Goal: Information Seeking & Learning: Learn about a topic

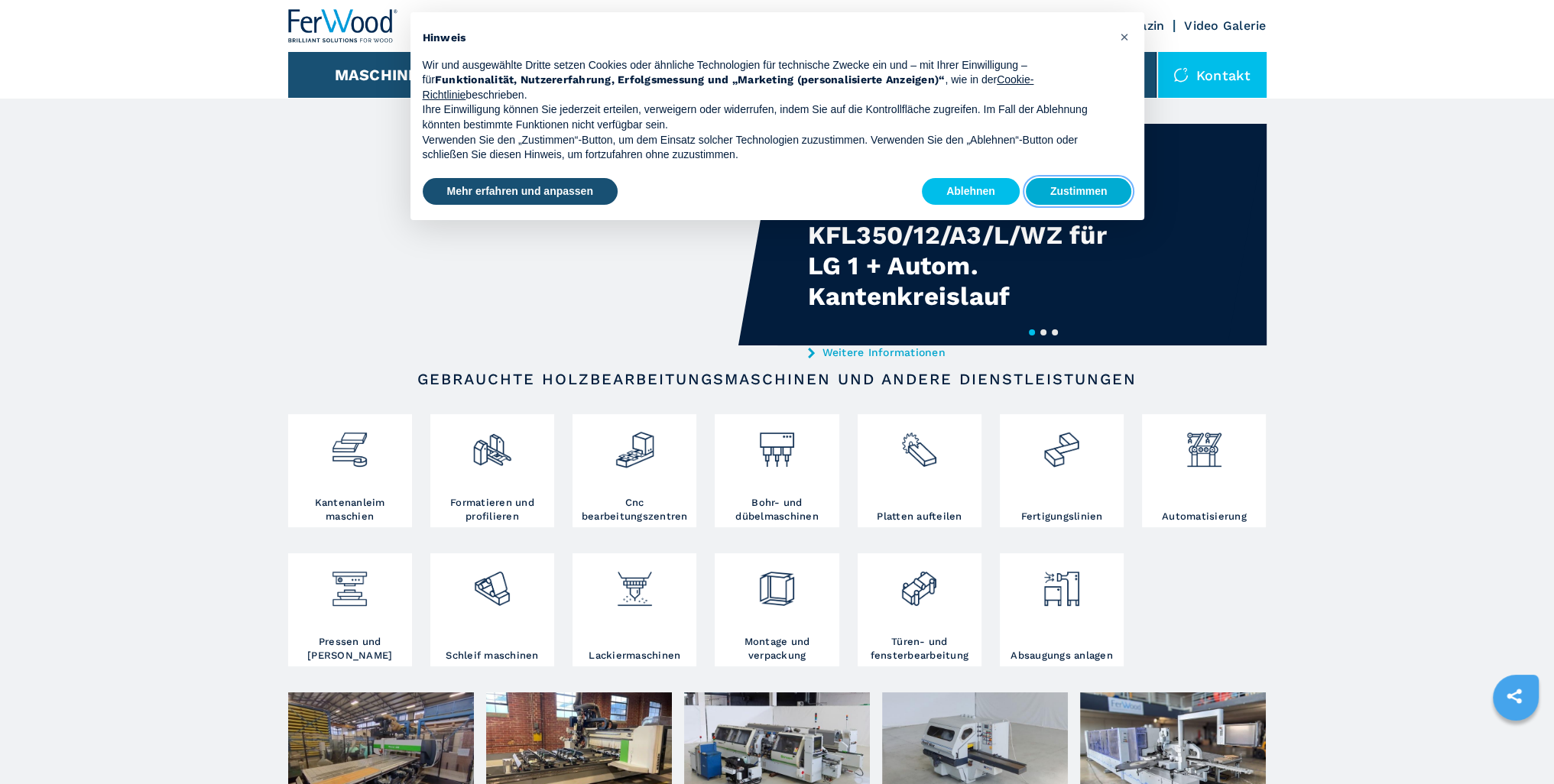
click at [1078, 198] on button "Zustimmen" at bounding box center [1079, 192] width 107 height 28
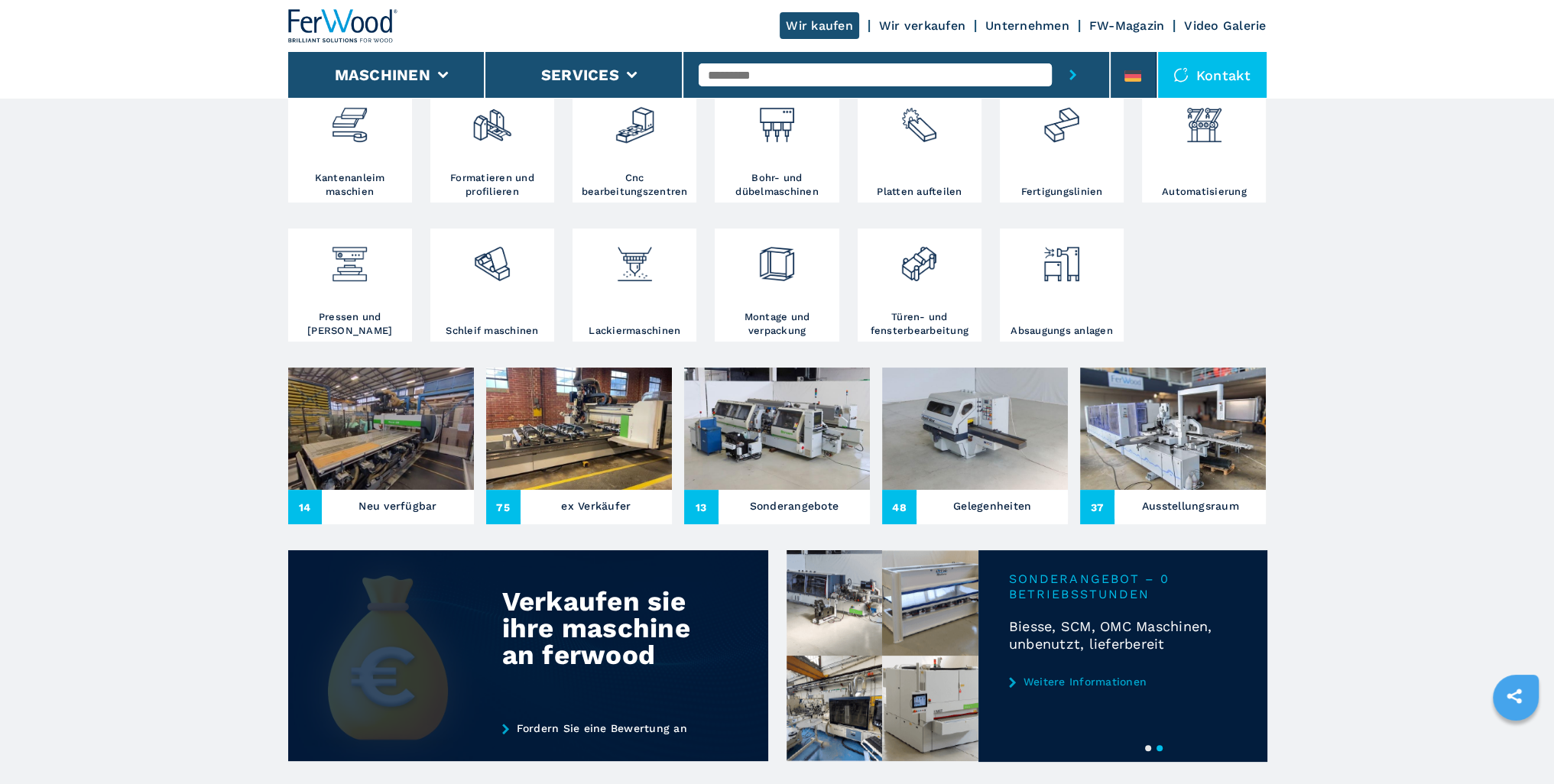
scroll to position [326, 0]
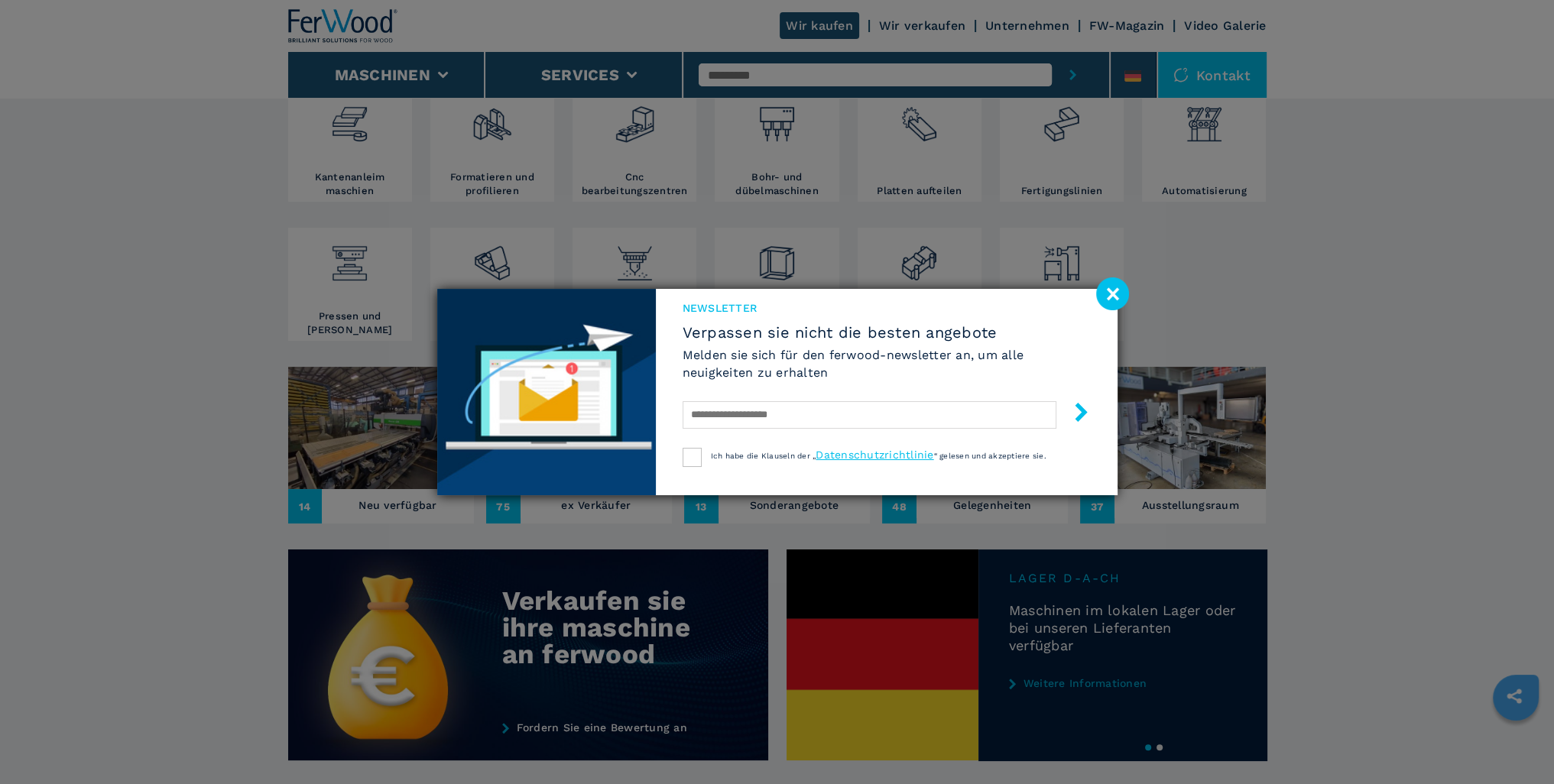
click at [1109, 295] on image at bounding box center [1113, 294] width 33 height 33
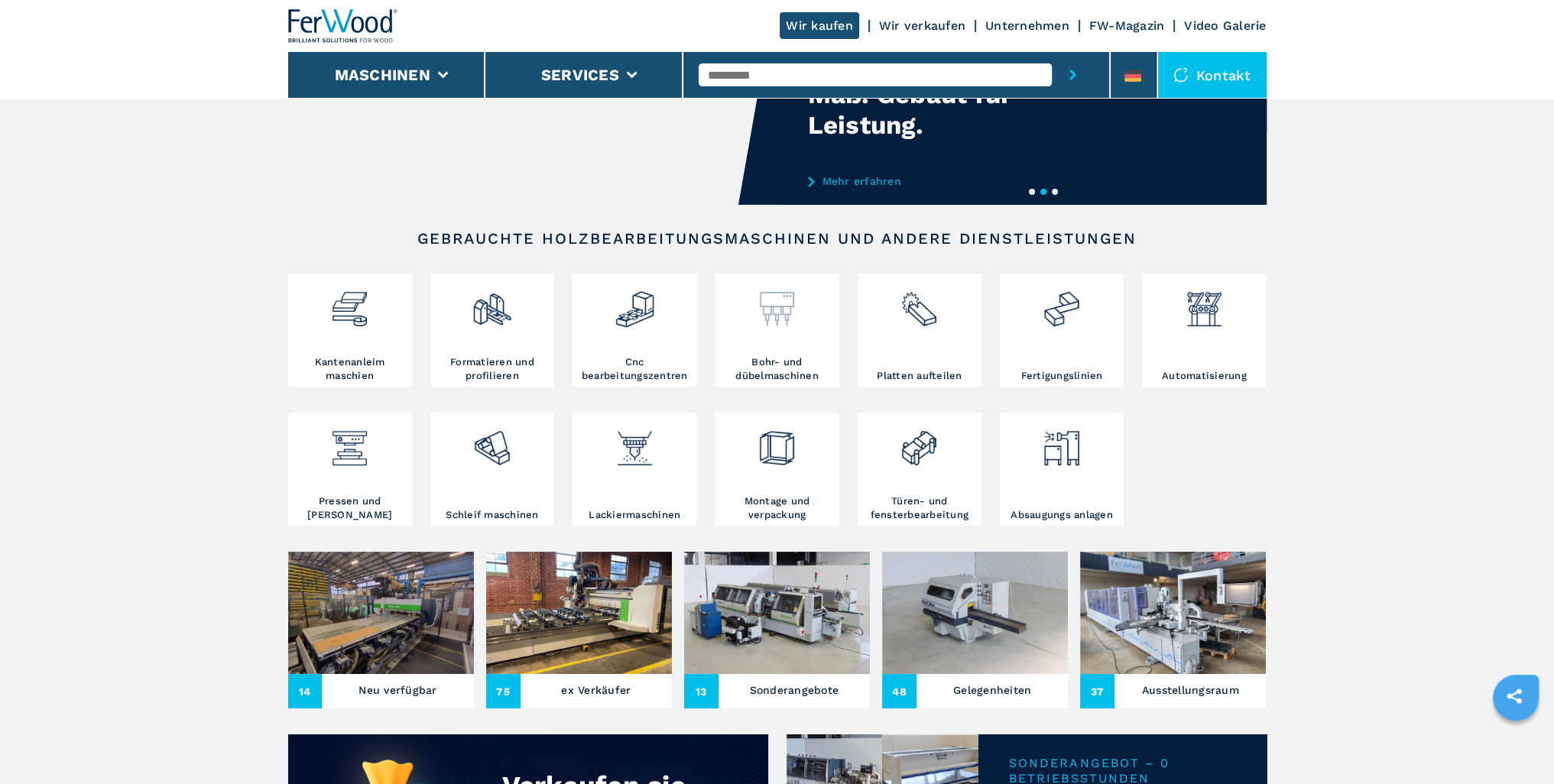
scroll to position [0, 0]
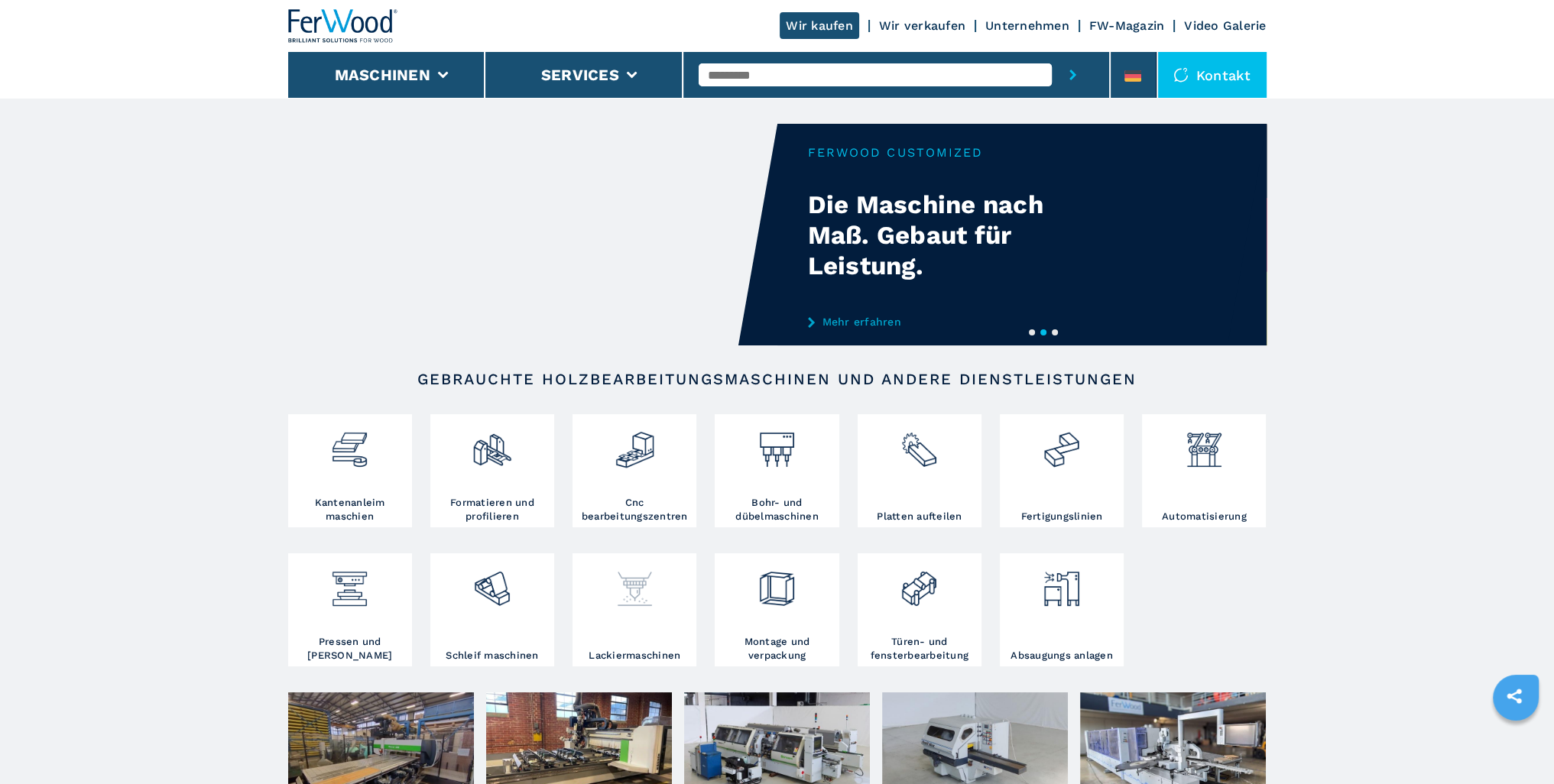
click at [627, 582] on img at bounding box center [635, 584] width 40 height 52
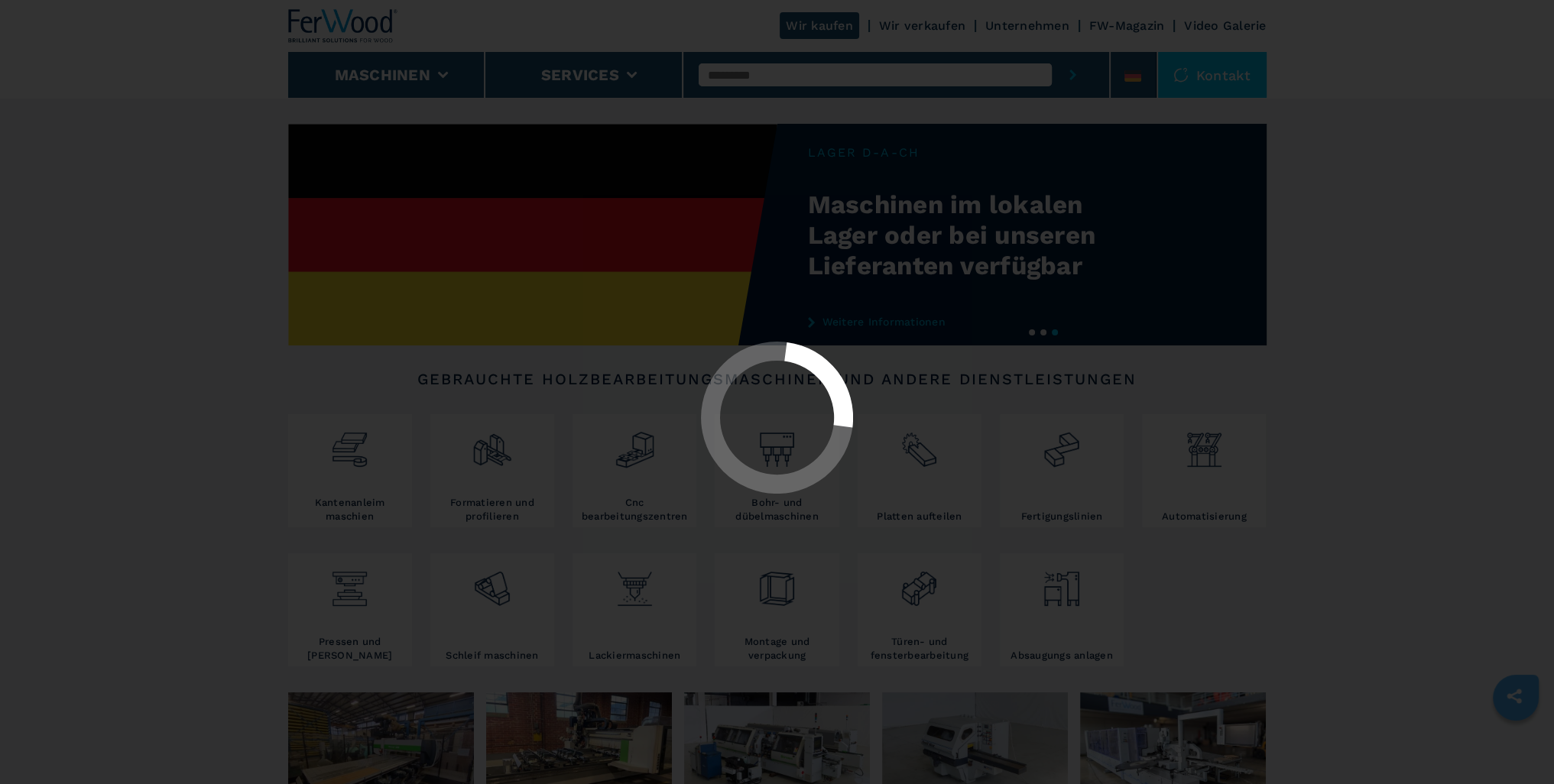
select select "**********"
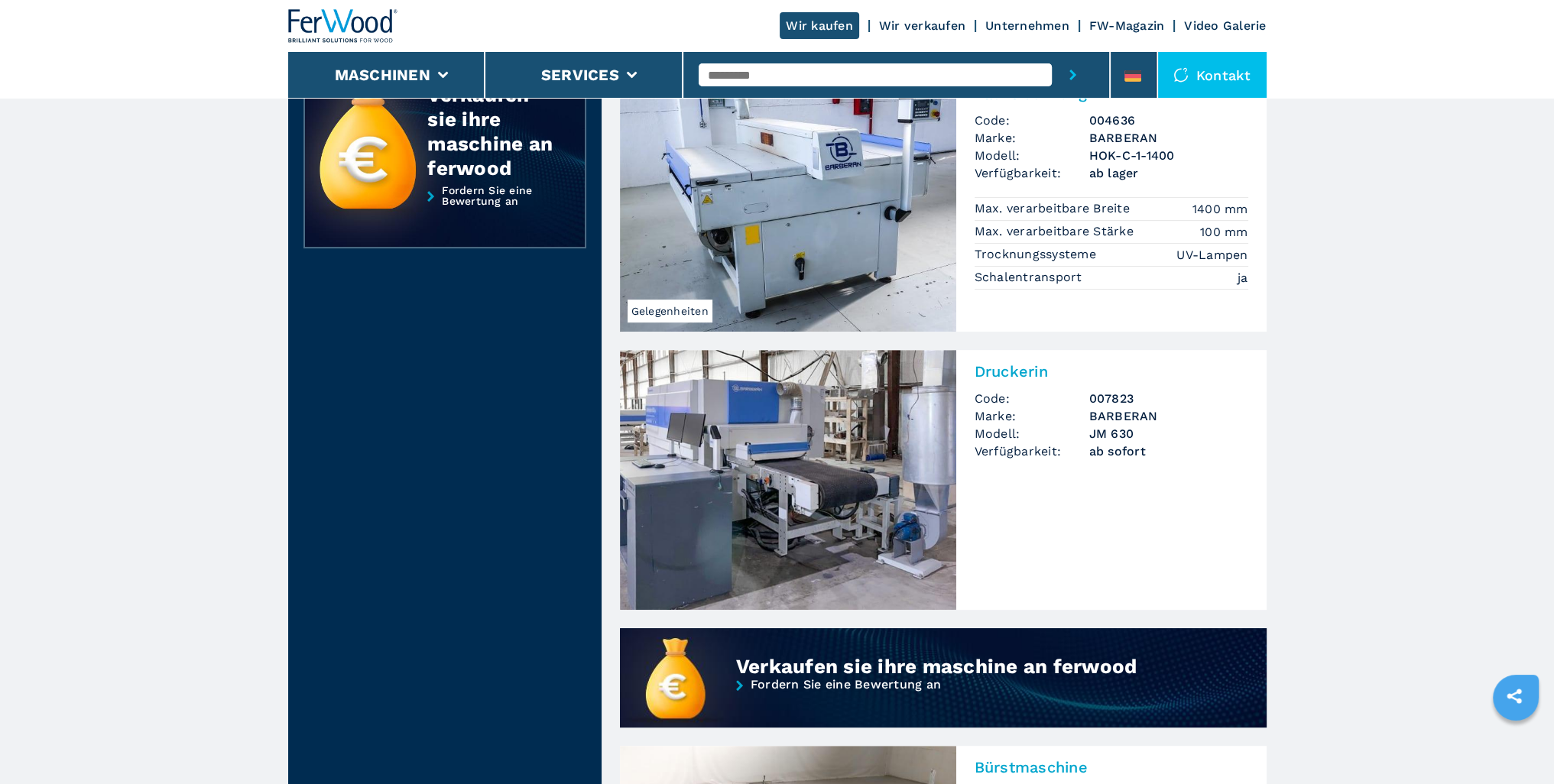
scroll to position [688, 0]
click at [792, 459] on img at bounding box center [789, 480] width 337 height 260
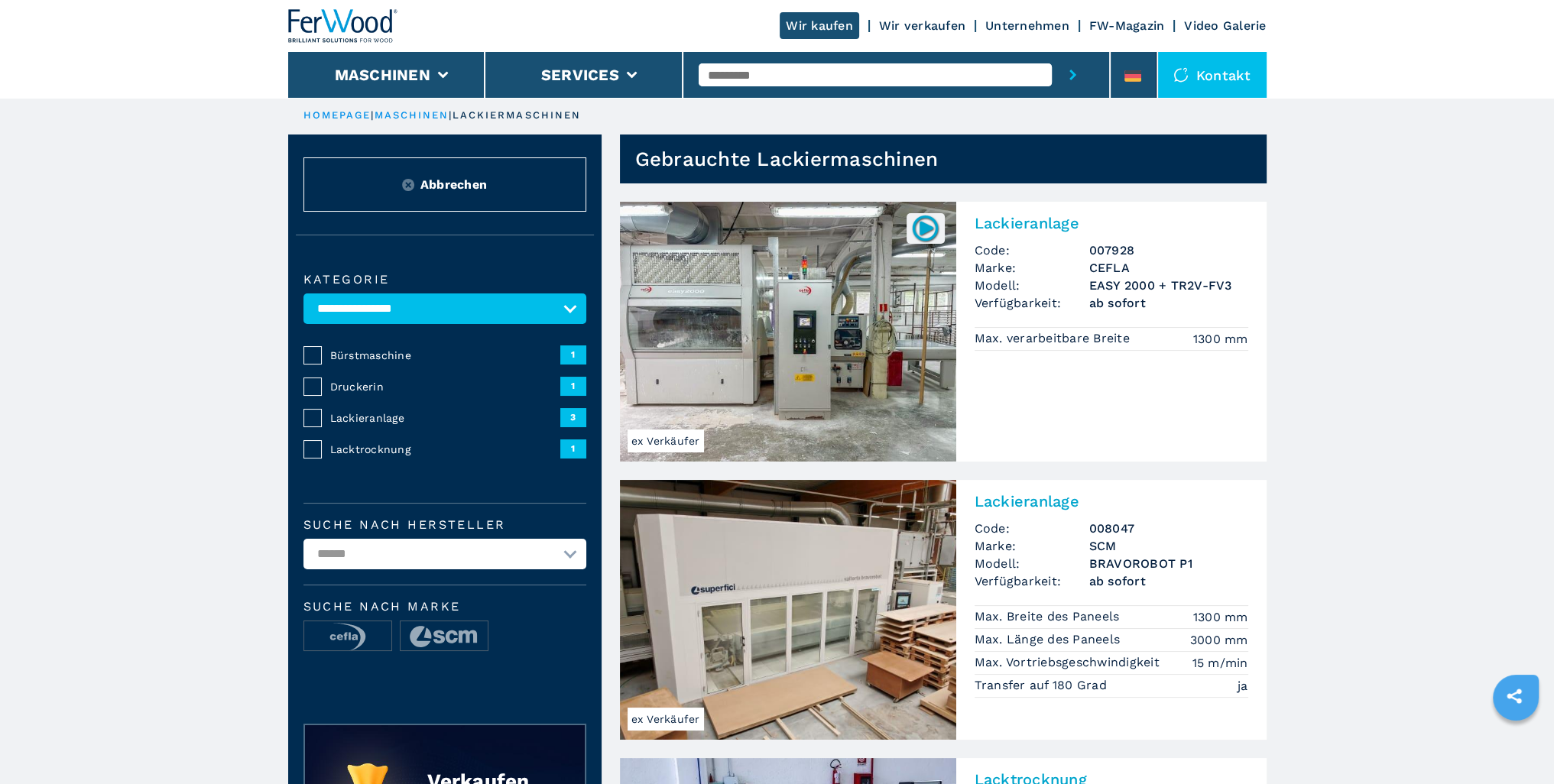
scroll to position [3, 0]
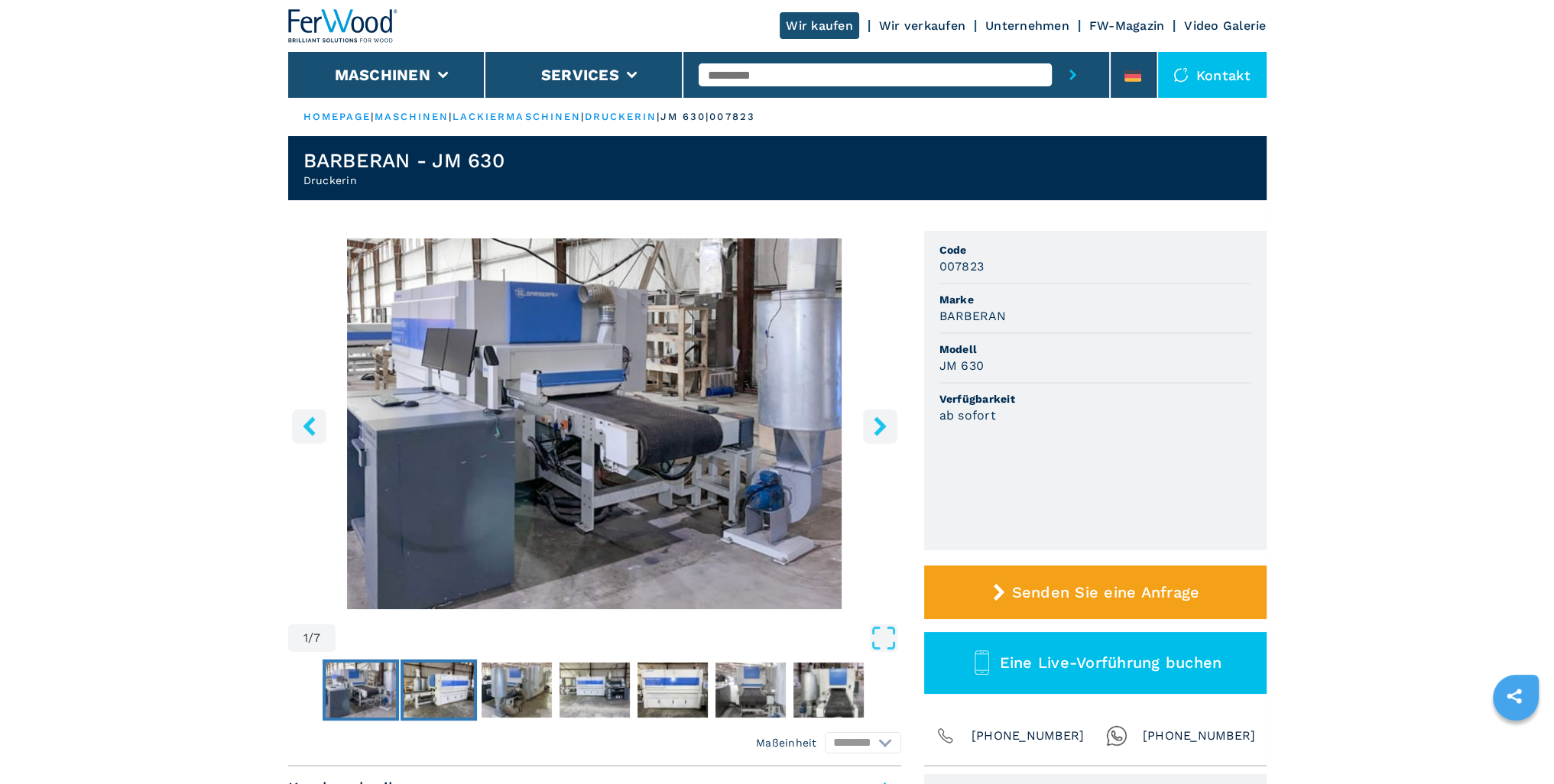
click at [462, 677] on img "Go to Slide 2" at bounding box center [439, 689] width 71 height 55
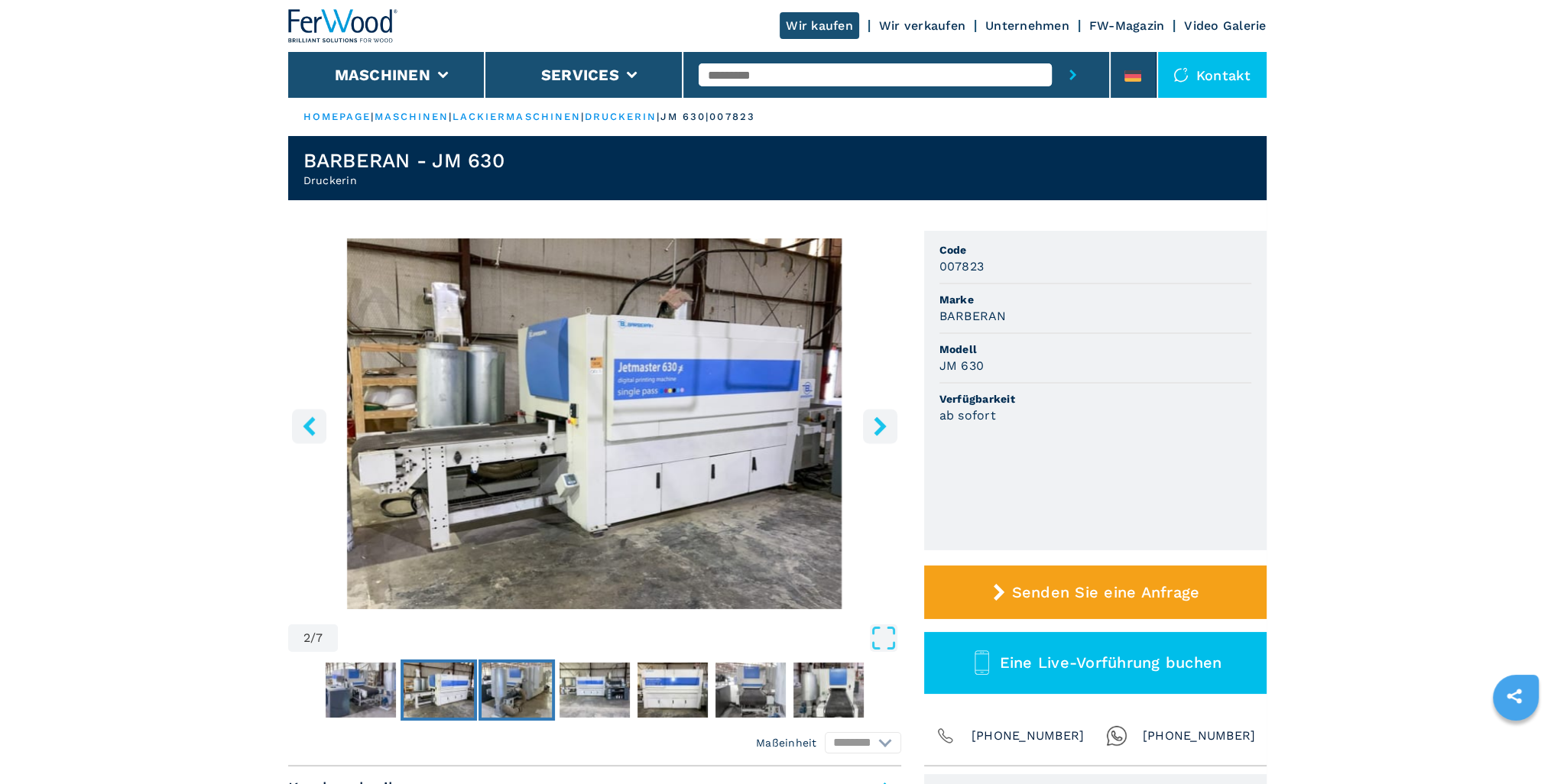
click at [532, 698] on img "Go to Slide 3" at bounding box center [517, 689] width 71 height 55
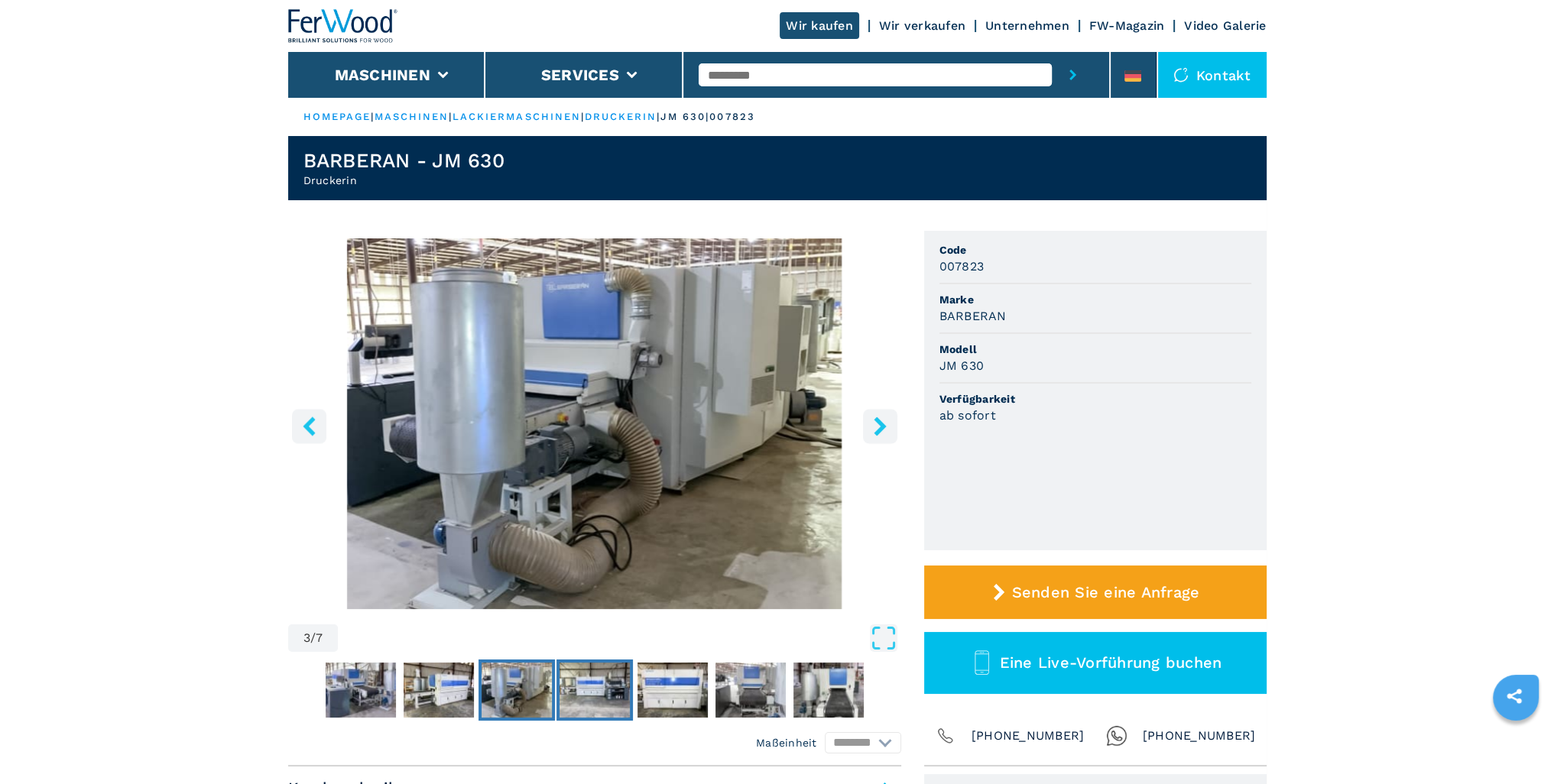
click at [563, 694] on img "Go to Slide 4" at bounding box center [594, 689] width 71 height 55
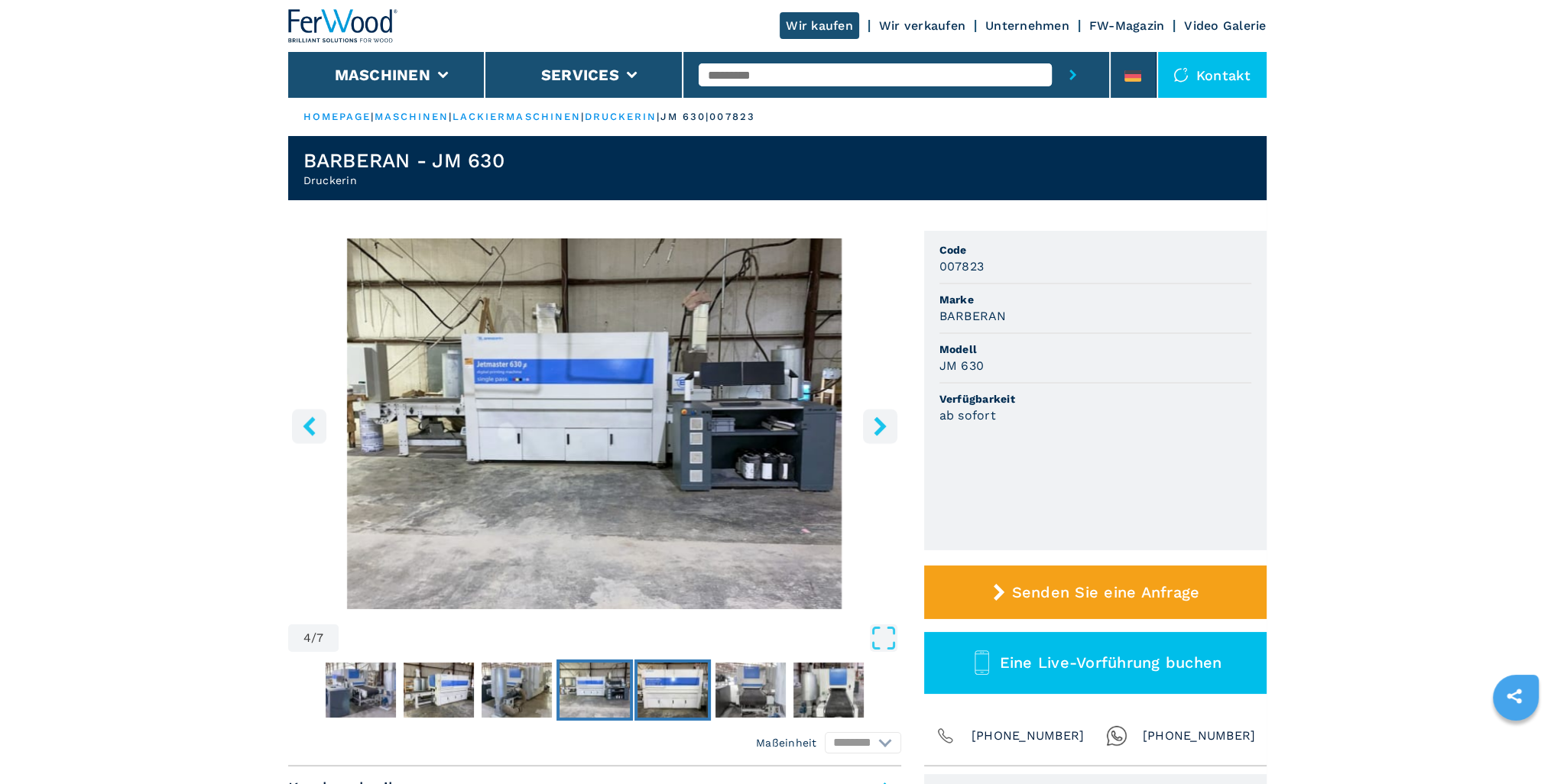
click at [660, 702] on img "Go to Slide 5" at bounding box center [672, 689] width 71 height 55
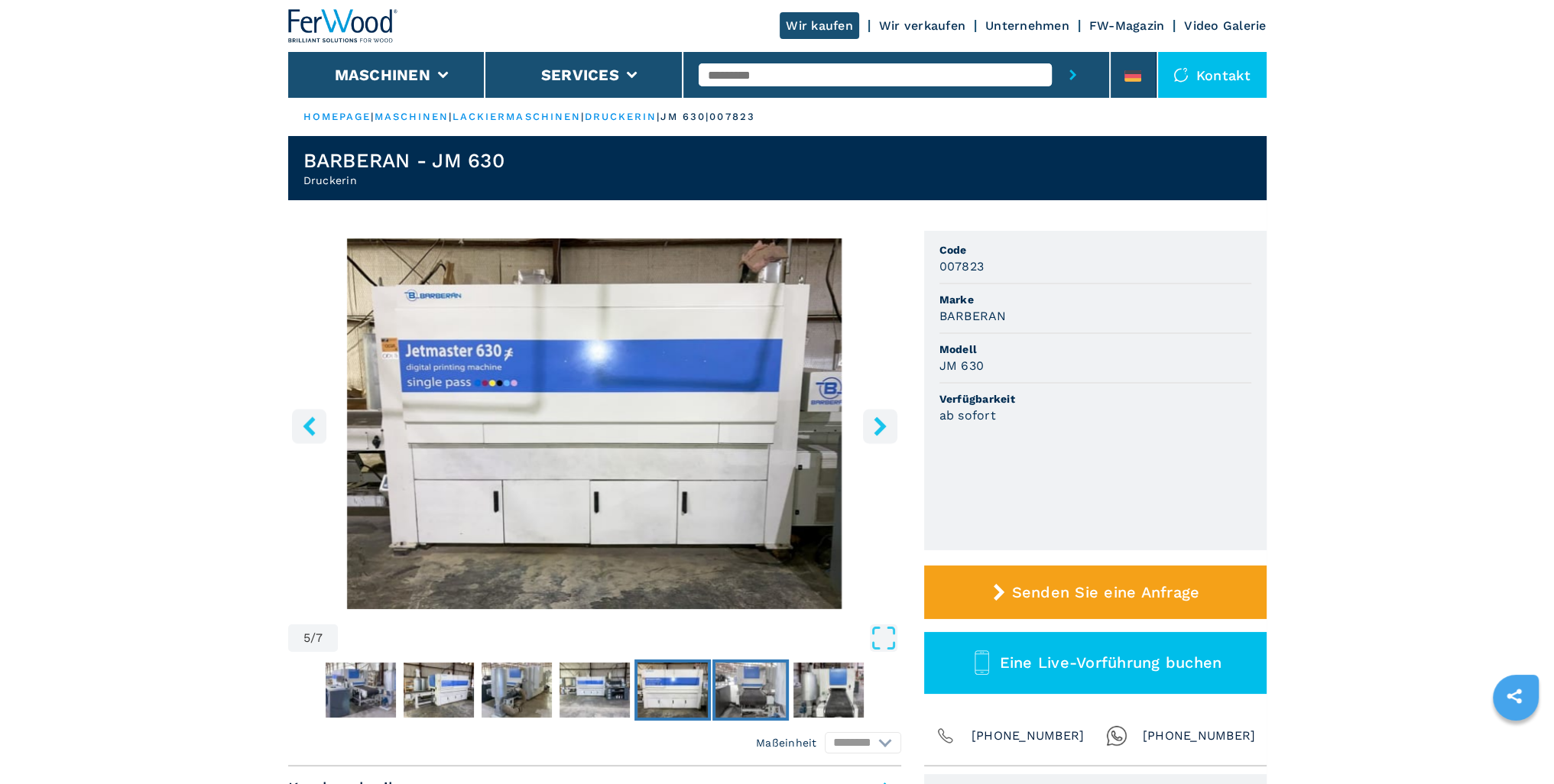
click at [726, 704] on img "Go to Slide 6" at bounding box center [750, 689] width 71 height 55
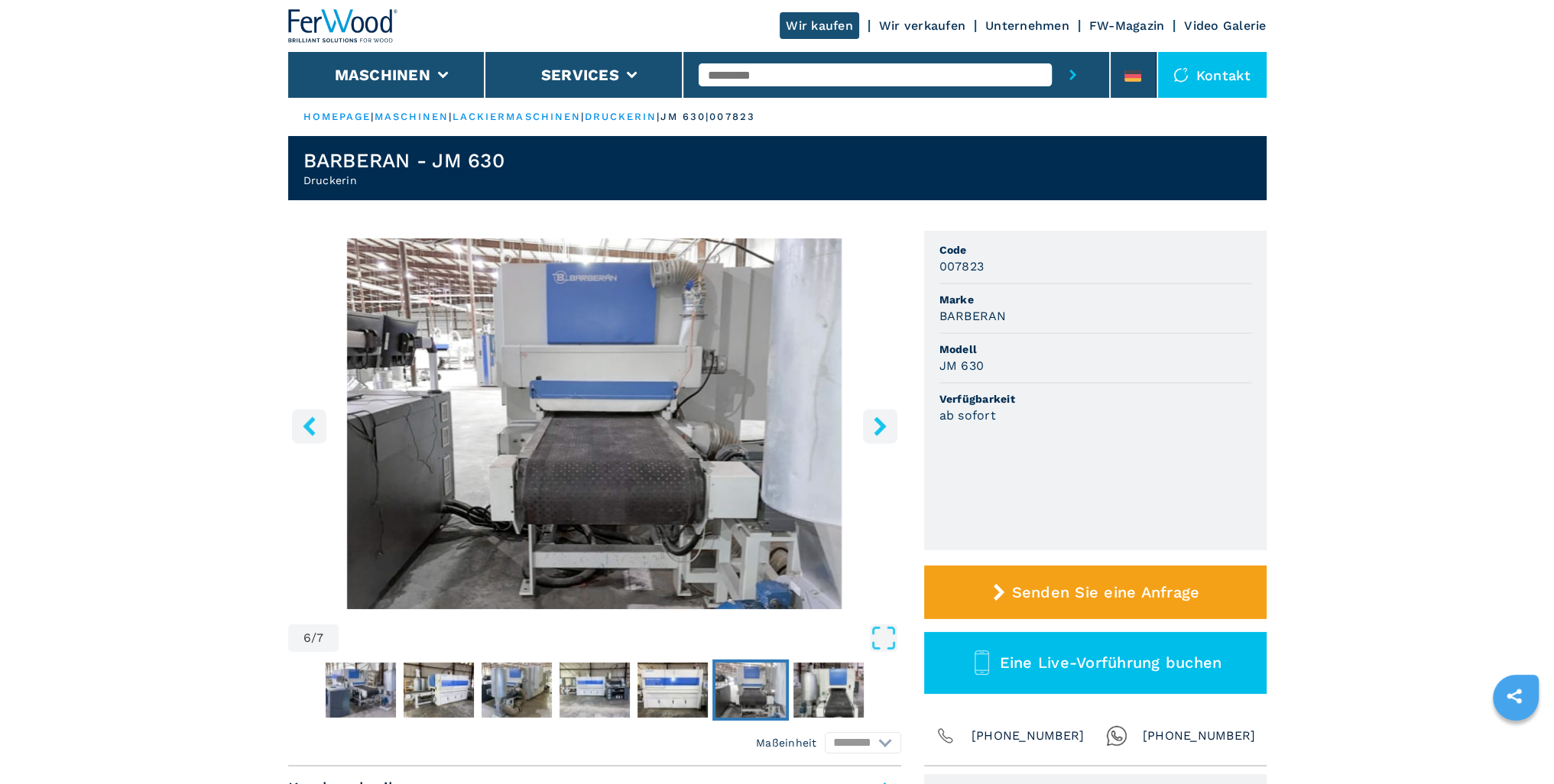
click at [775, 698] on img "Go to Slide 6" at bounding box center [750, 689] width 71 height 55
click at [756, 699] on img "Go to Slide 6" at bounding box center [750, 689] width 71 height 55
click at [821, 691] on img "Go to Slide 7" at bounding box center [829, 689] width 71 height 55
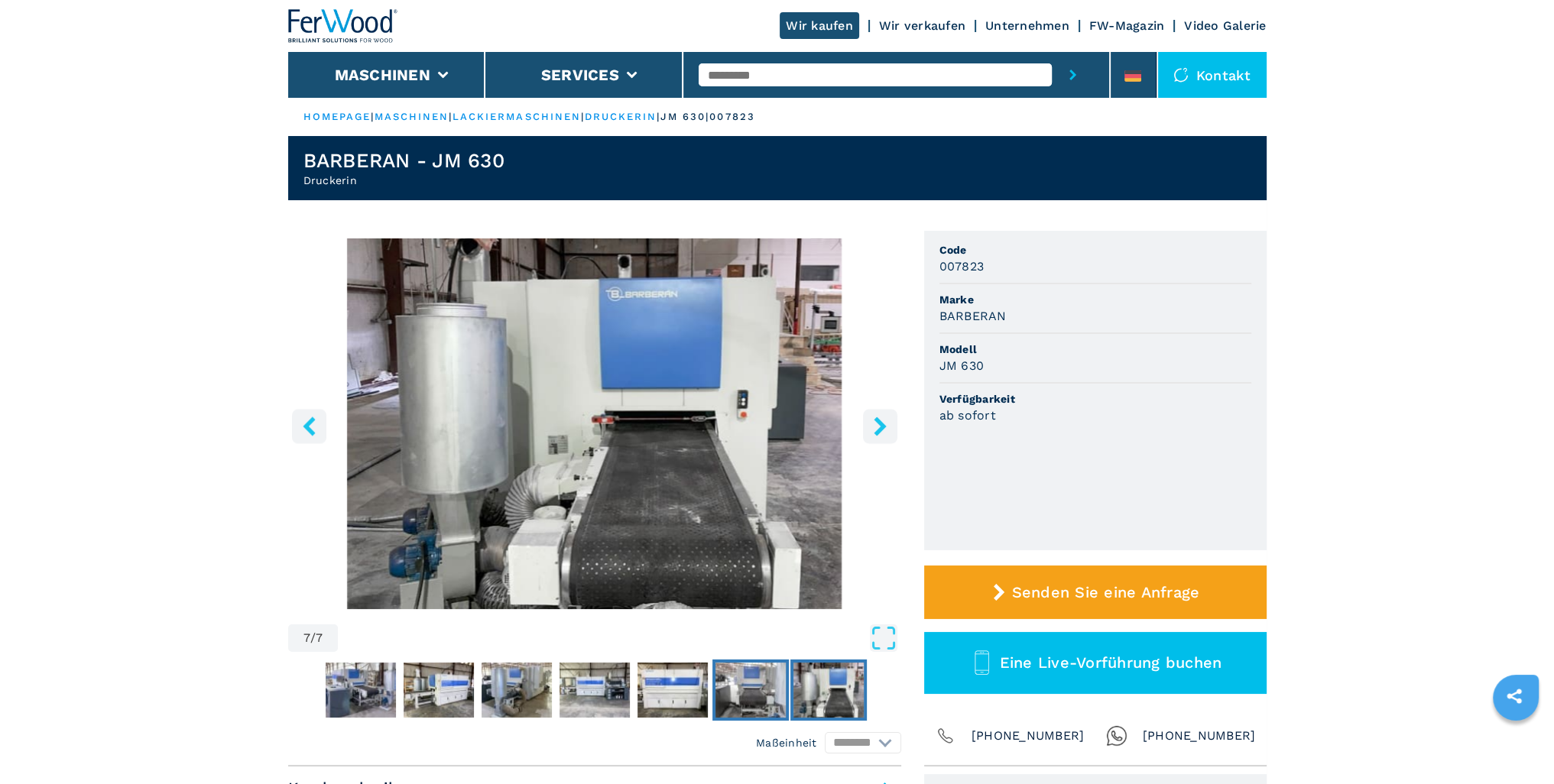
click at [757, 689] on img "Go to Slide 6" at bounding box center [750, 689] width 71 height 55
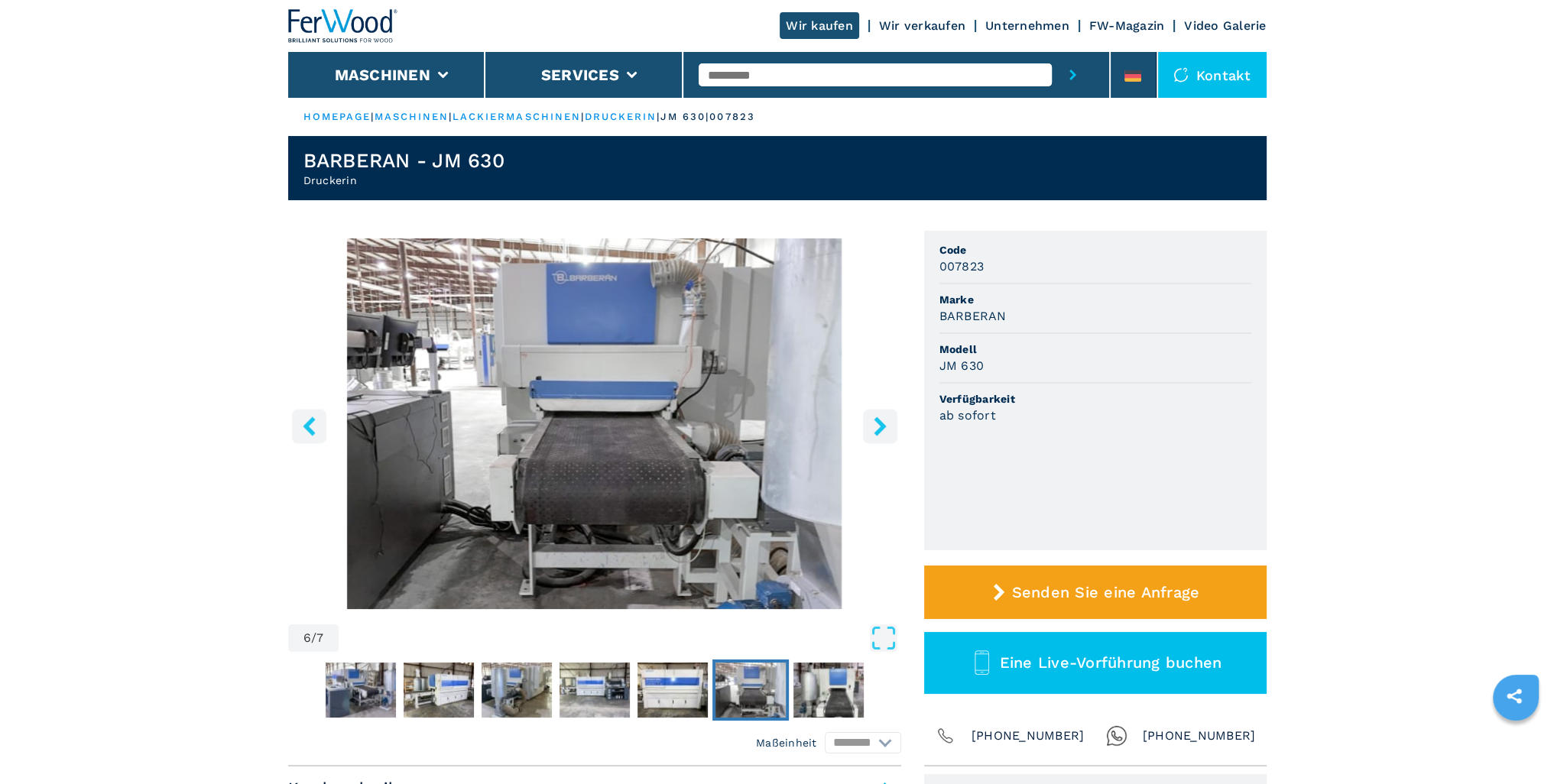
click at [713, 687] on button "Go to Slide 6" at bounding box center [750, 690] width 76 height 61
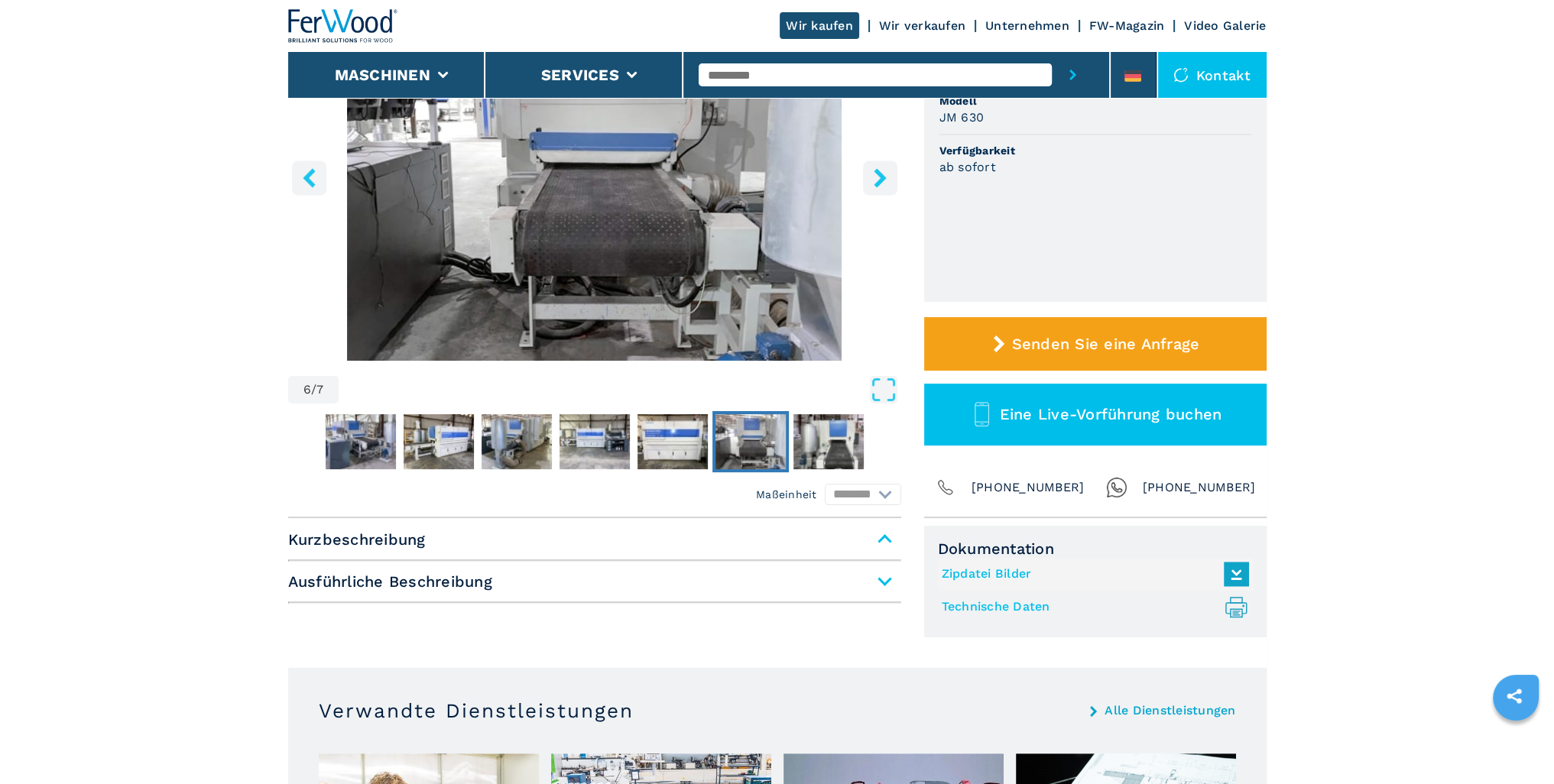
scroll to position [254, 0]
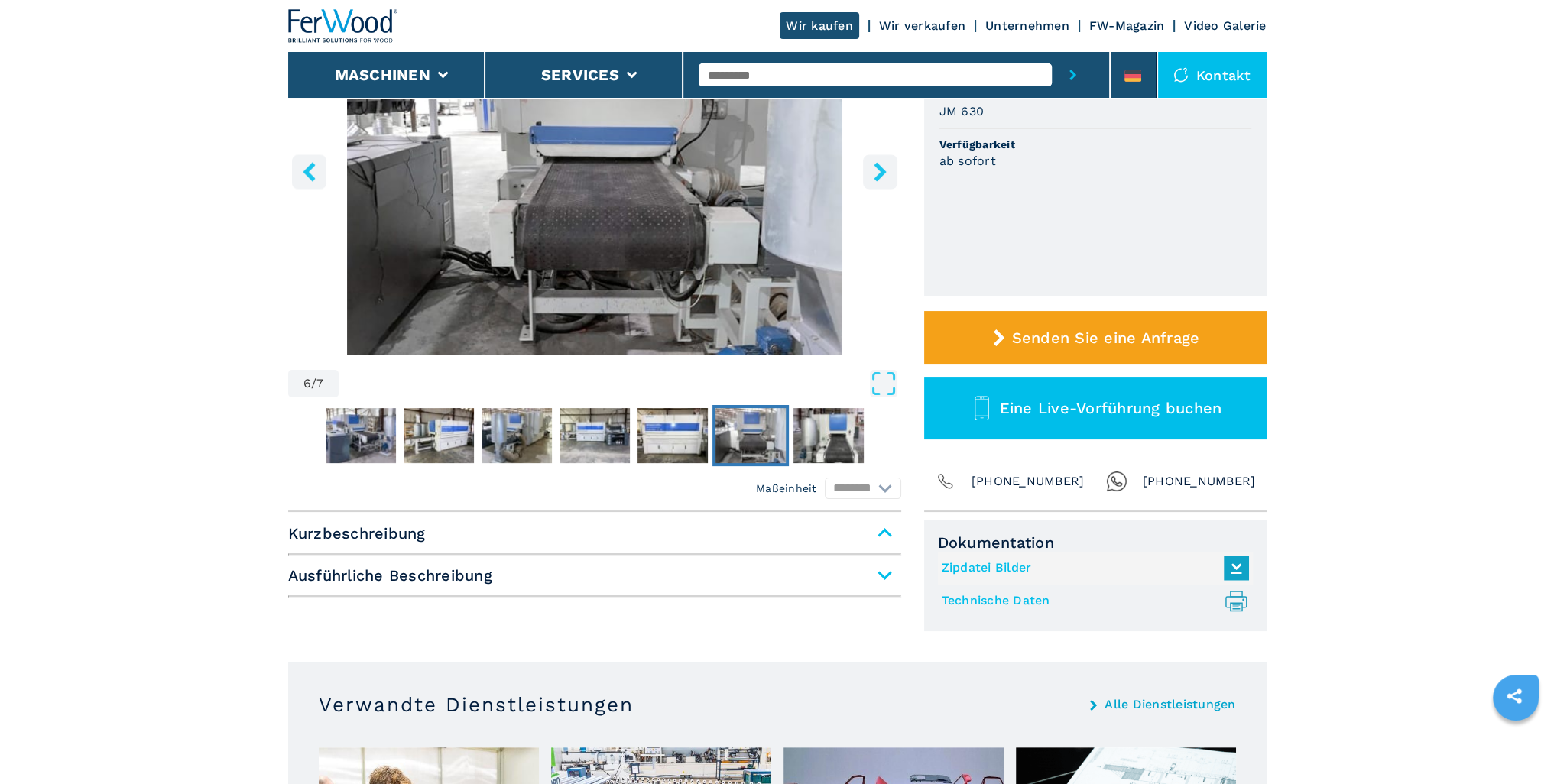
click at [621, 568] on span "Ausführliche Beschreibung" at bounding box center [594, 575] width 613 height 28
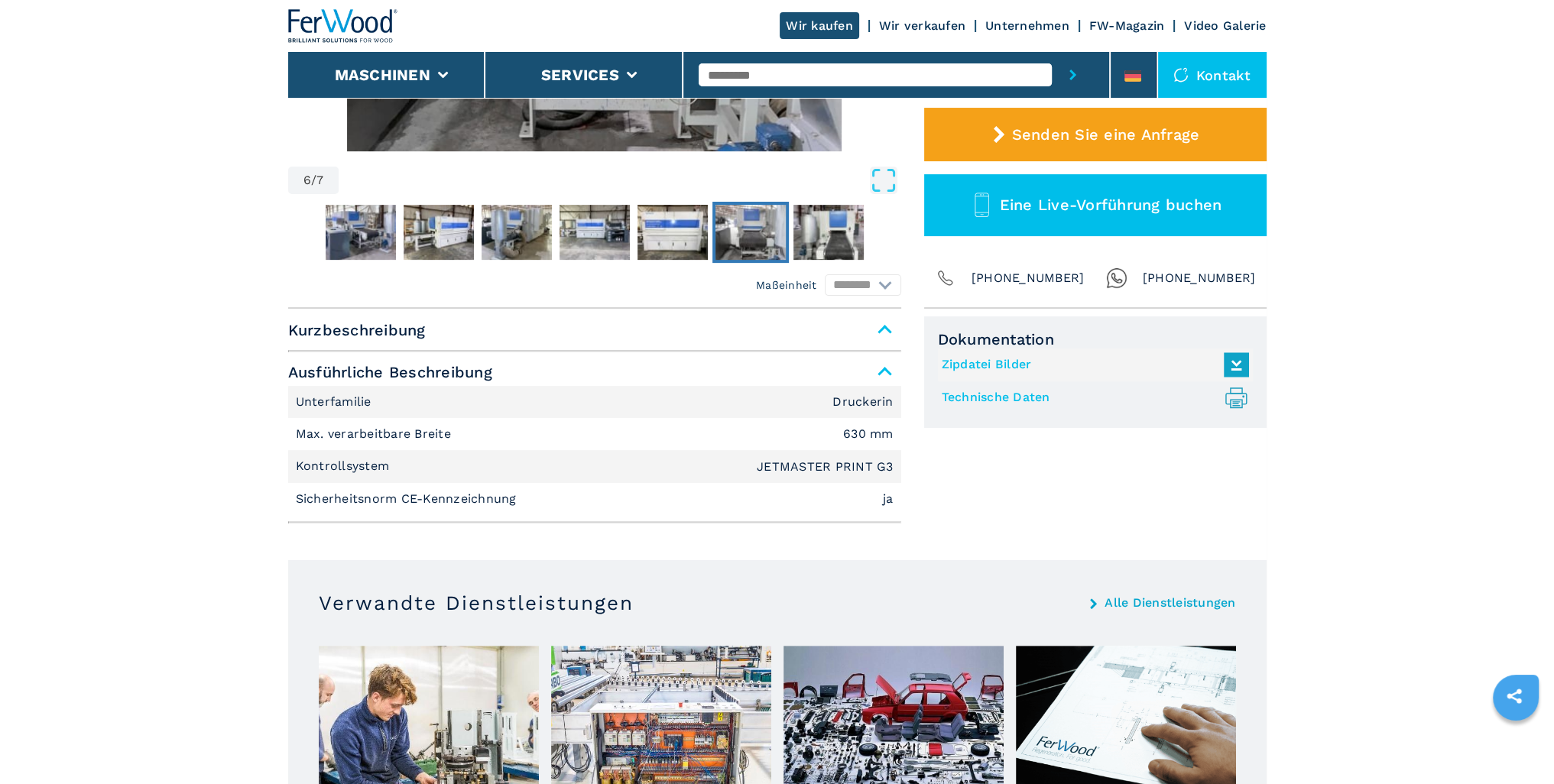
scroll to position [458, 0]
click at [514, 327] on span "Kurzbeschreibung" at bounding box center [594, 329] width 613 height 28
click at [737, 354] on div "Kurzbeschreibung Ausführliche Beschreibung Unterfamilie Druckerin Max. verarbei…" at bounding box center [594, 420] width 613 height 208
click at [752, 328] on span "Kurzbeschreibung" at bounding box center [594, 329] width 613 height 28
click at [852, 328] on span "Kurzbeschreibung" at bounding box center [594, 329] width 613 height 28
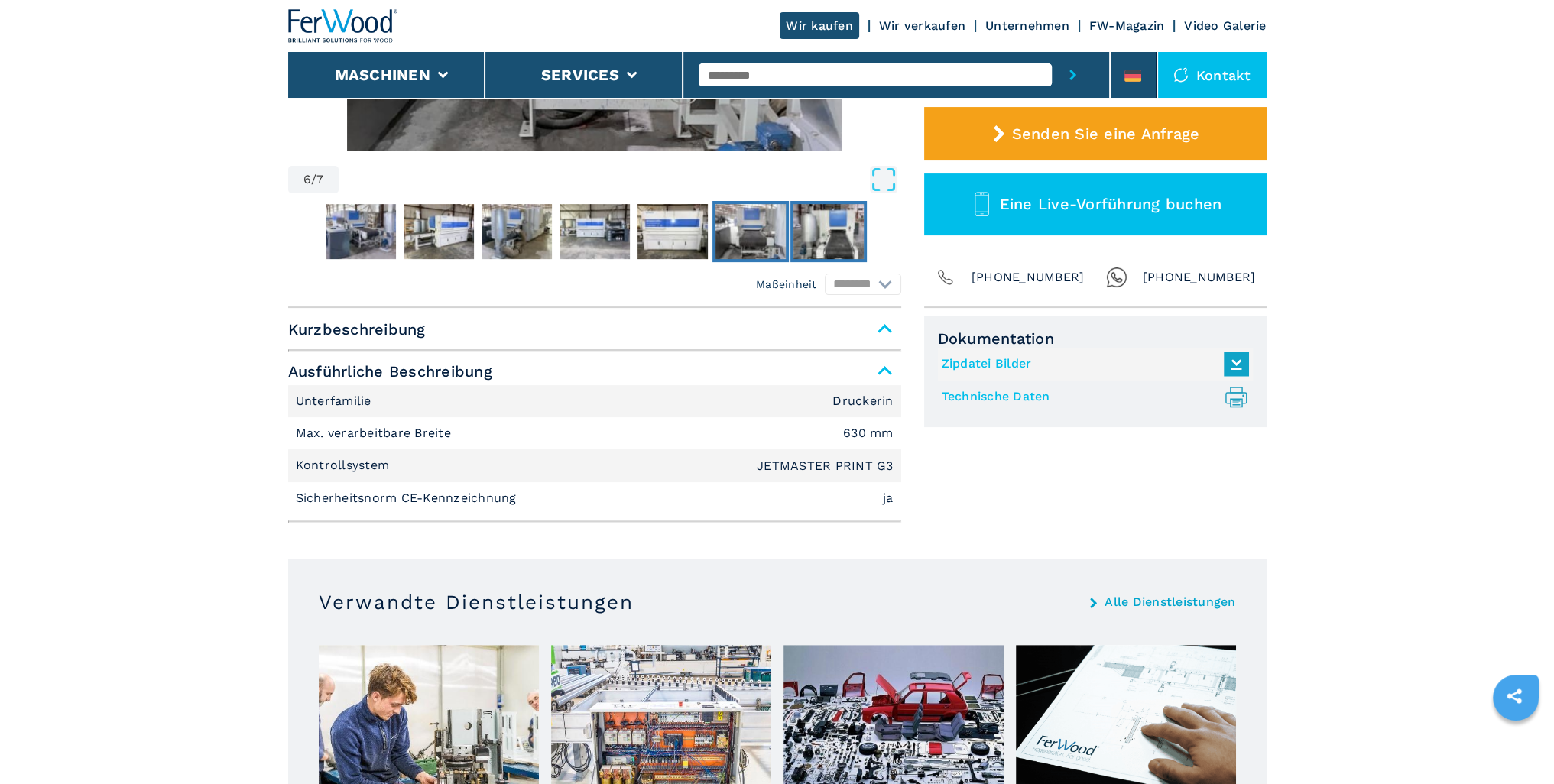
click at [808, 236] on img "Go to Slide 7" at bounding box center [829, 231] width 71 height 55
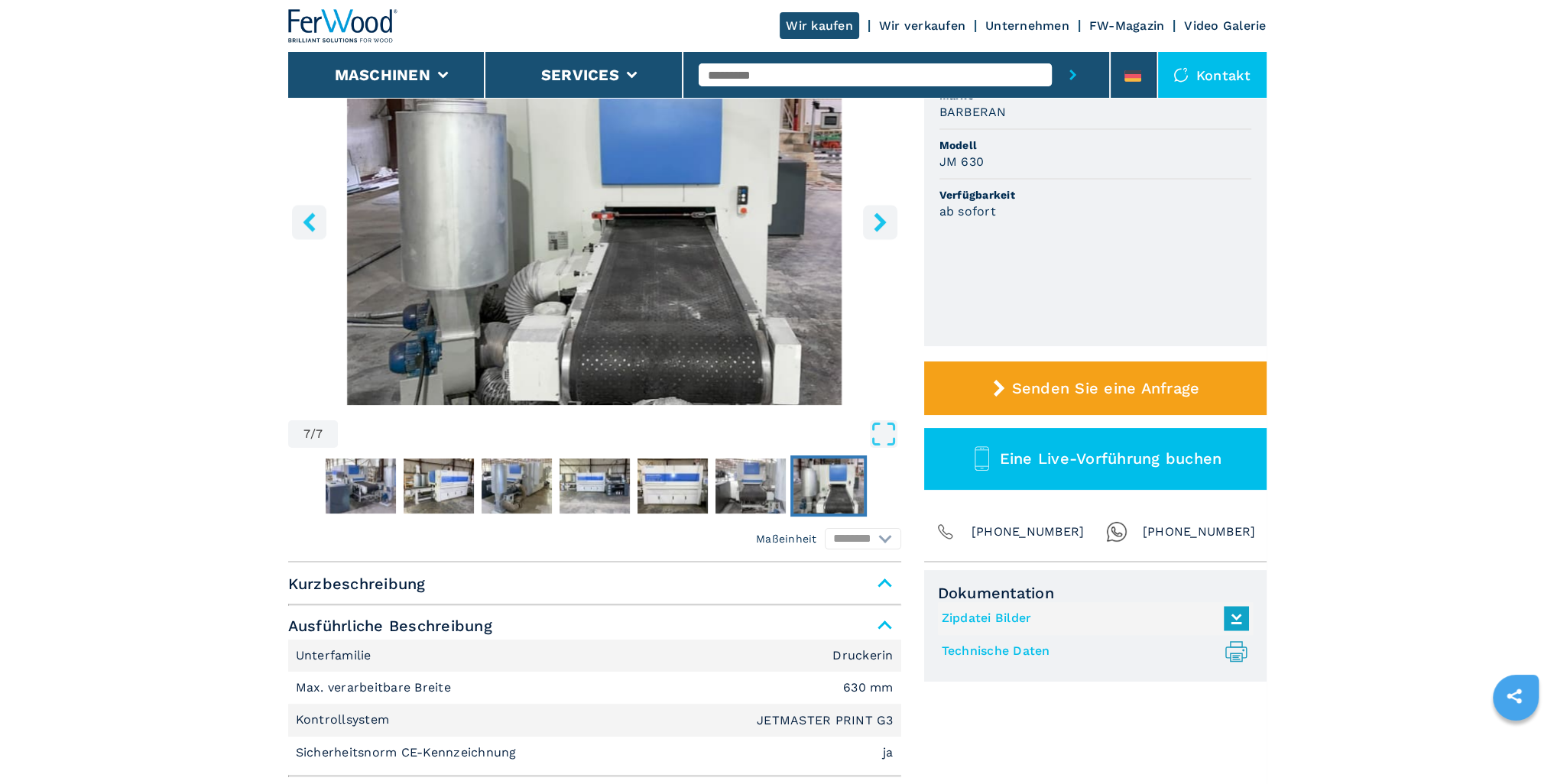
scroll to position [203, 0]
click at [740, 493] on img "Go to Slide 6" at bounding box center [750, 486] width 71 height 55
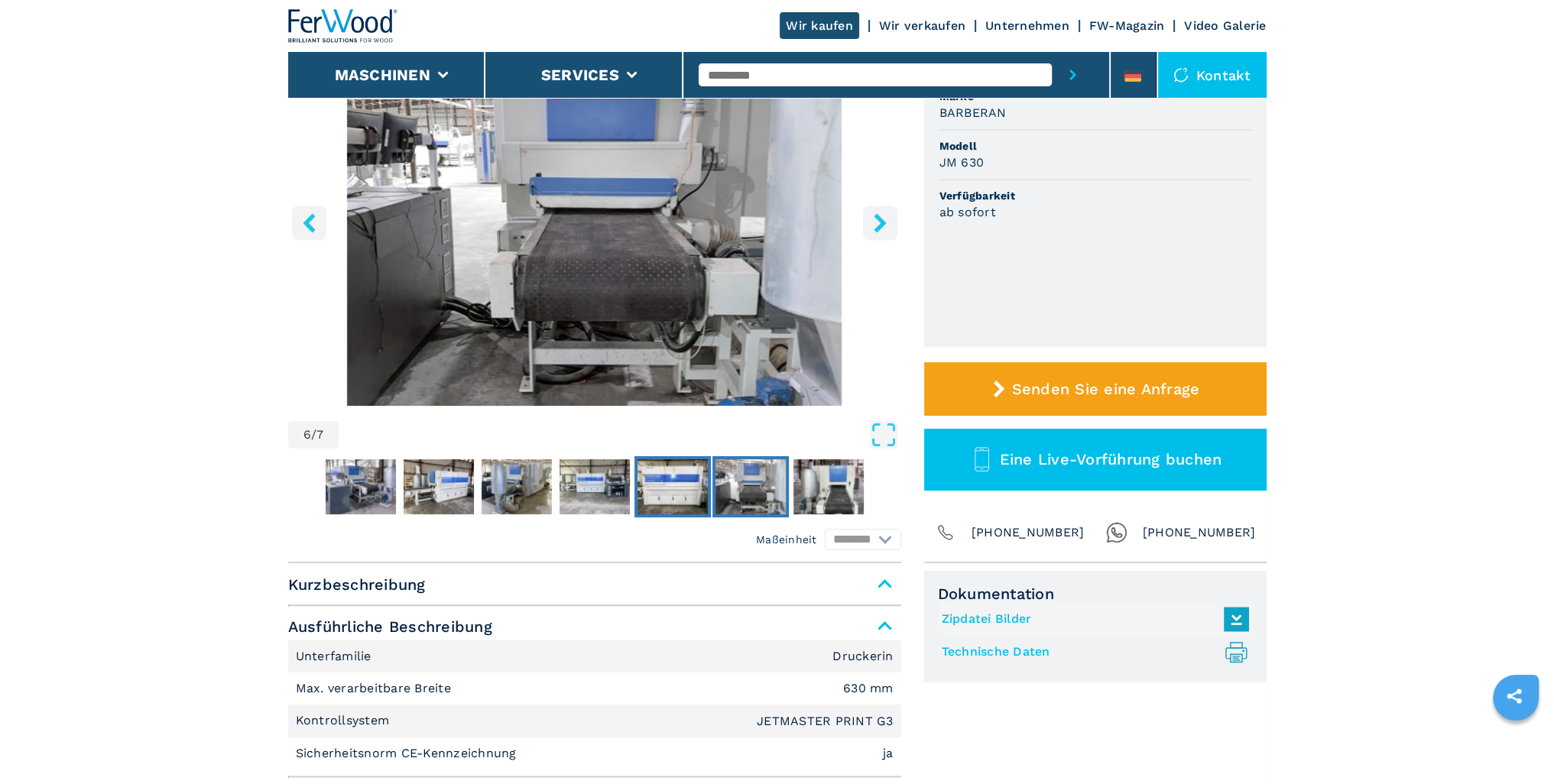
click at [710, 499] on button "Go to Slide 5" at bounding box center [672, 487] width 76 height 61
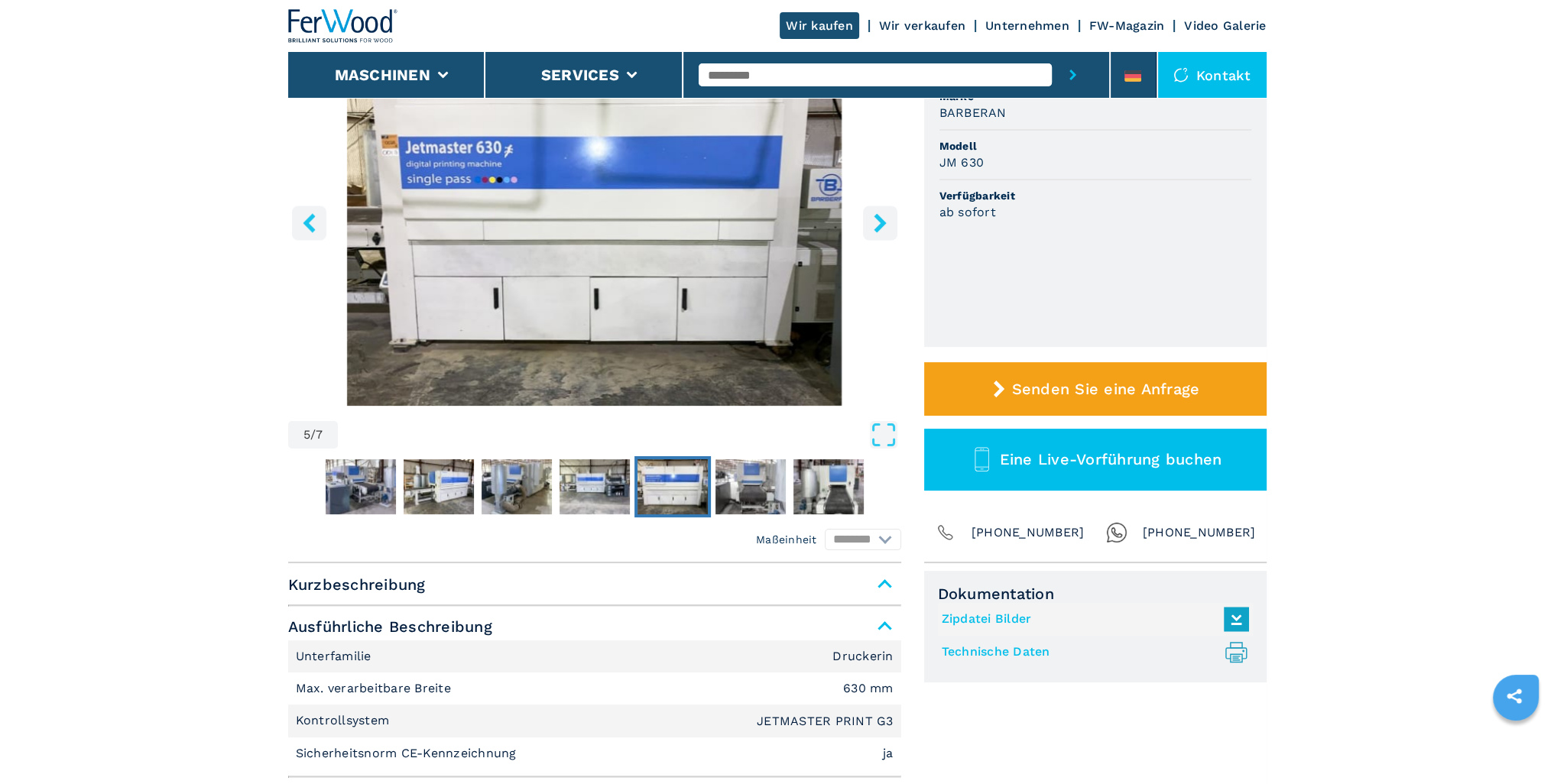
click at [662, 502] on img "Go to Slide 5" at bounding box center [672, 486] width 71 height 55
click at [626, 490] on img "Go to Slide 4" at bounding box center [594, 486] width 71 height 55
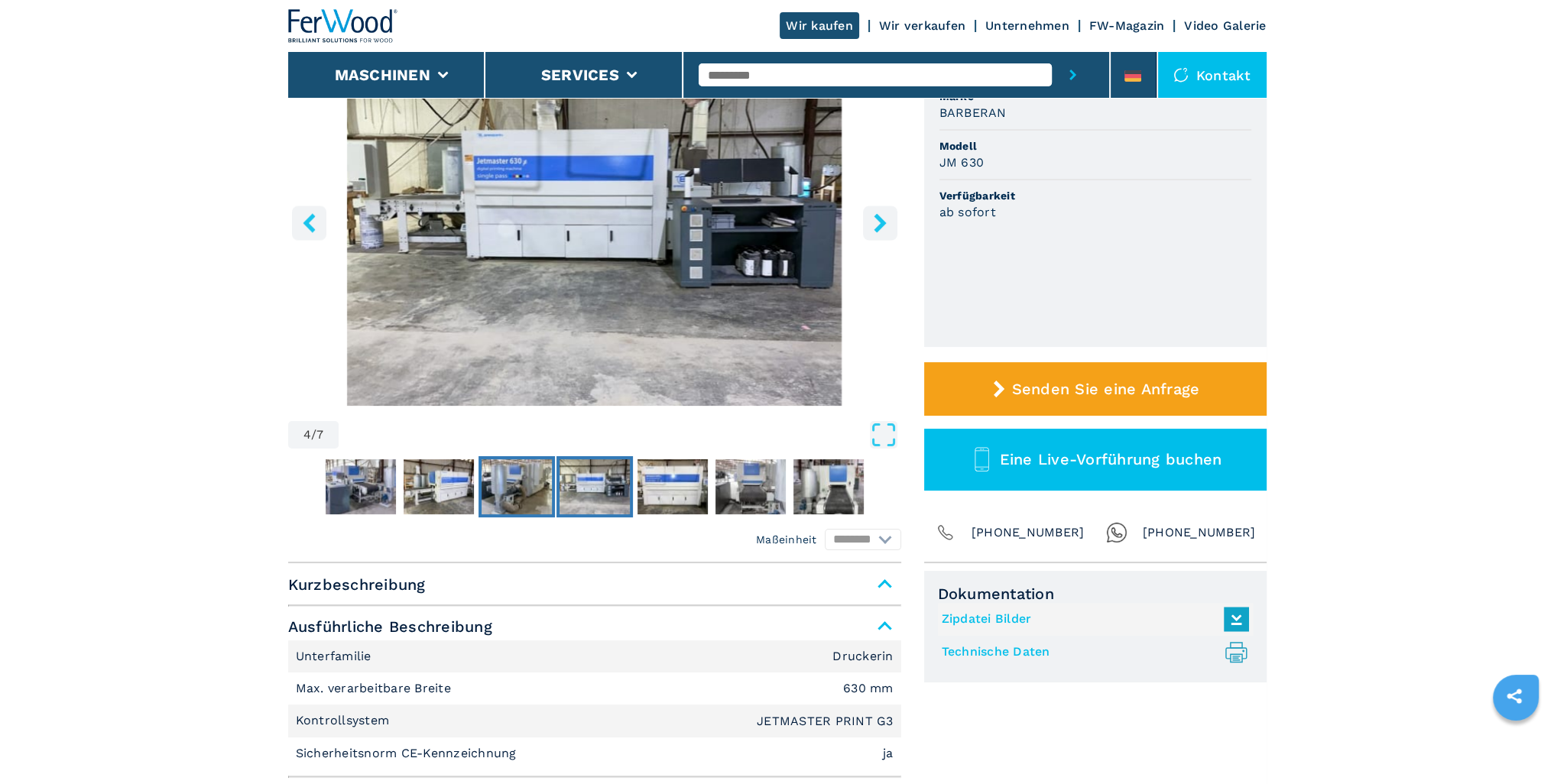
click at [526, 491] on img "Go to Slide 3" at bounding box center [517, 486] width 71 height 55
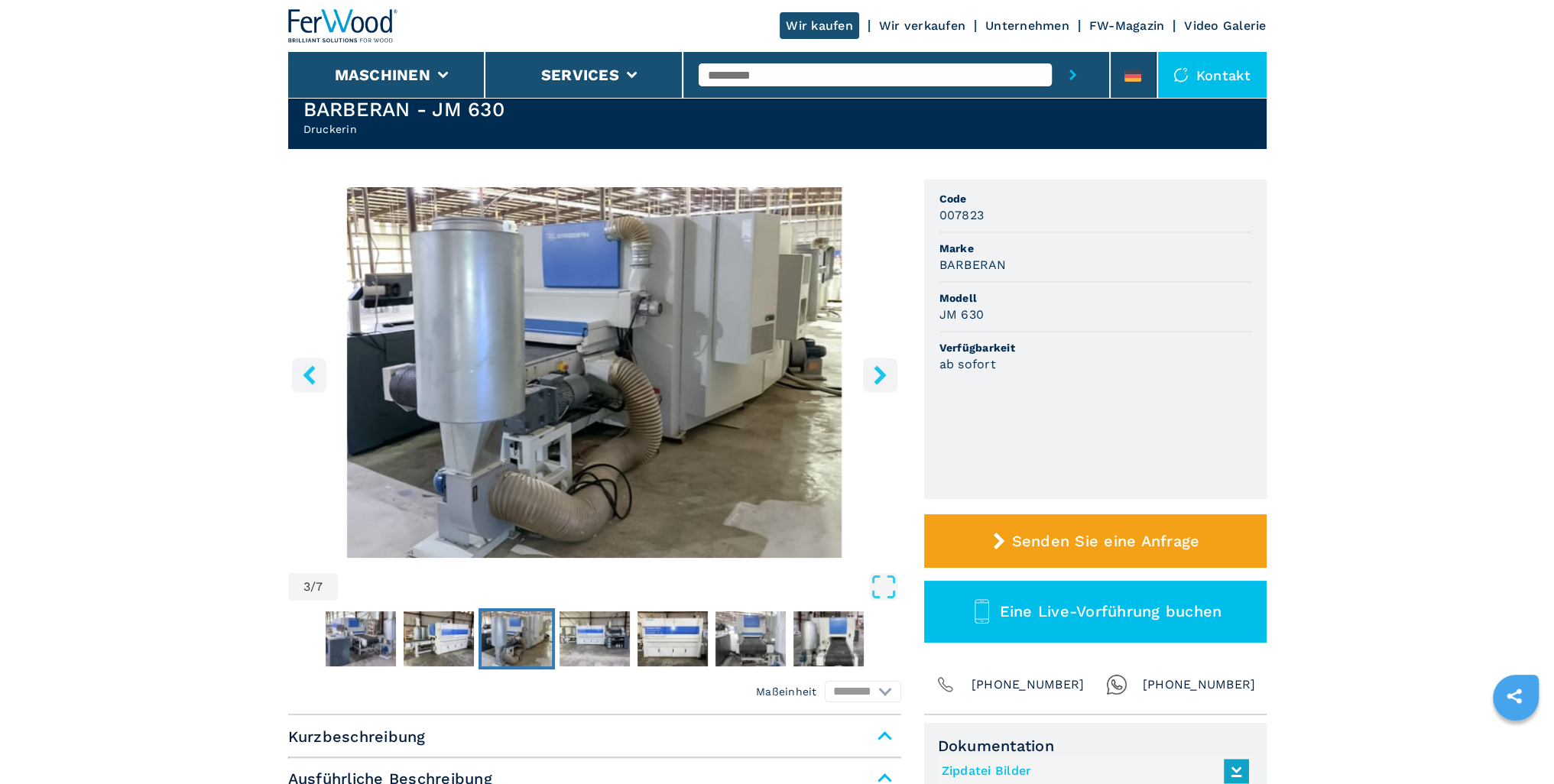
scroll to position [50, 0]
click at [457, 641] on img "Go to Slide 2" at bounding box center [439, 639] width 71 height 55
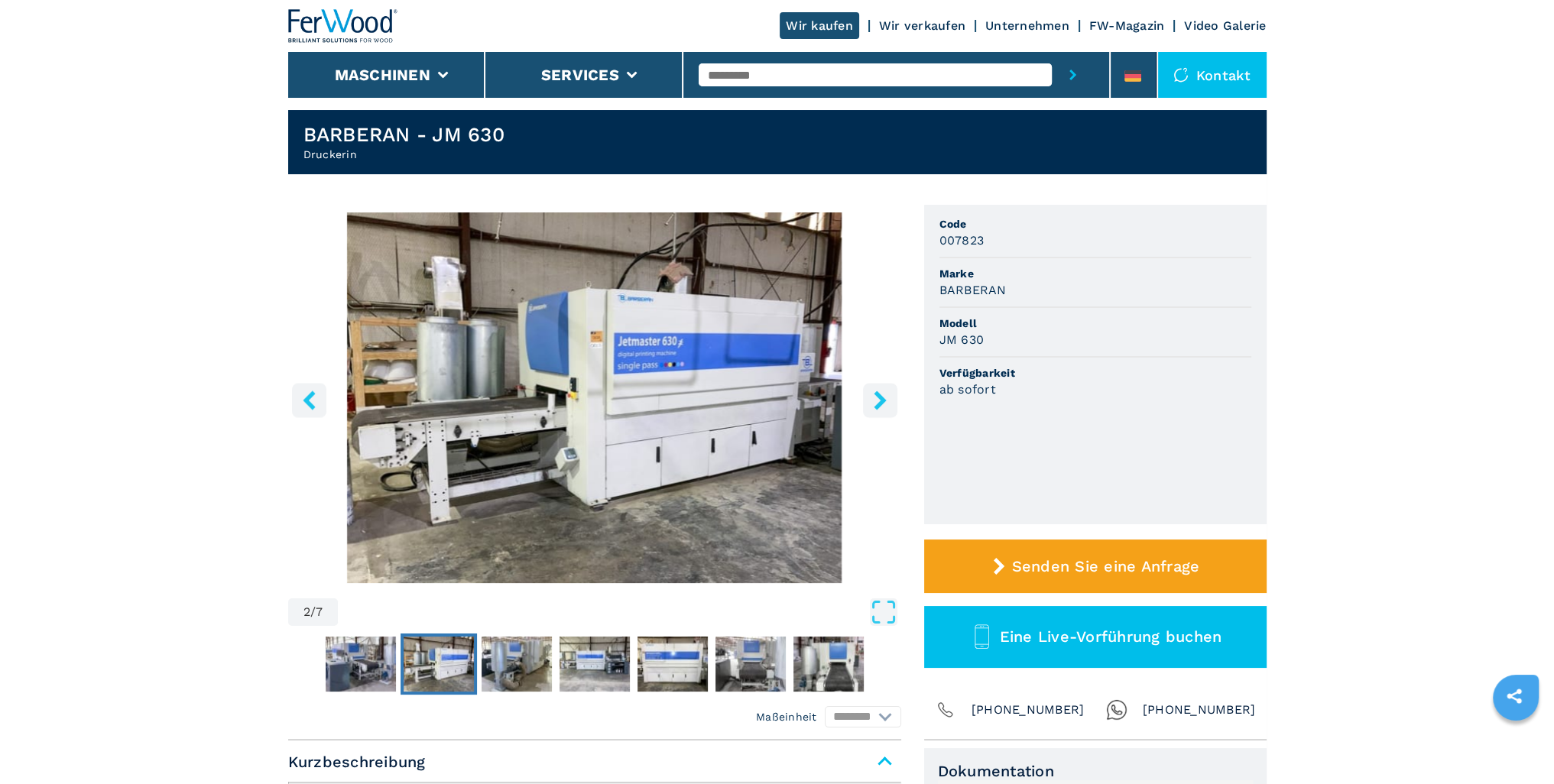
scroll to position [25, 0]
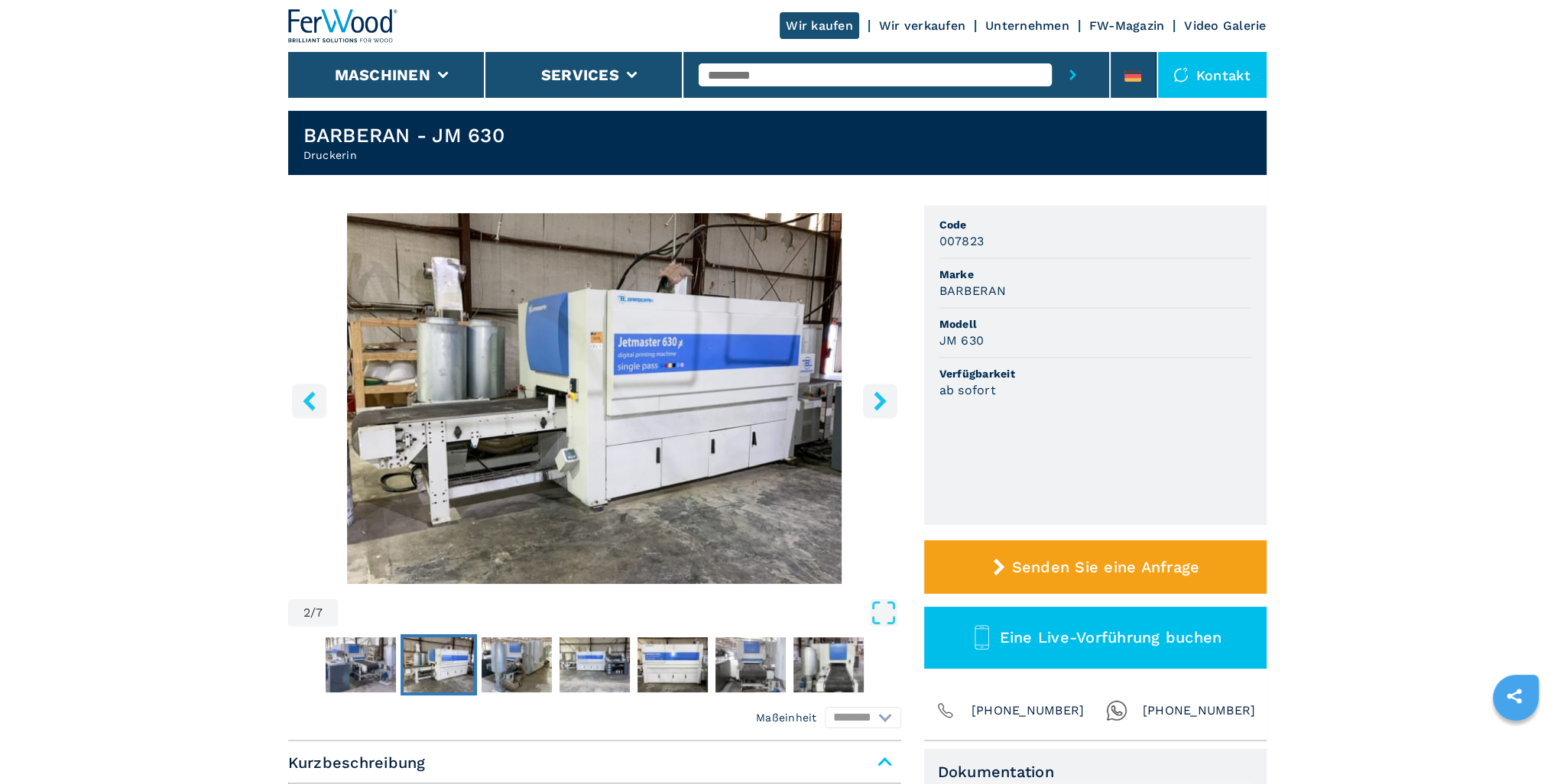
click at [439, 648] on img "Go to Slide 2" at bounding box center [439, 664] width 71 height 55
click at [367, 652] on img "Go to Slide 1" at bounding box center [361, 664] width 71 height 55
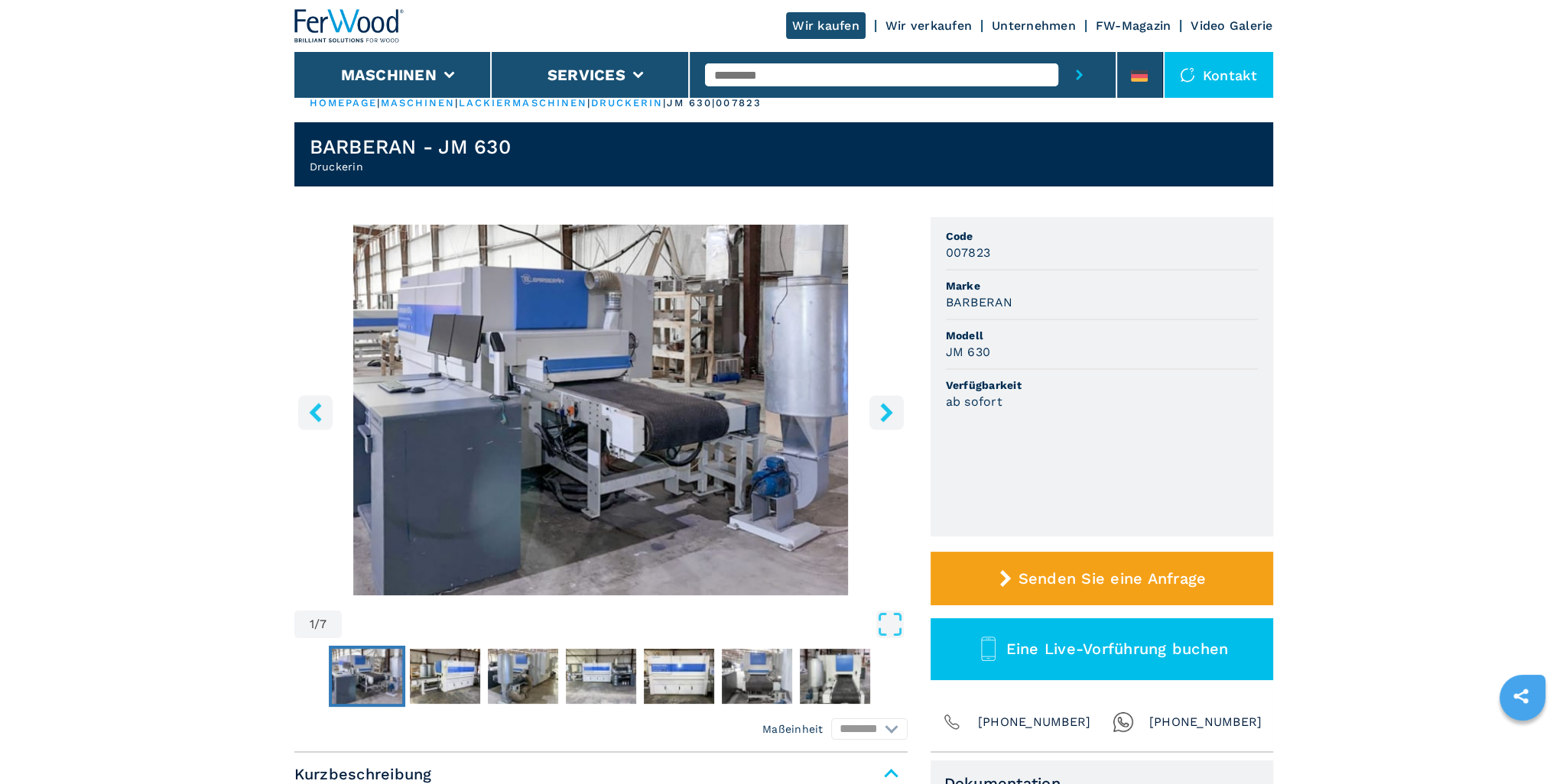
scroll to position [0, 0]
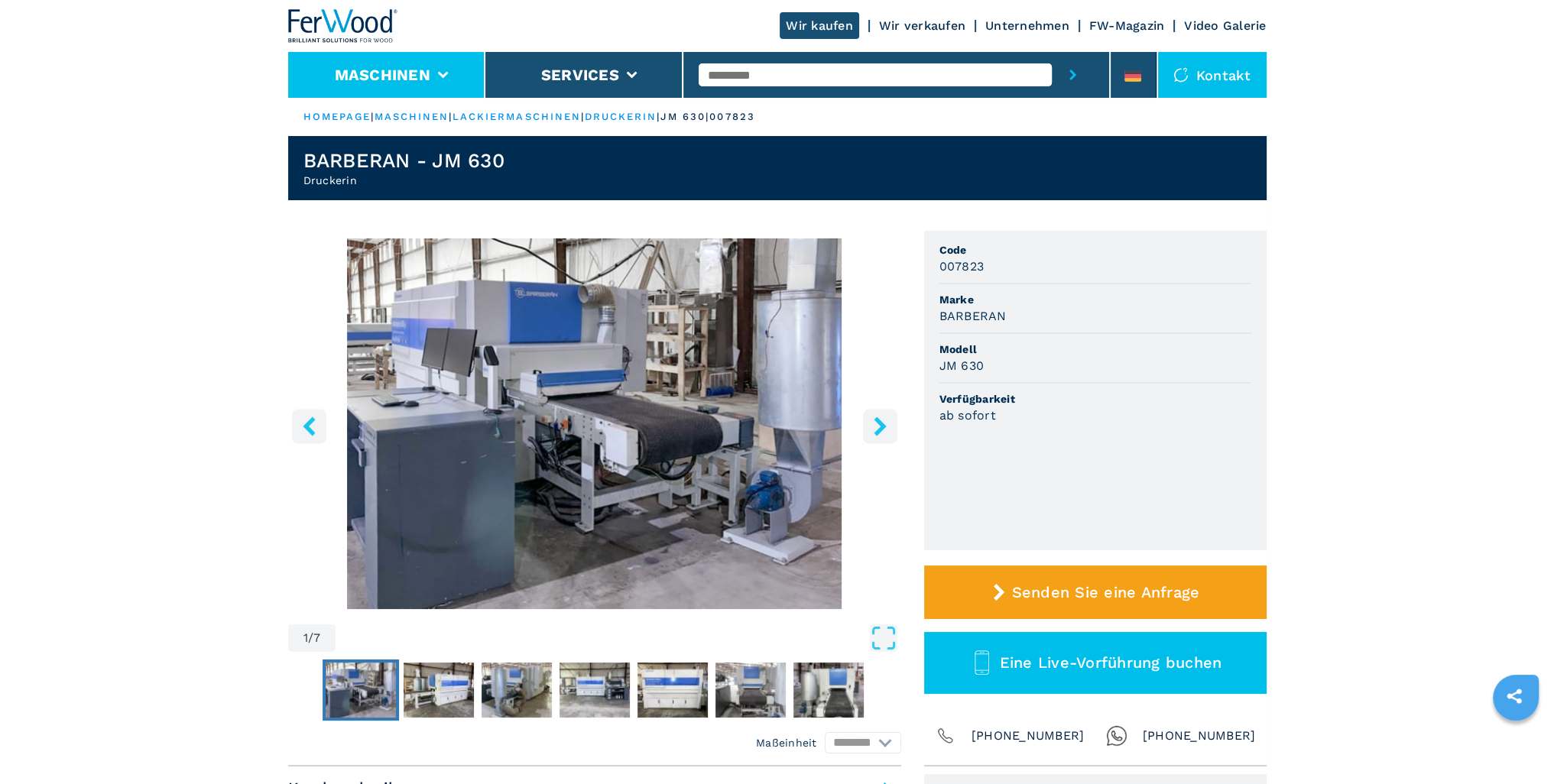
click at [443, 75] on icon at bounding box center [443, 75] width 11 height 7
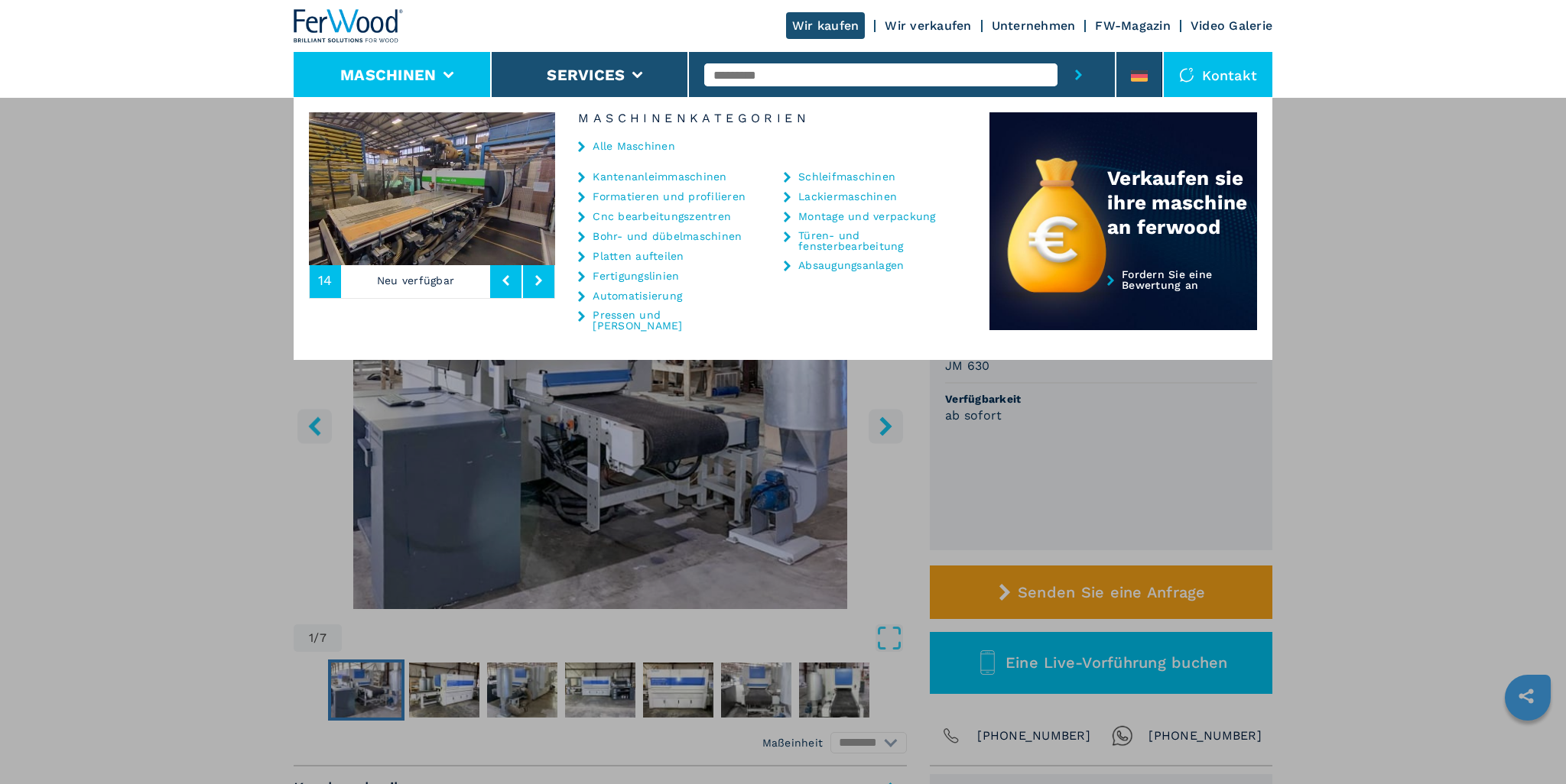
click at [797, 199] on div "Lackiermaschinen" at bounding box center [867, 197] width 167 height 13
click at [810, 197] on link "Lackiermaschinen" at bounding box center [848, 197] width 98 height 11
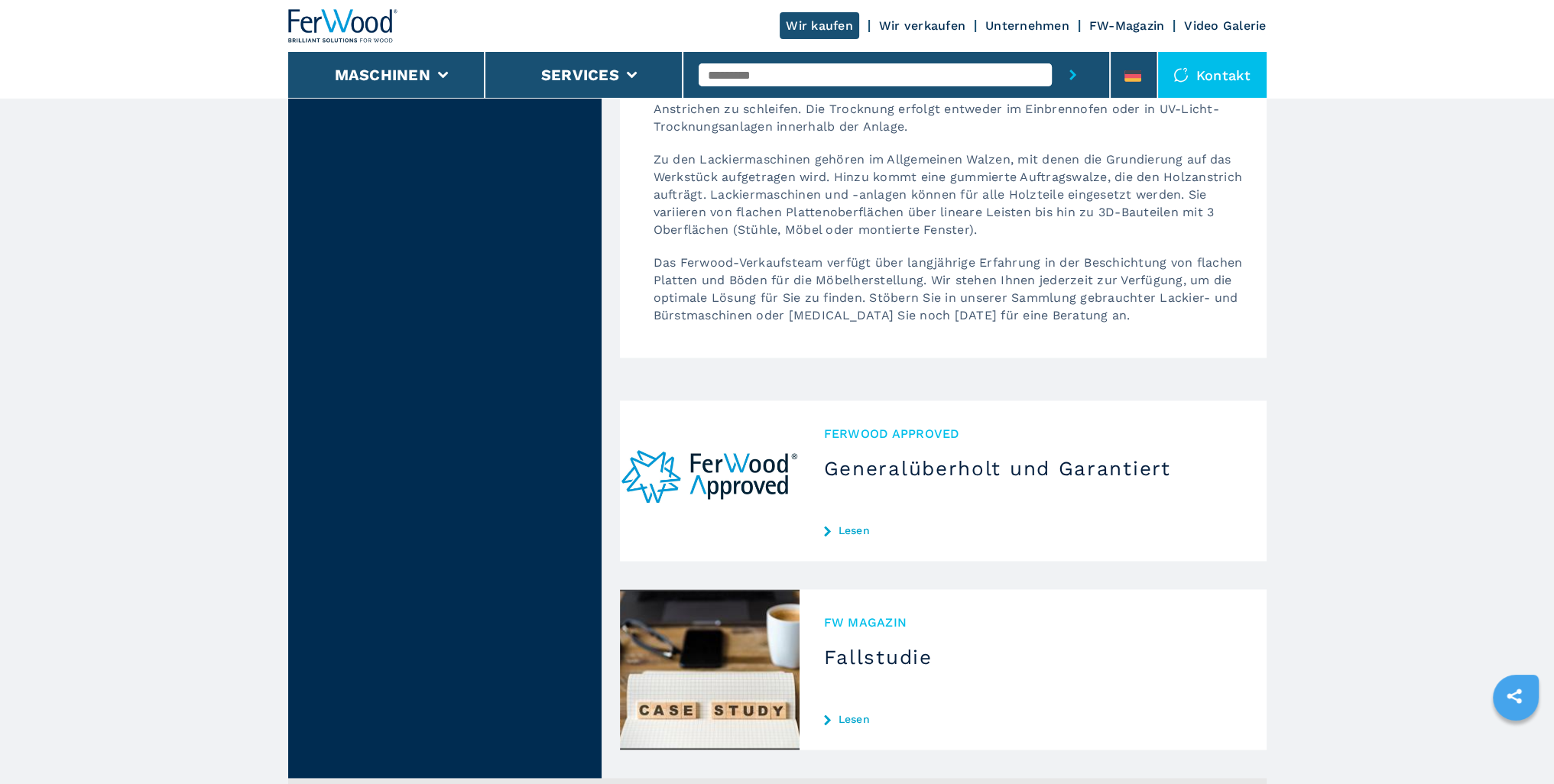
scroll to position [2700, 0]
click at [850, 645] on h3 "Fallstudie" at bounding box center [1033, 657] width 418 height 24
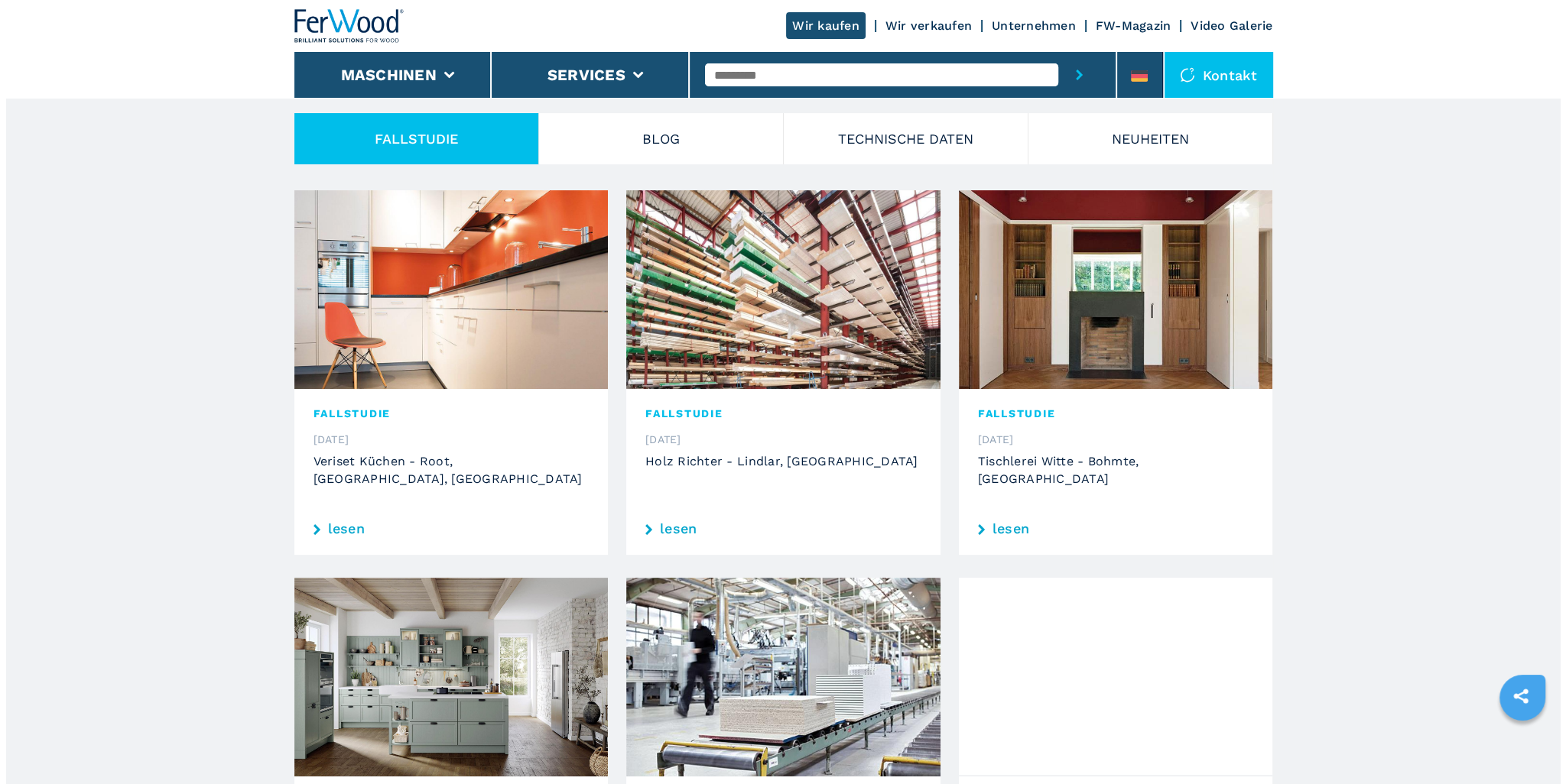
scroll to position [331, 0]
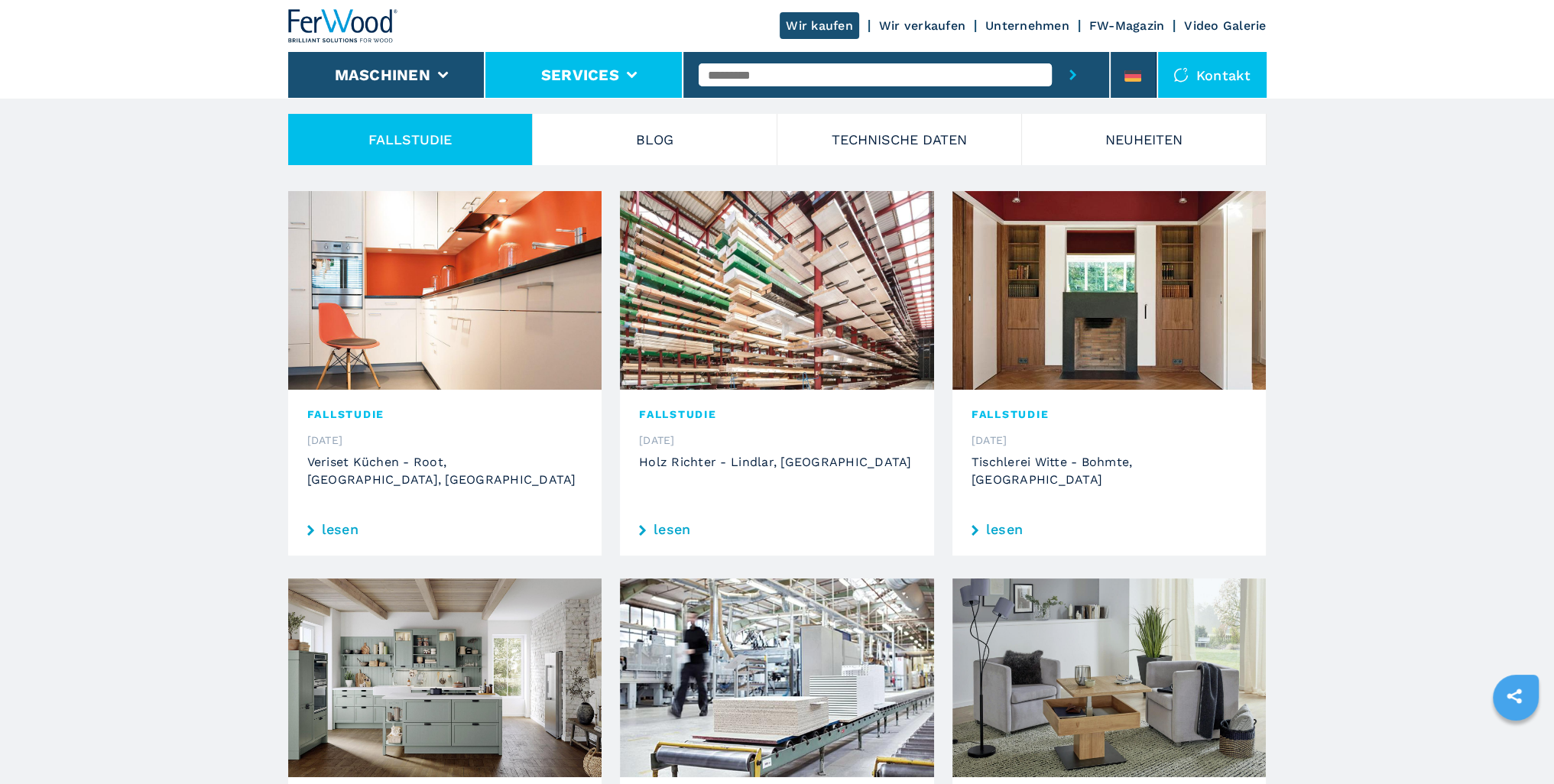
click at [568, 81] on button "Services" at bounding box center [580, 74] width 78 height 18
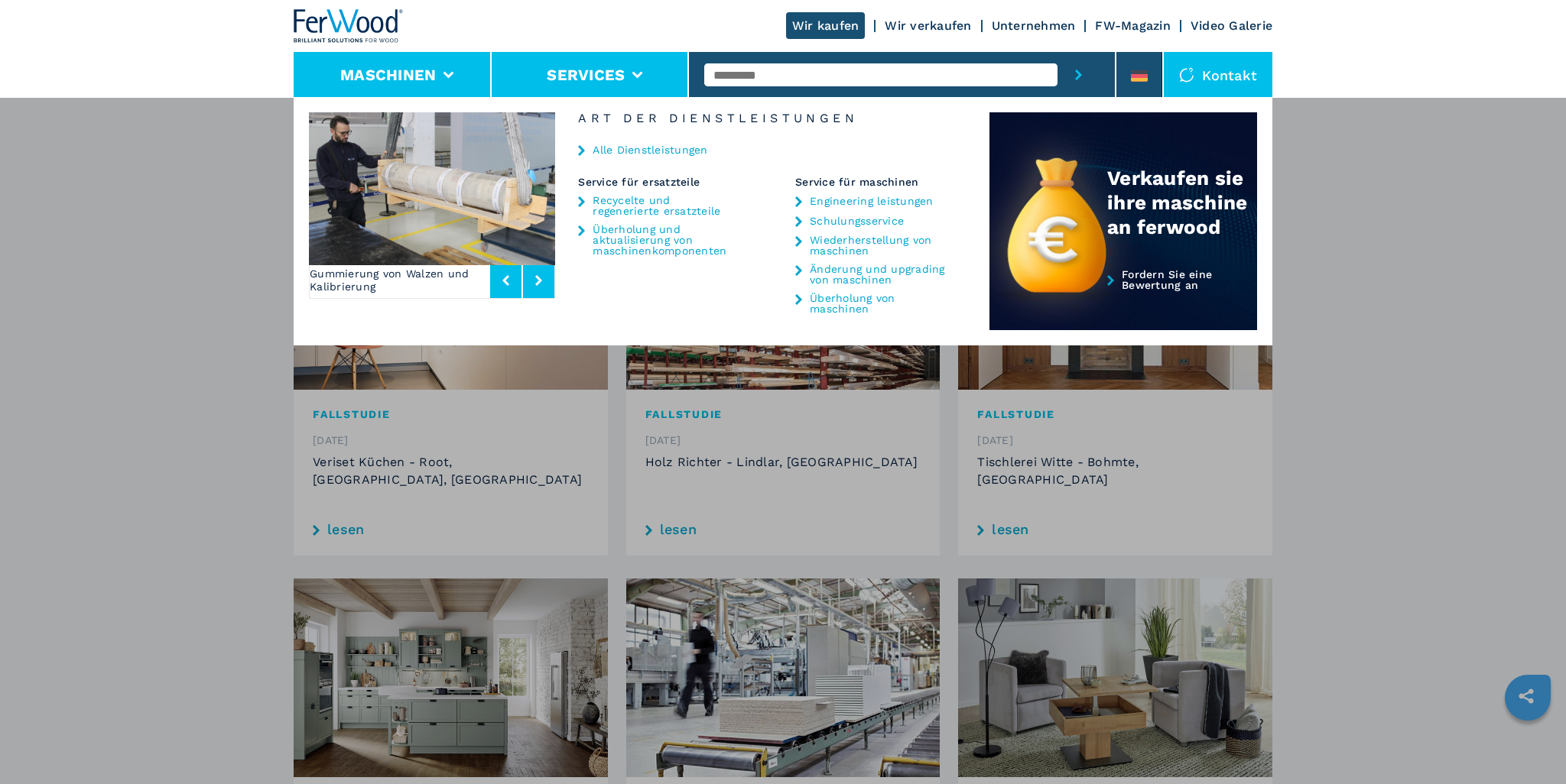
click at [406, 79] on button "Maschinen" at bounding box center [388, 74] width 96 height 18
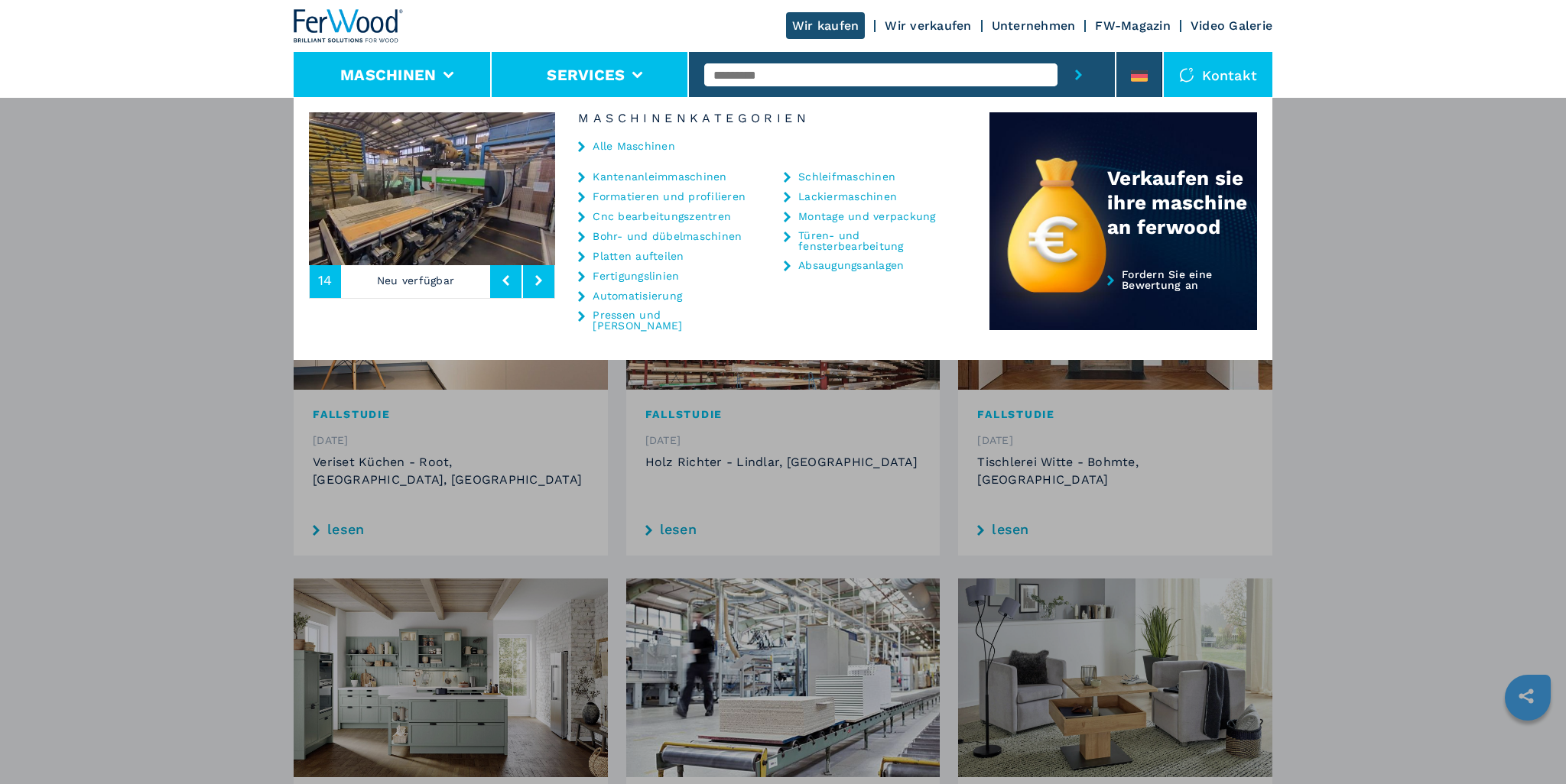
drag, startPoint x: 503, startPoint y: 83, endPoint x: 513, endPoint y: 83, distance: 10.0
click at [510, 83] on li "Services" at bounding box center [590, 74] width 198 height 46
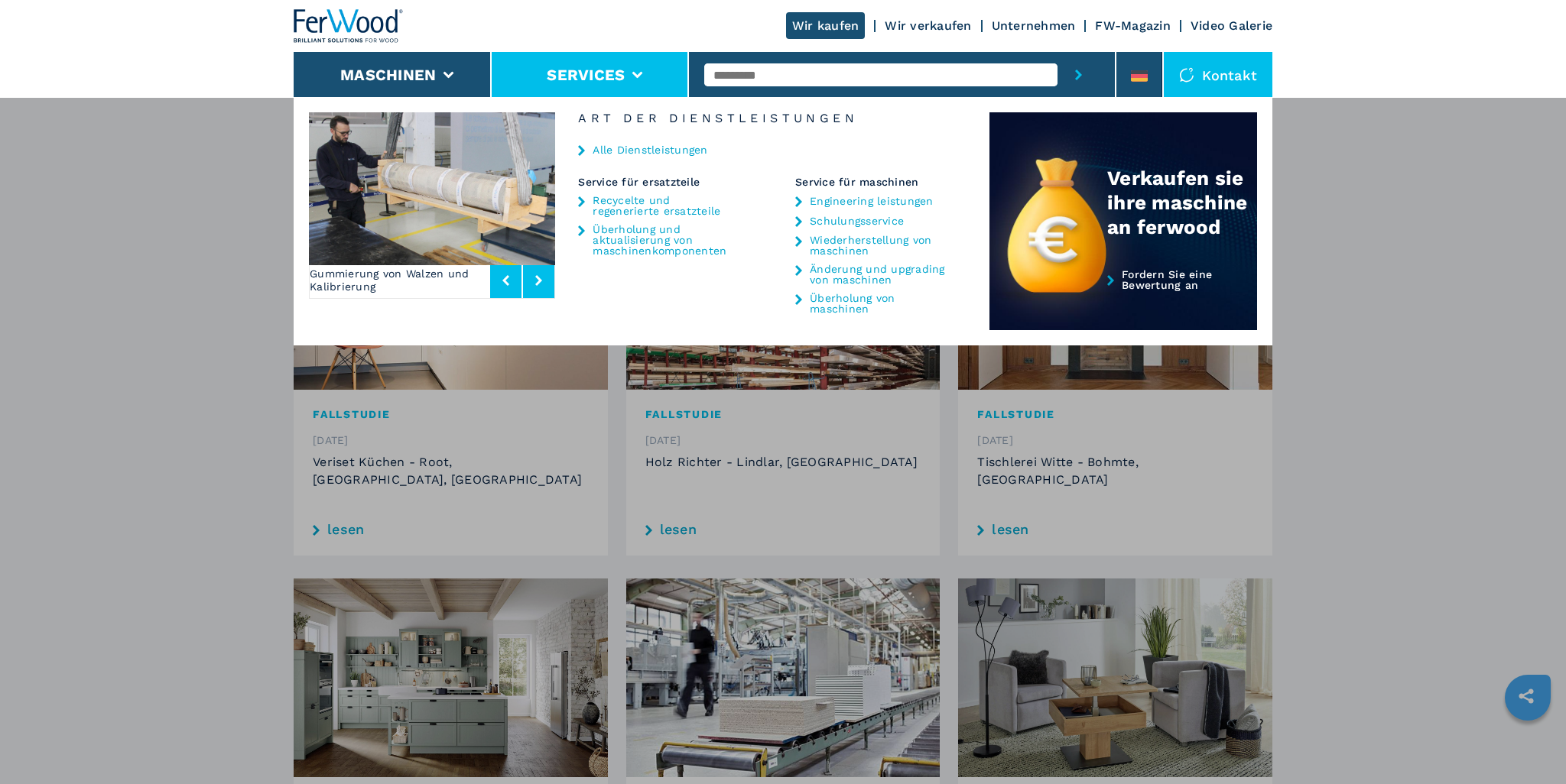
click at [539, 282] on icon at bounding box center [539, 280] width 7 height 11
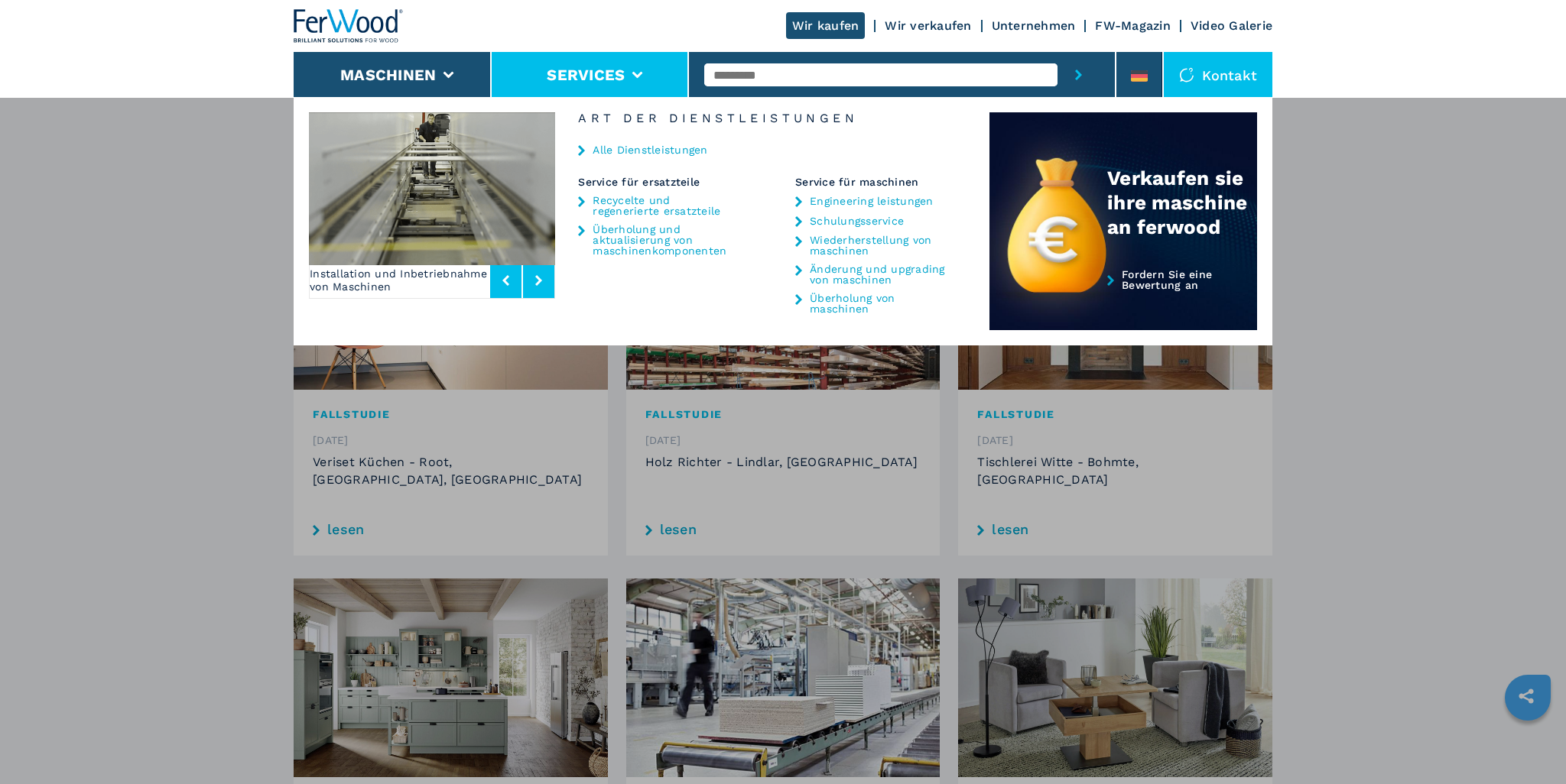
click at [539, 282] on icon at bounding box center [539, 280] width 7 height 11
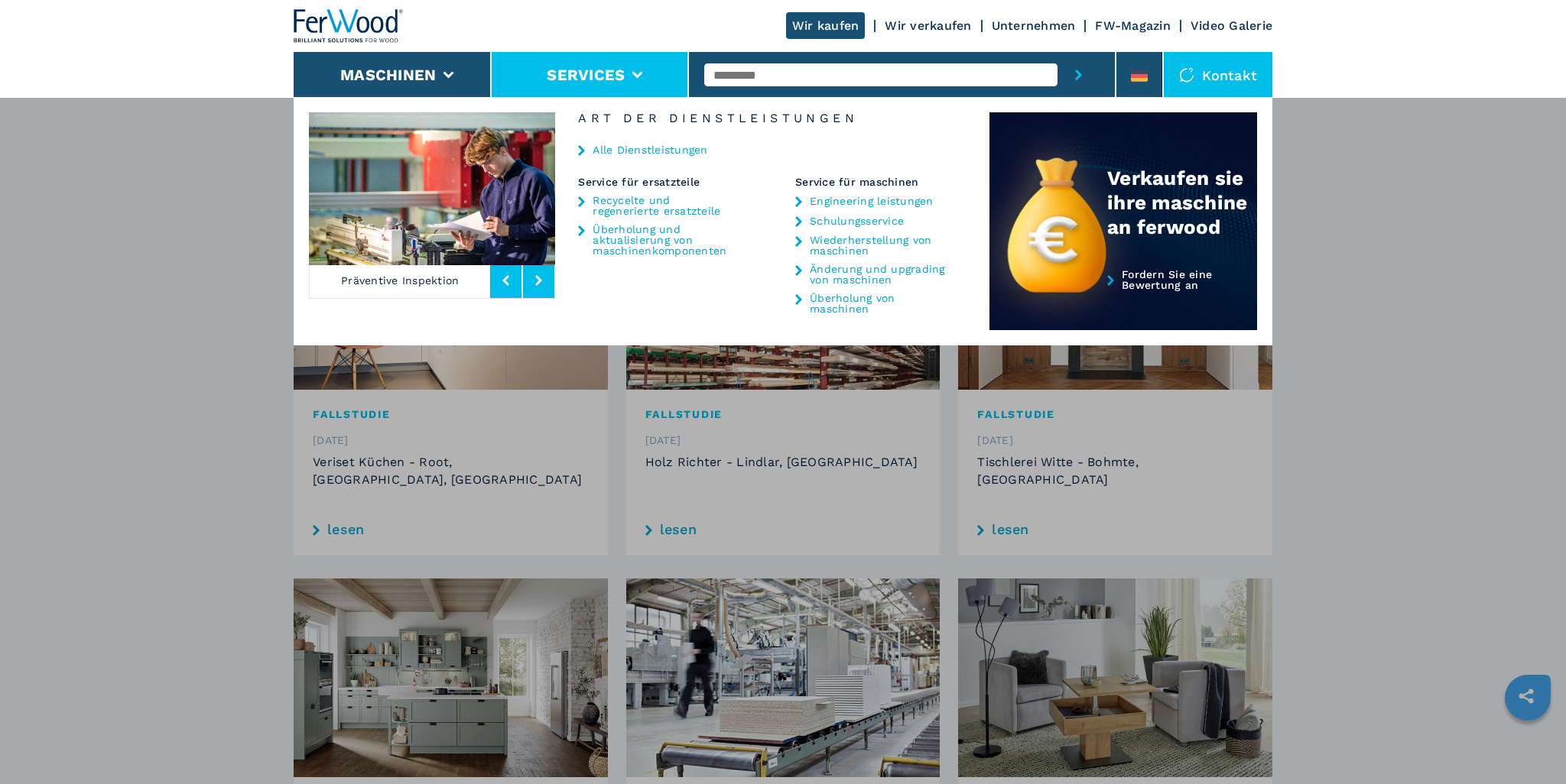
click at [539, 282] on icon at bounding box center [539, 280] width 7 height 11
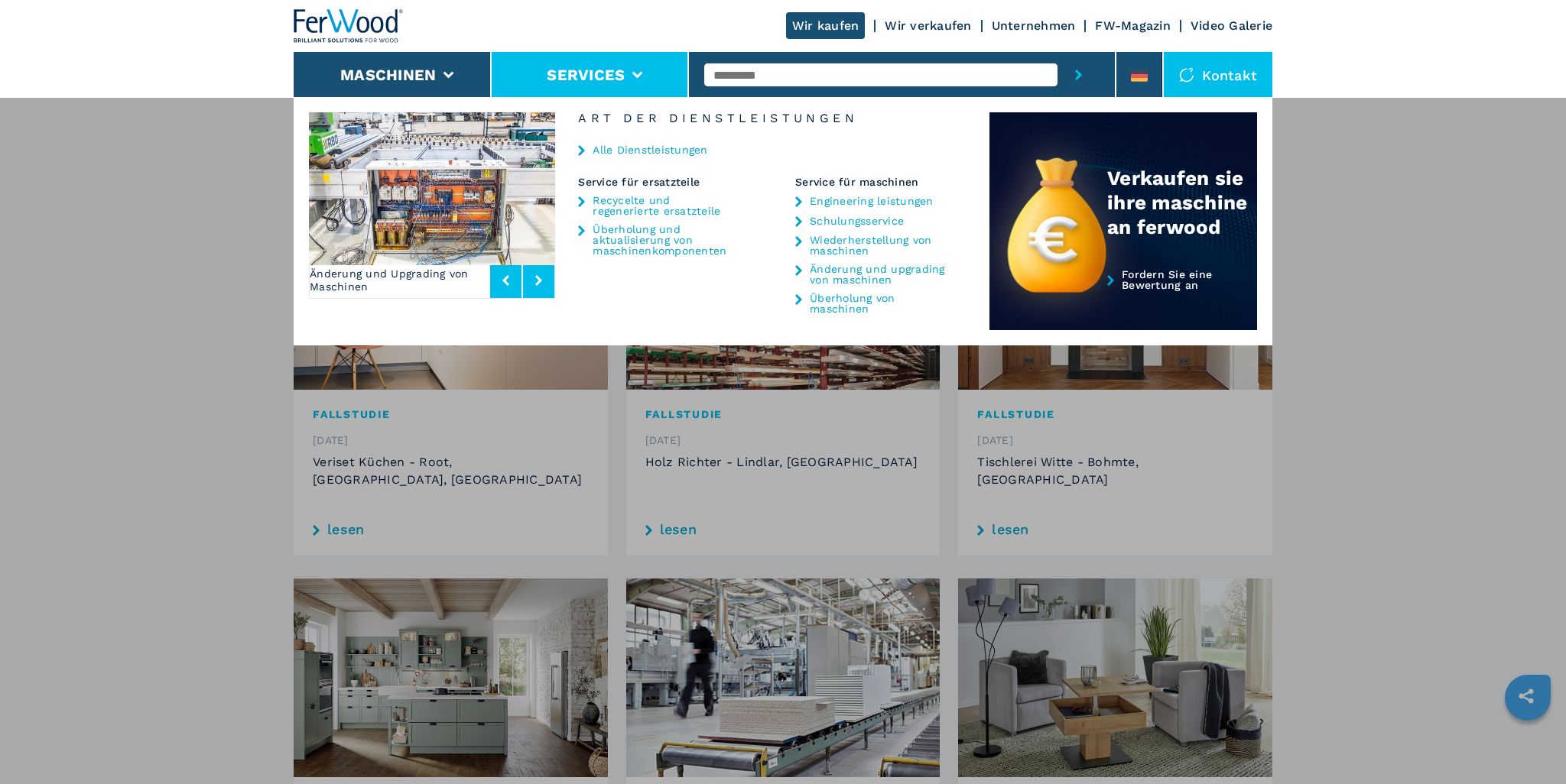
click at [539, 282] on icon at bounding box center [539, 280] width 7 height 11
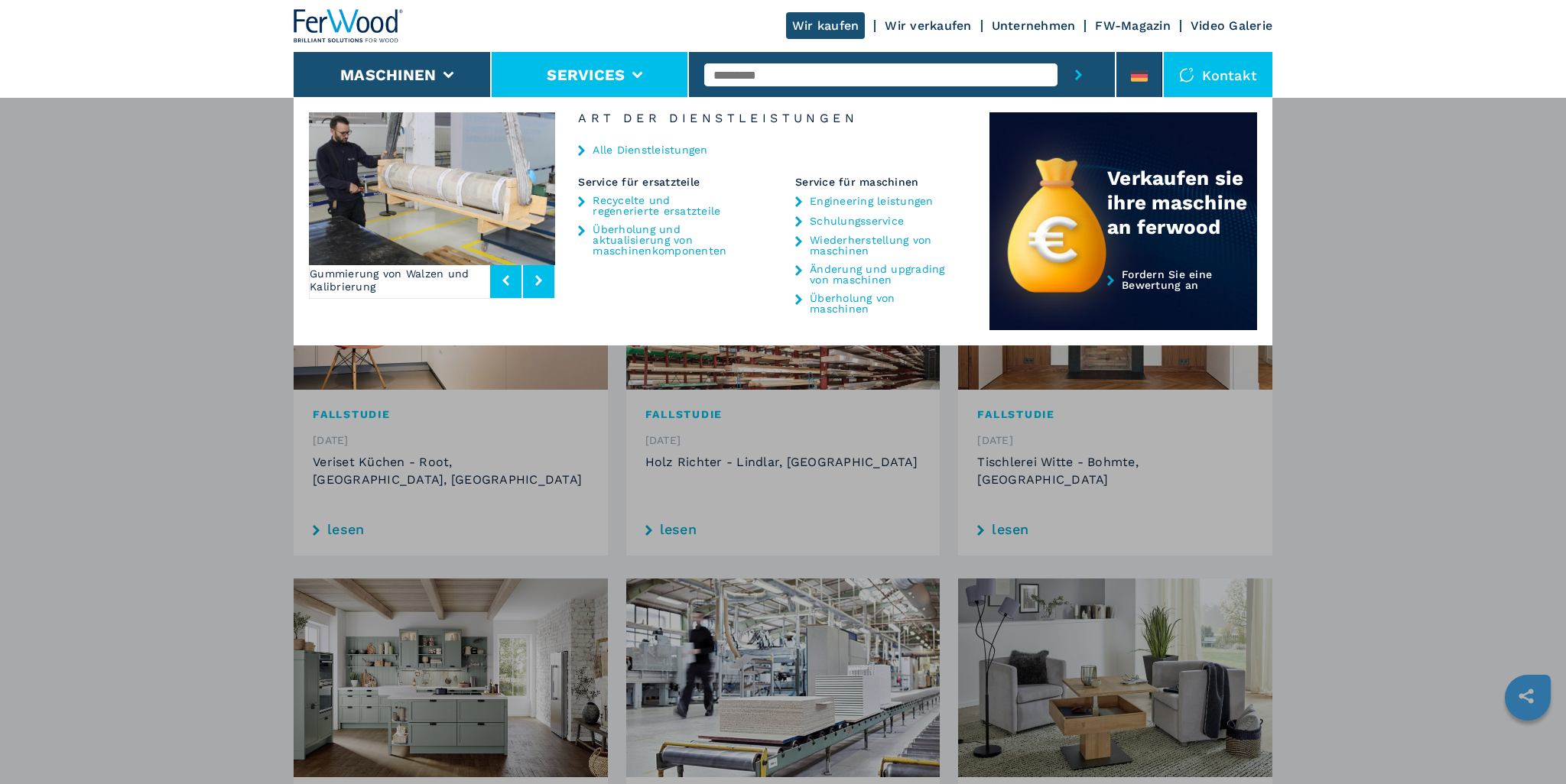
click at [539, 282] on icon at bounding box center [539, 280] width 7 height 11
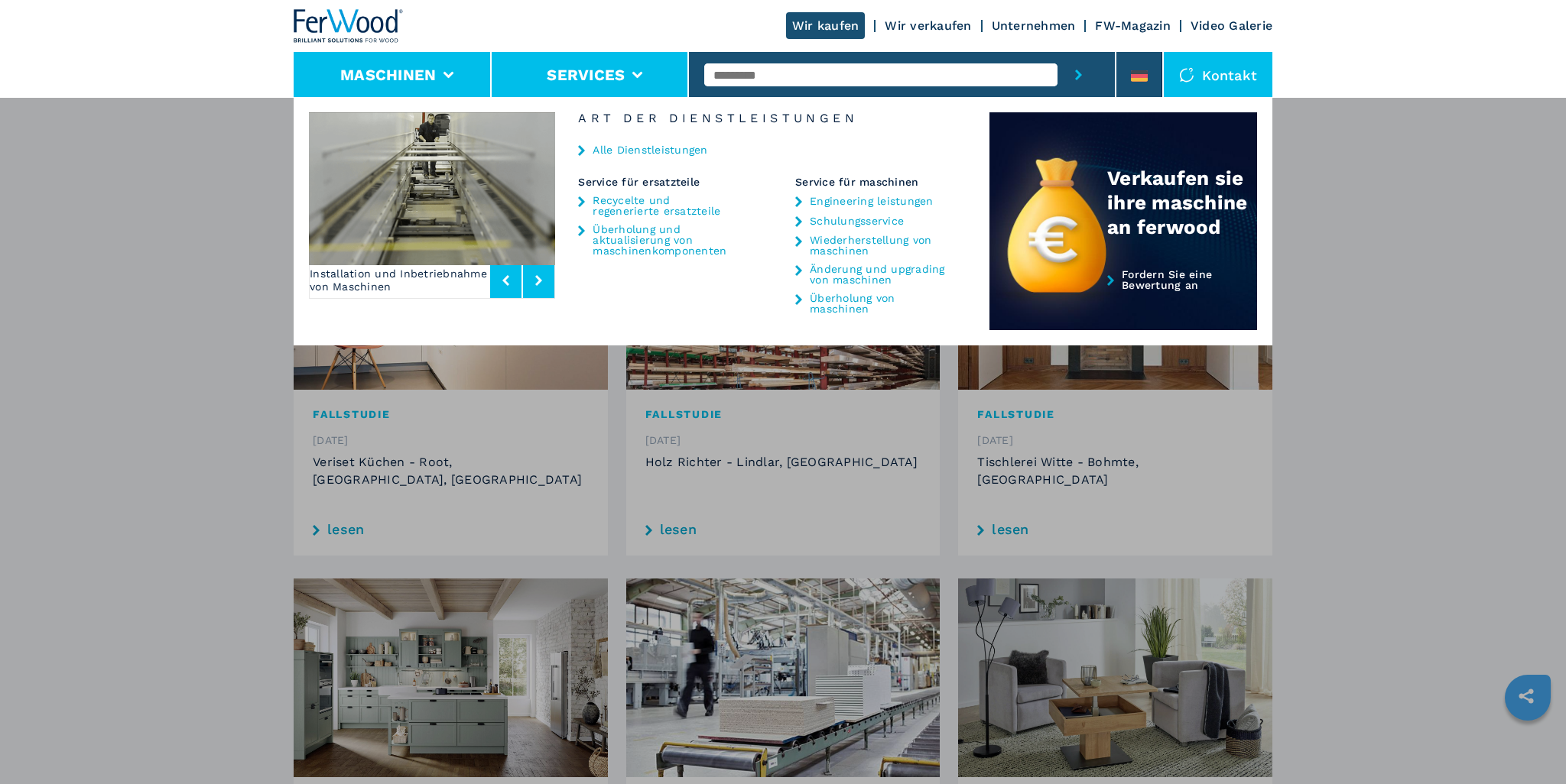
click at [419, 75] on button "Maschinen" at bounding box center [388, 74] width 96 height 18
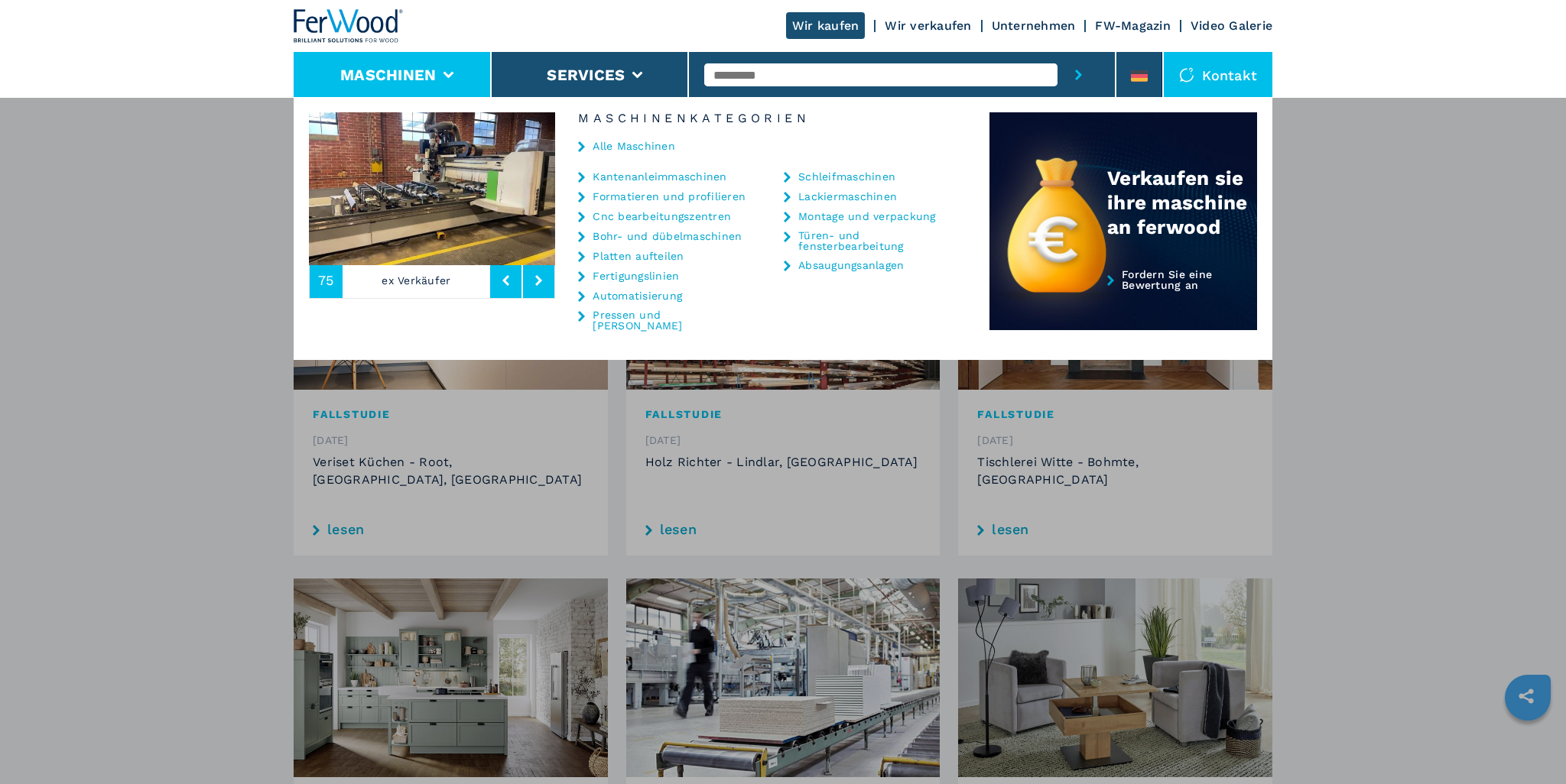
click at [696, 315] on link "Pressen und kaschieren" at bounding box center [669, 320] width 153 height 21
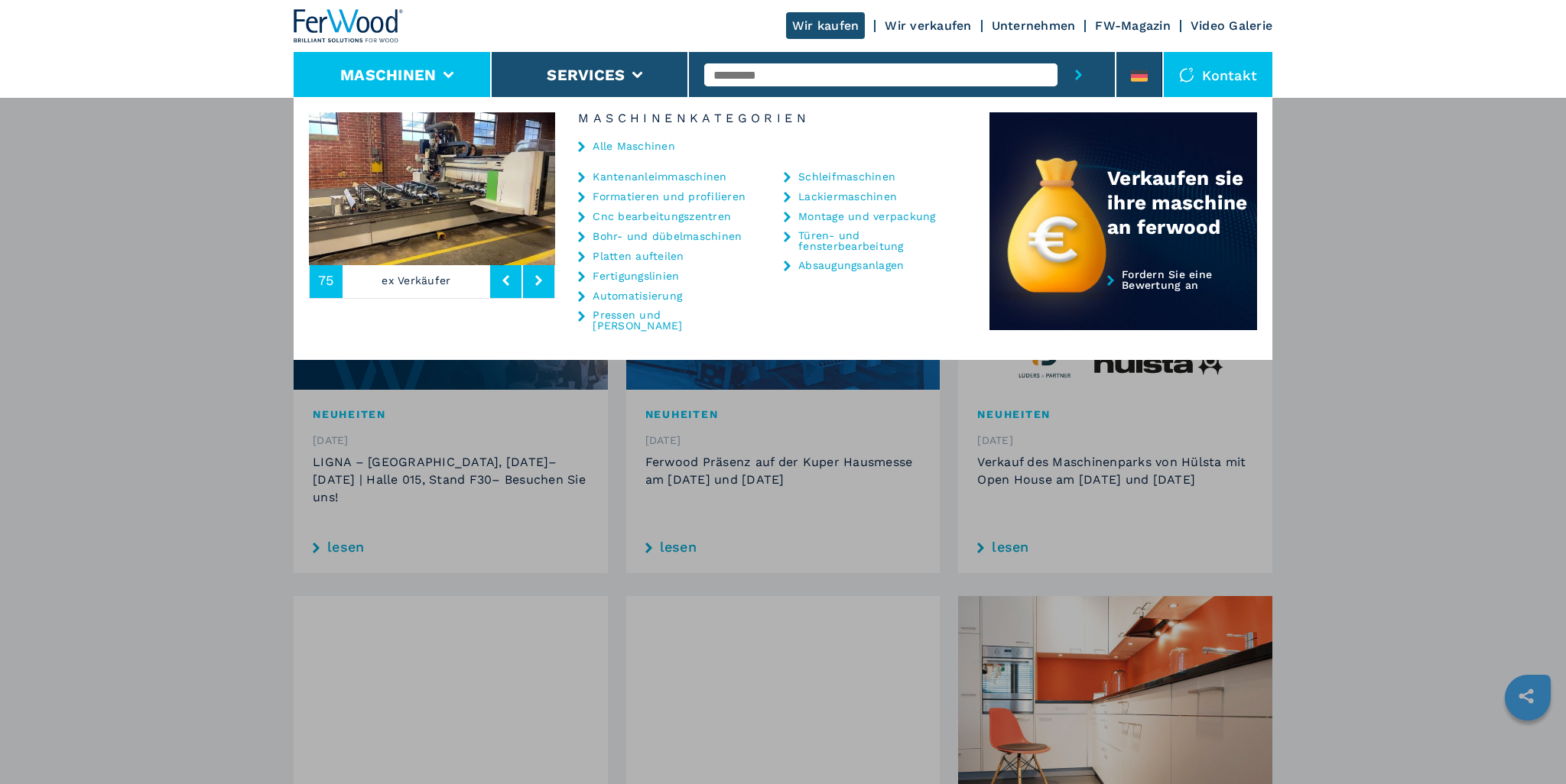
scroll to position [0, 0]
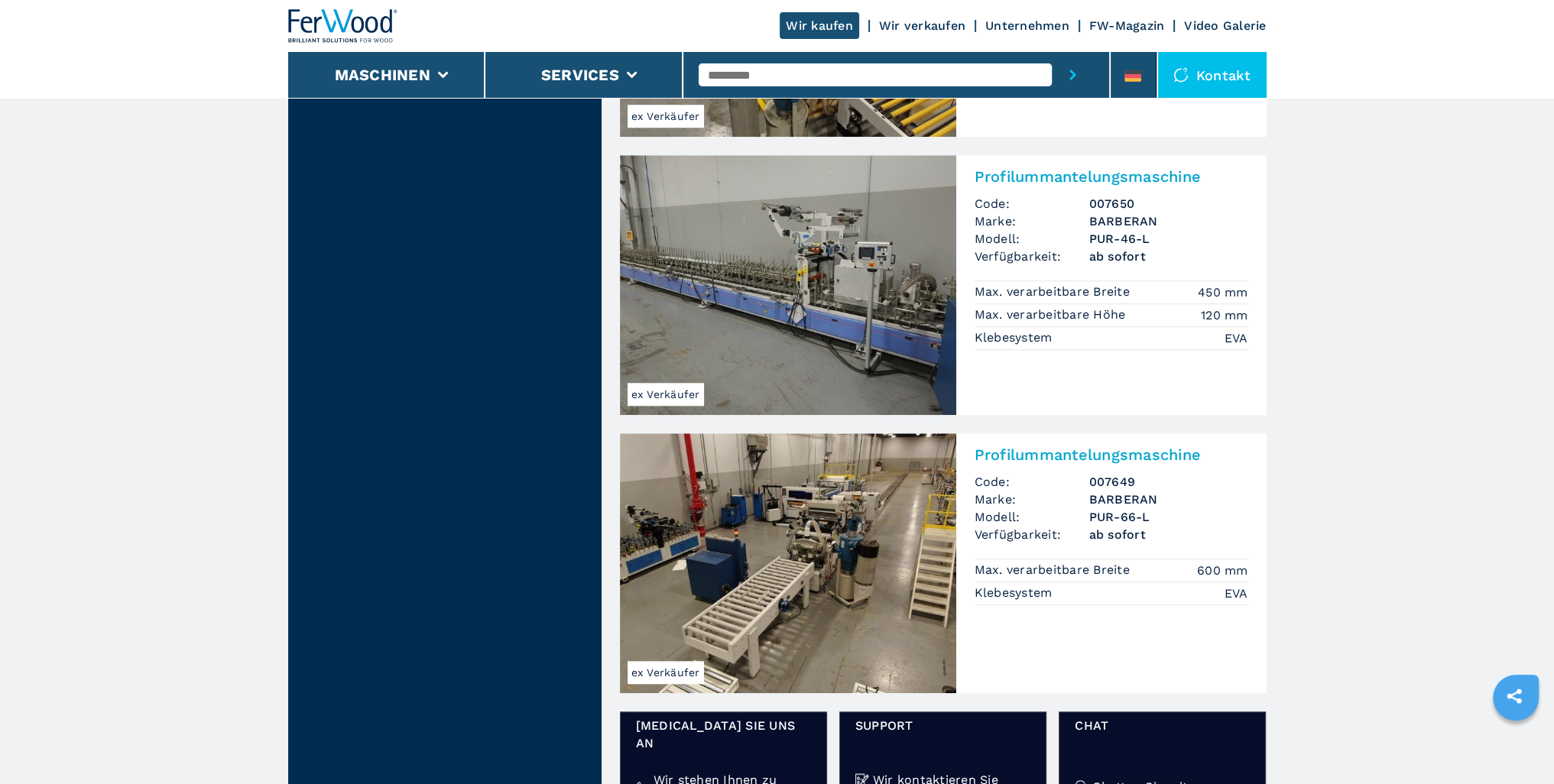
scroll to position [1835, 0]
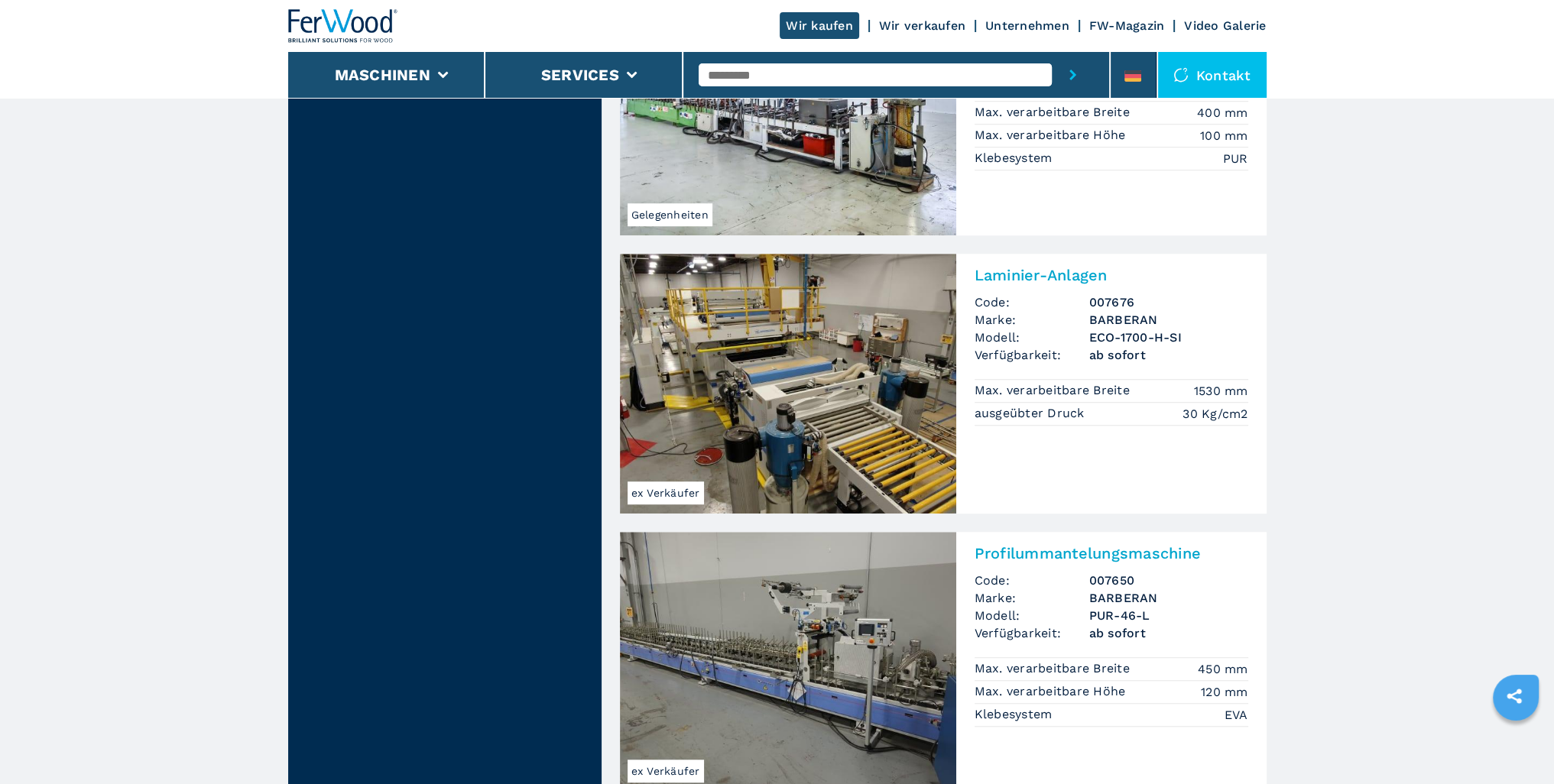
click at [780, 325] on img at bounding box center [789, 384] width 337 height 260
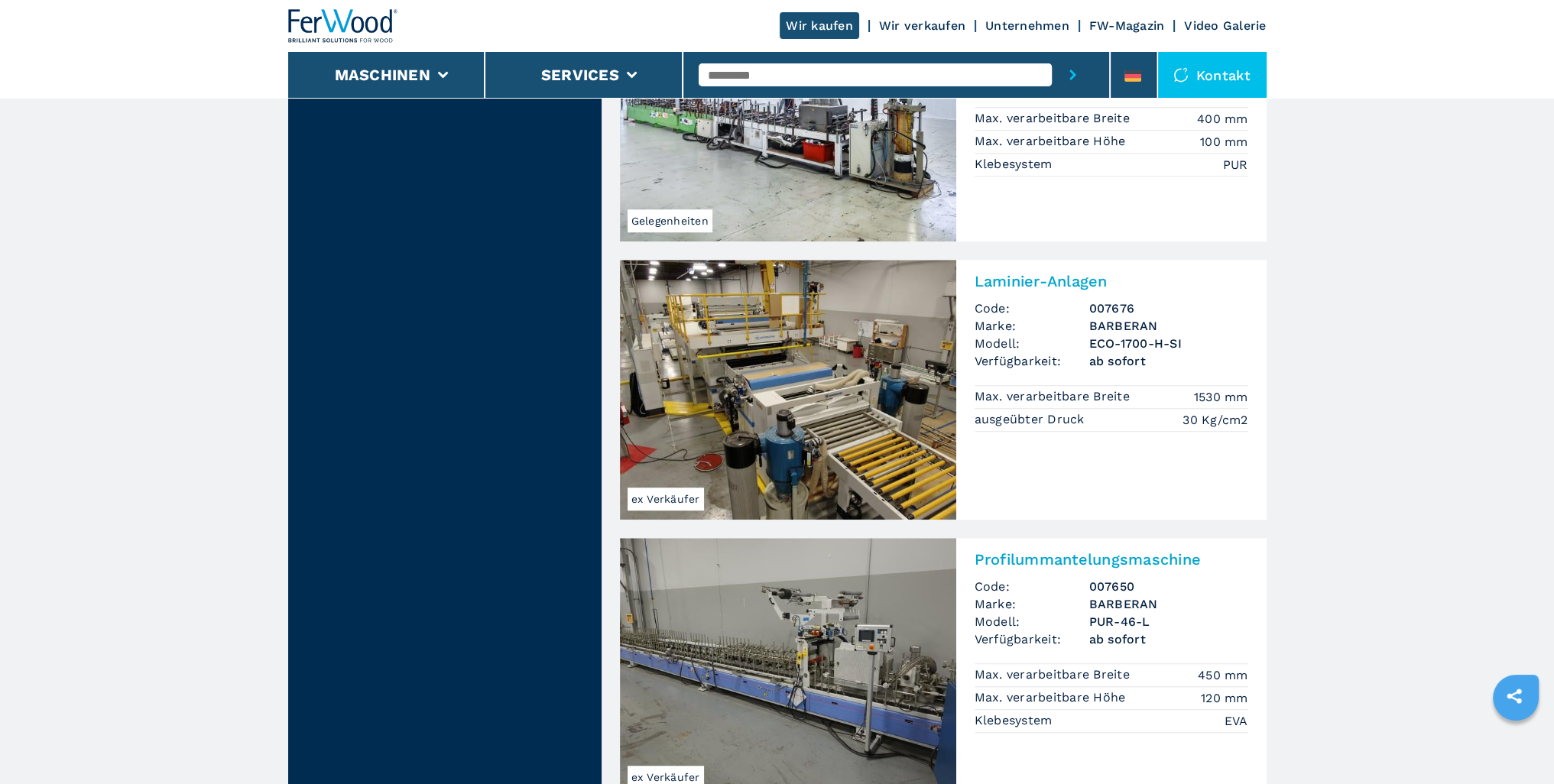
scroll to position [0, 0]
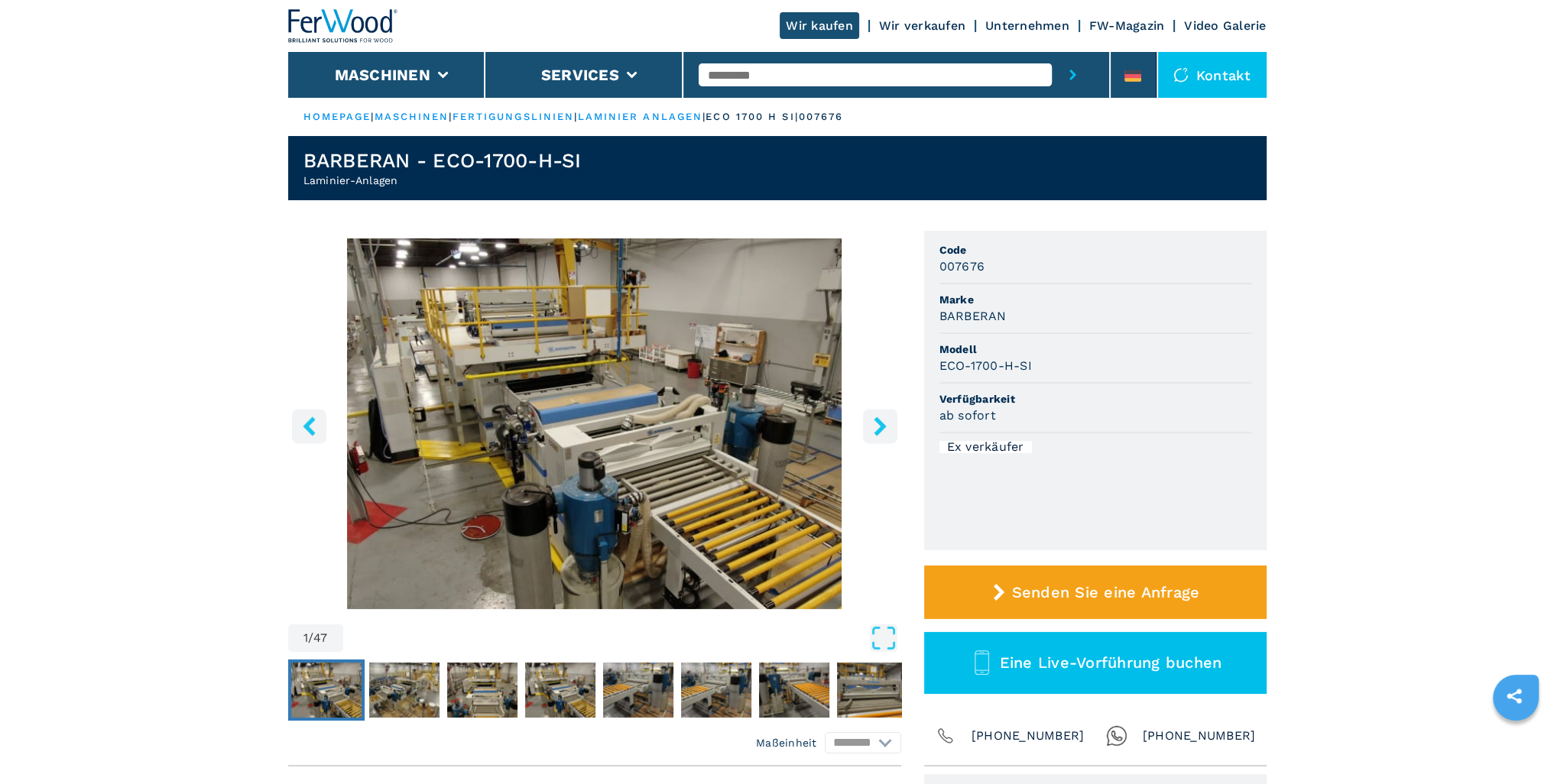
click at [877, 433] on icon "right-button" at bounding box center [880, 425] width 13 height 19
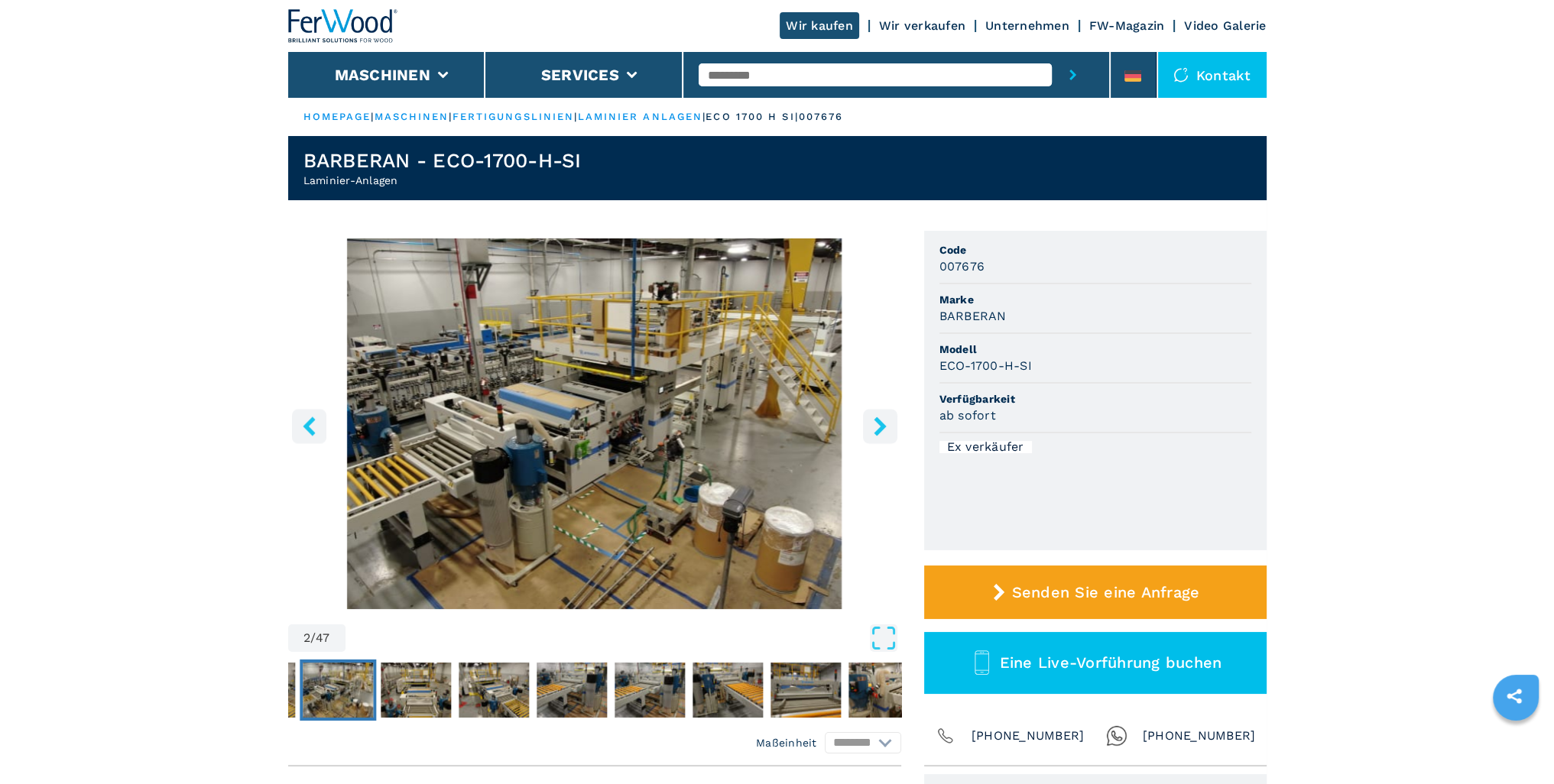
click at [875, 433] on icon "right-button" at bounding box center [880, 425] width 13 height 19
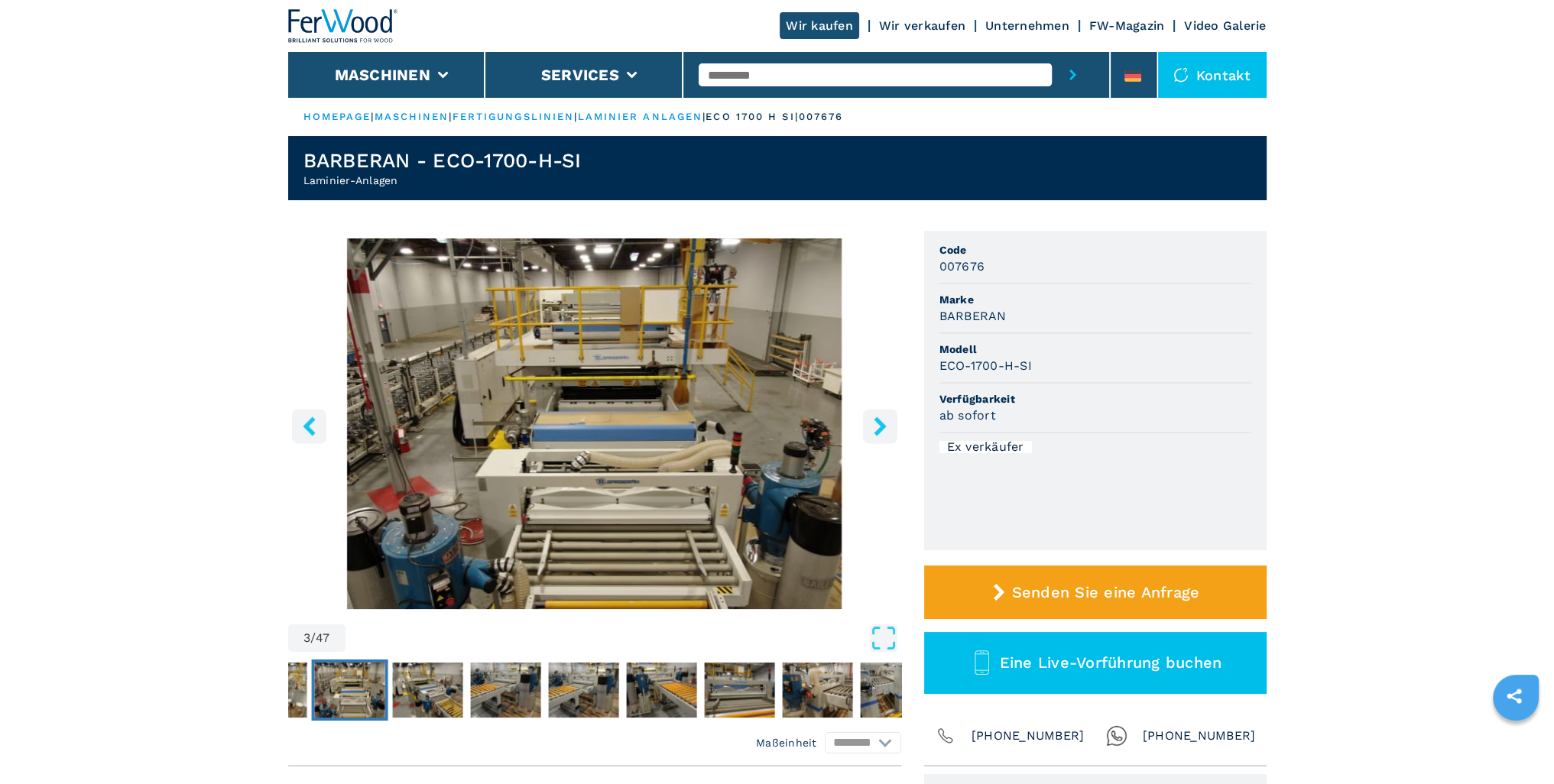
click at [875, 433] on icon "right-button" at bounding box center [880, 425] width 13 height 19
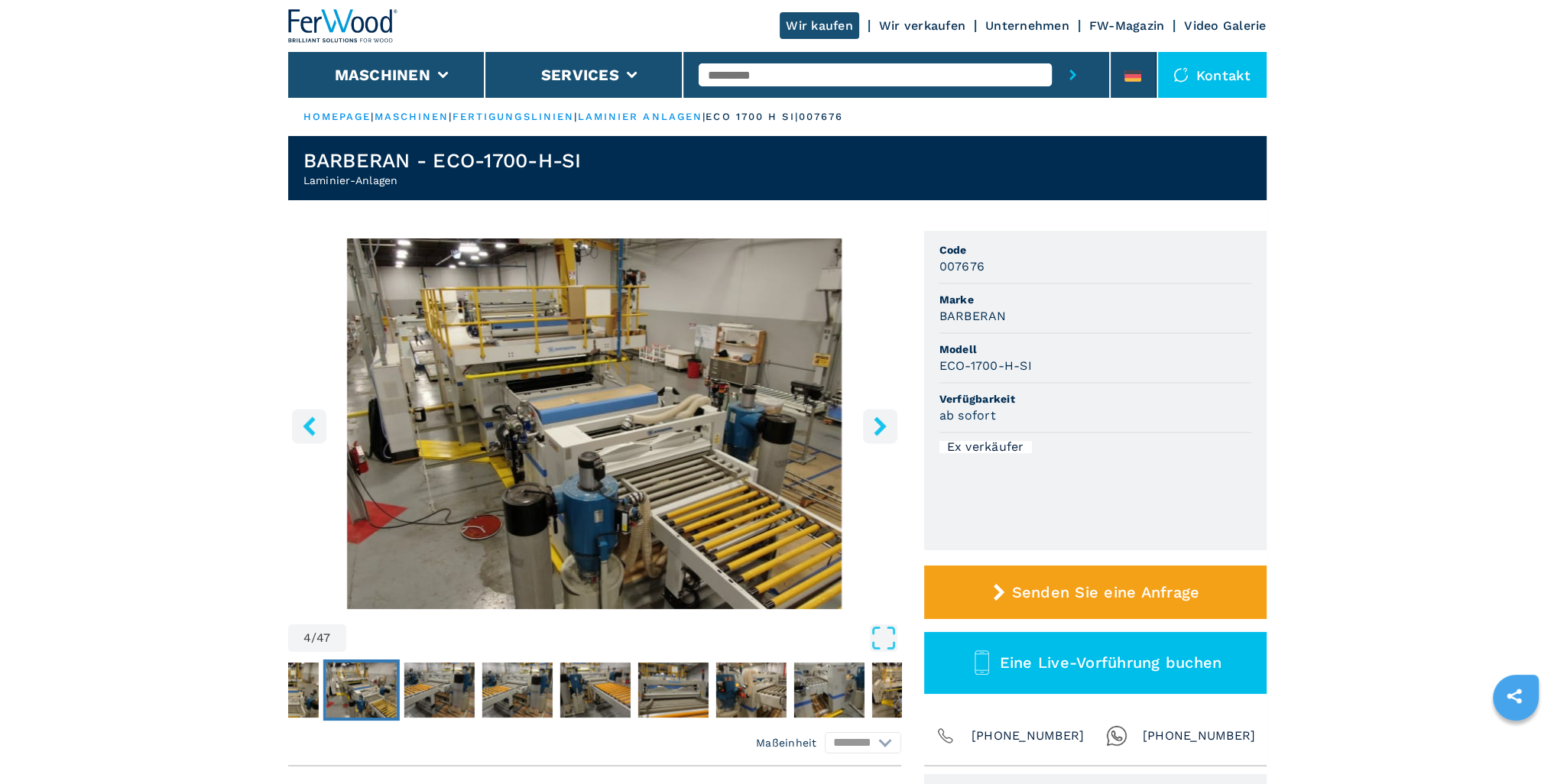
click at [875, 433] on icon "right-button" at bounding box center [880, 425] width 13 height 19
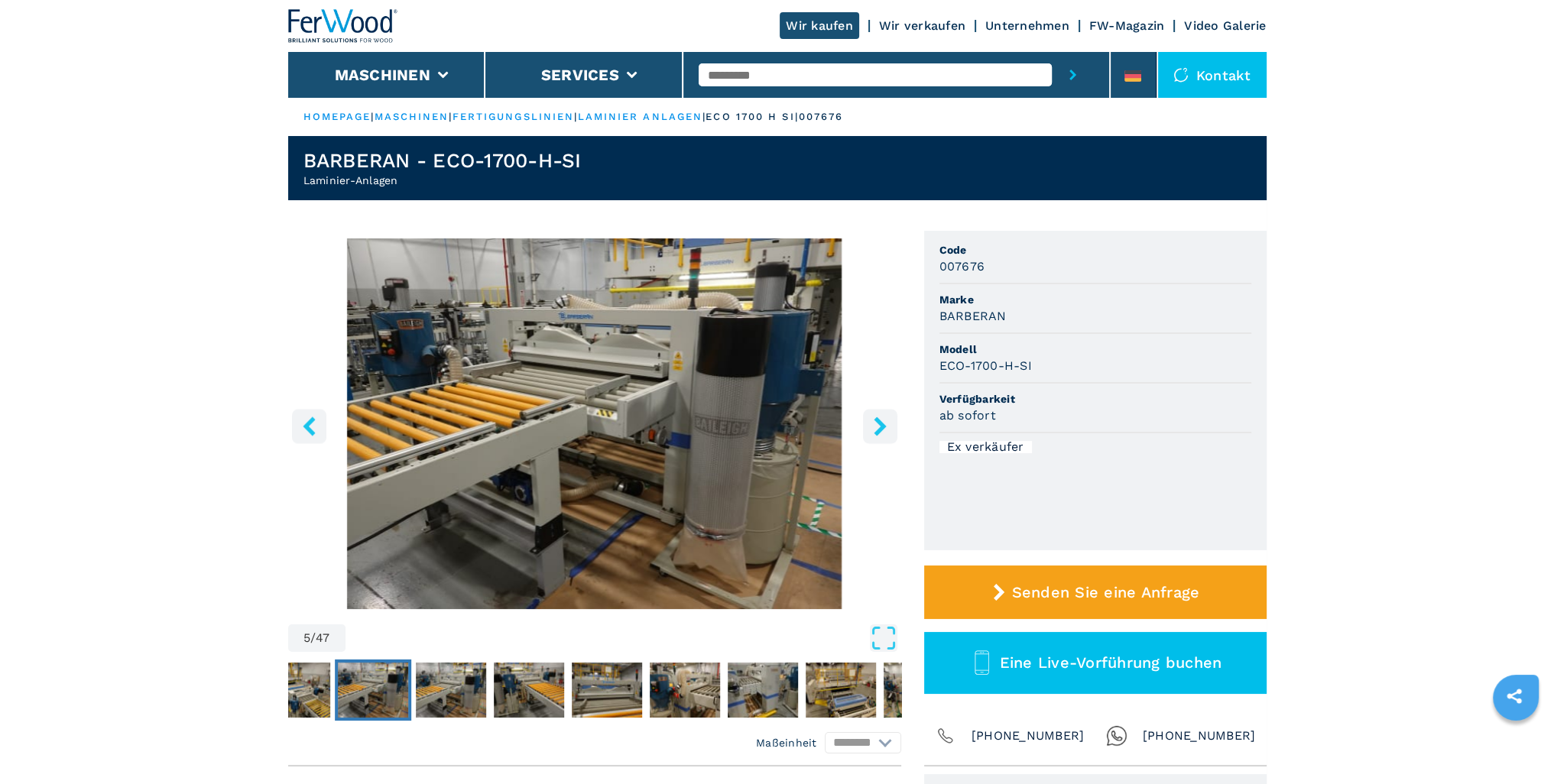
click at [875, 433] on icon "right-button" at bounding box center [880, 425] width 13 height 19
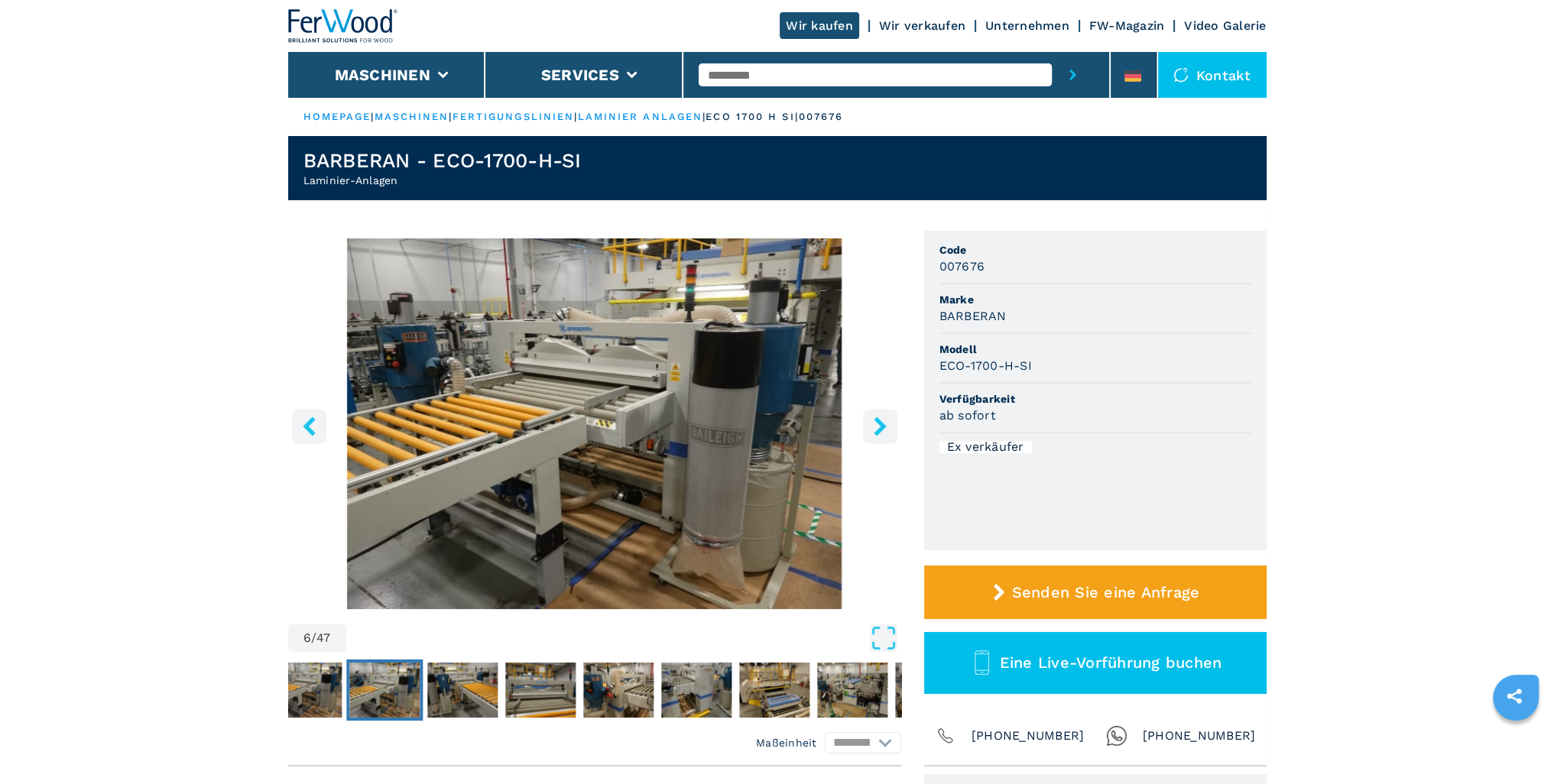
click at [875, 433] on icon "right-button" at bounding box center [880, 425] width 13 height 19
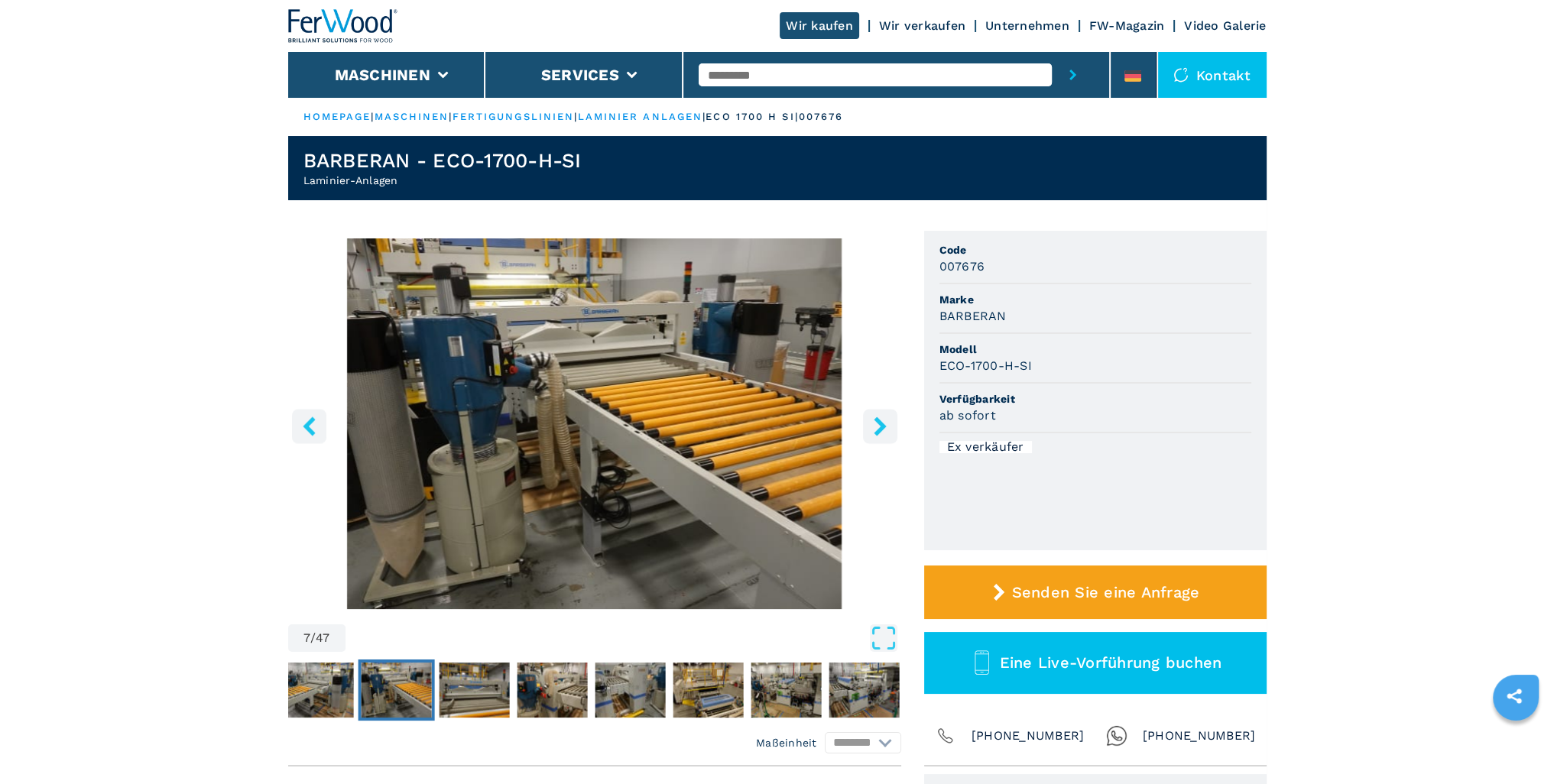
click at [875, 433] on icon "right-button" at bounding box center [880, 425] width 13 height 19
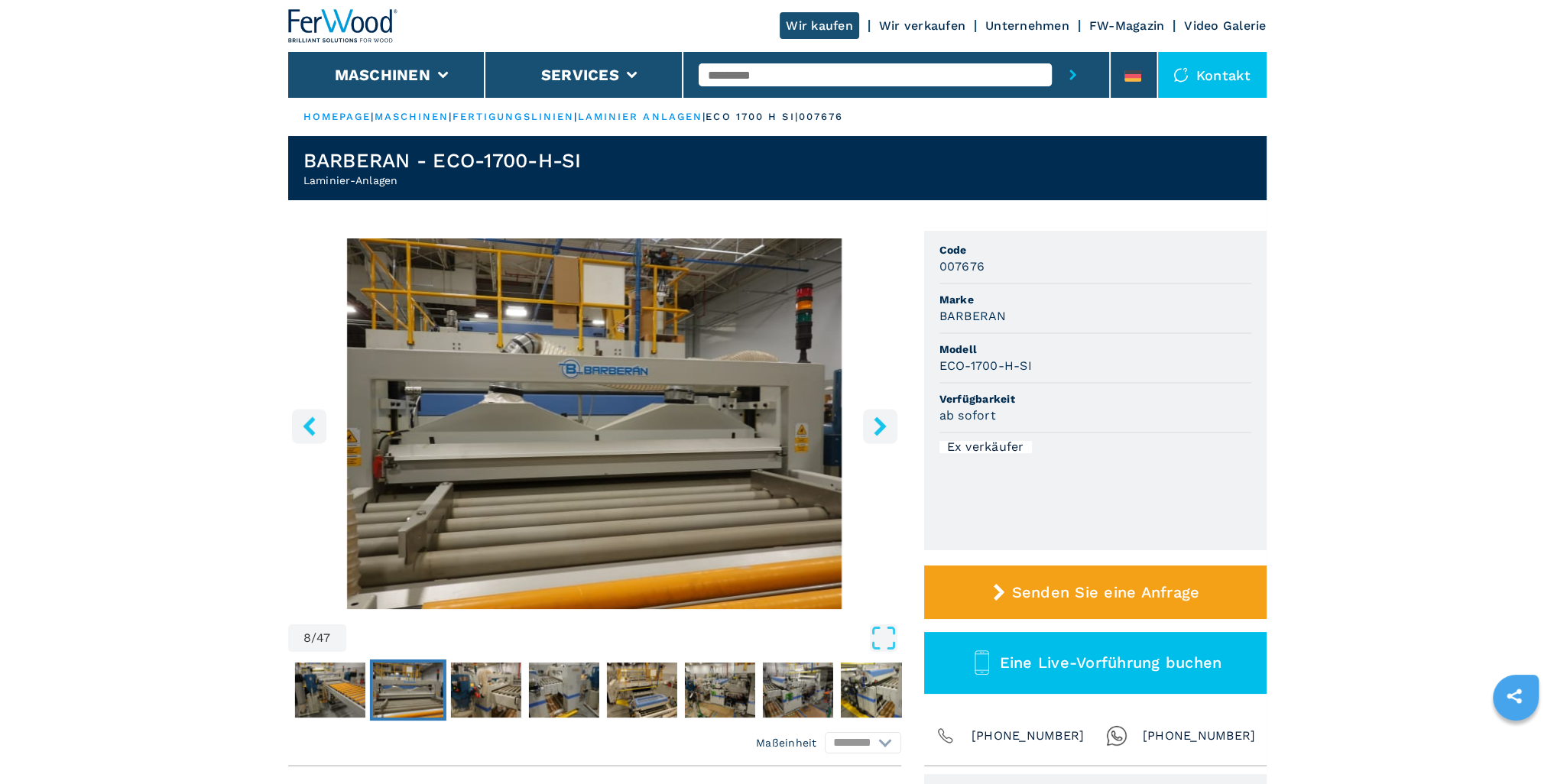
click at [875, 433] on icon "right-button" at bounding box center [880, 425] width 13 height 19
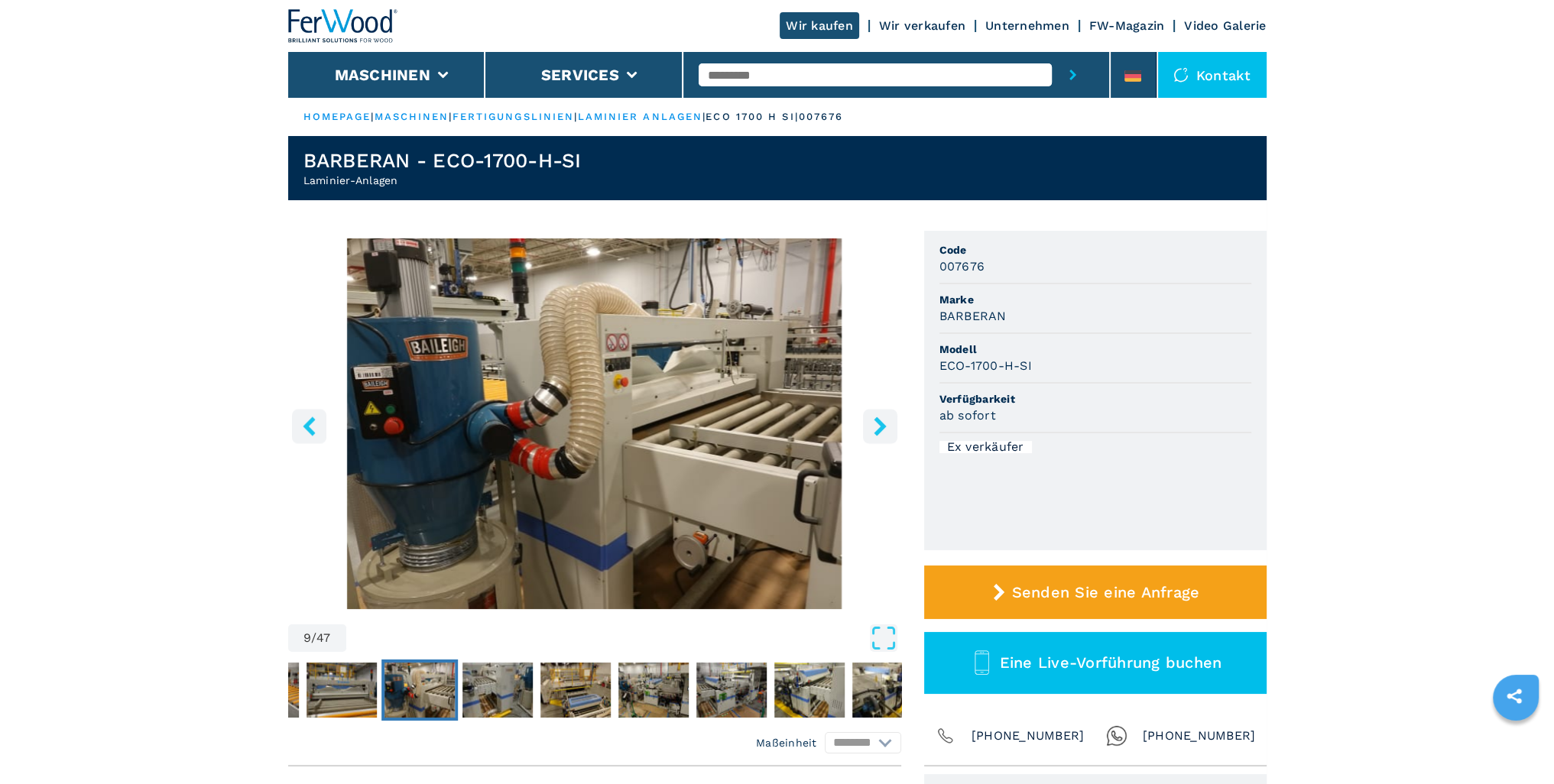
click at [875, 433] on icon "right-button" at bounding box center [880, 425] width 13 height 19
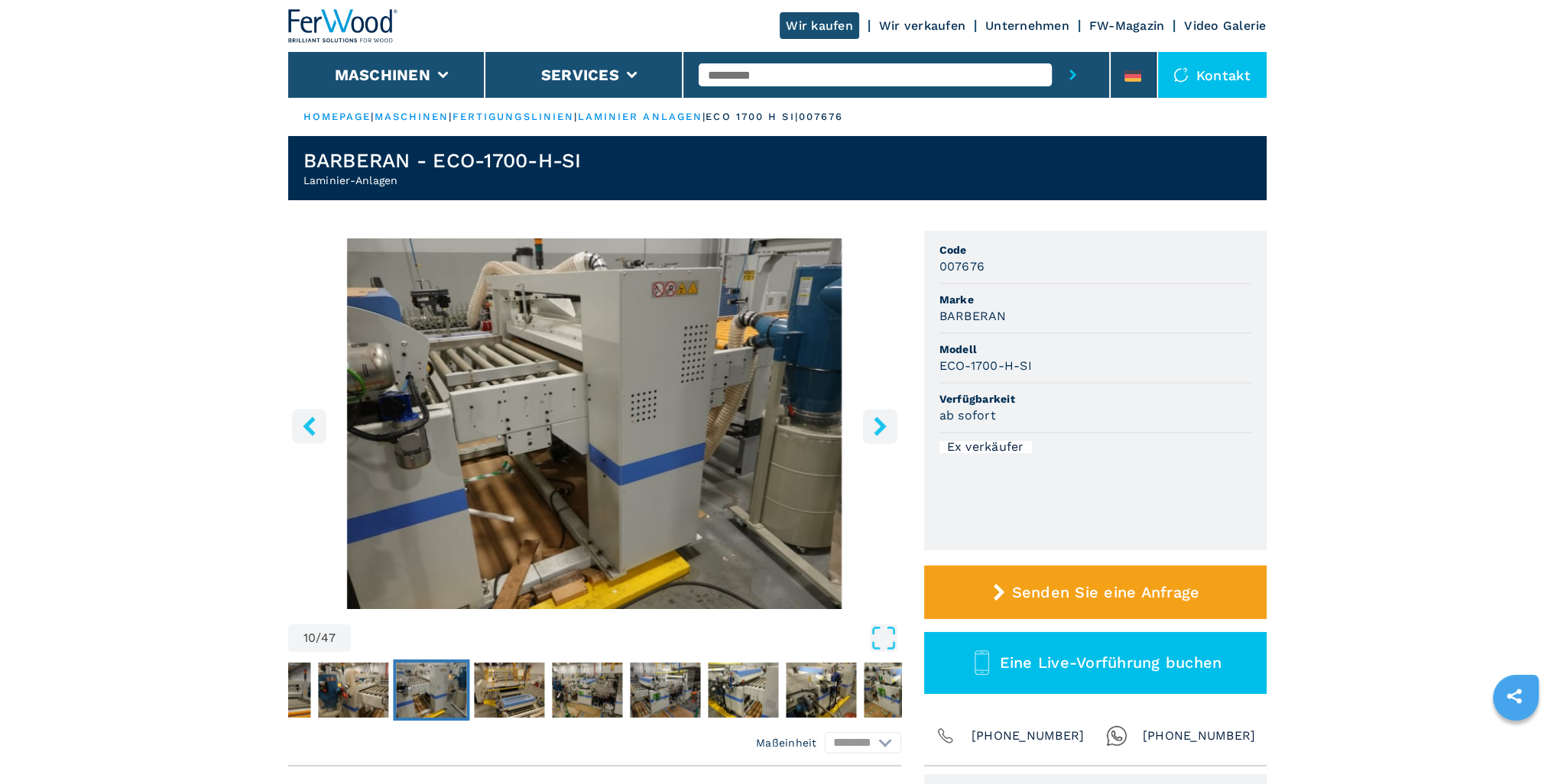
click at [875, 433] on icon "right-button" at bounding box center [880, 425] width 13 height 19
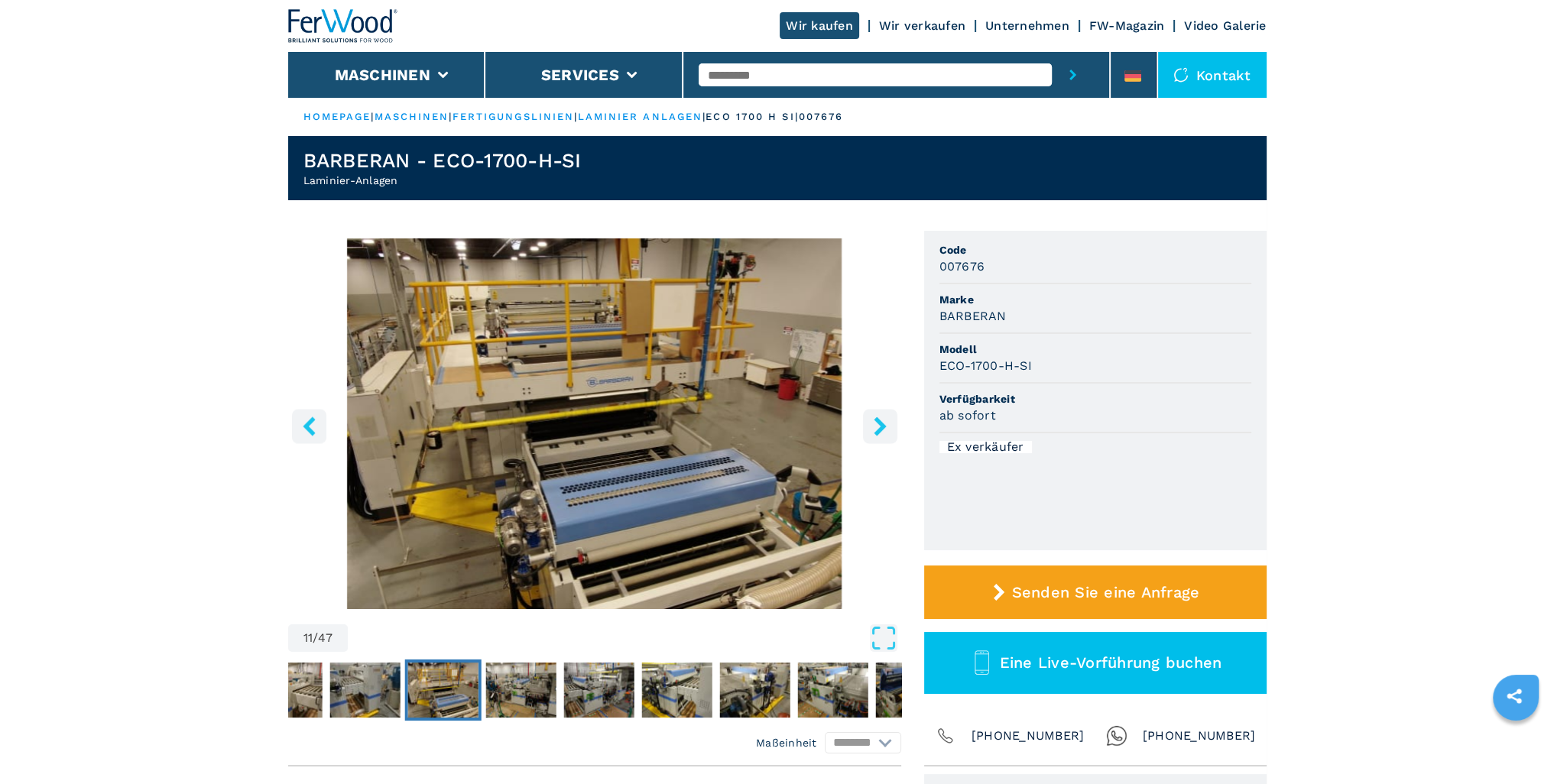
click at [875, 433] on icon "right-button" at bounding box center [880, 425] width 13 height 19
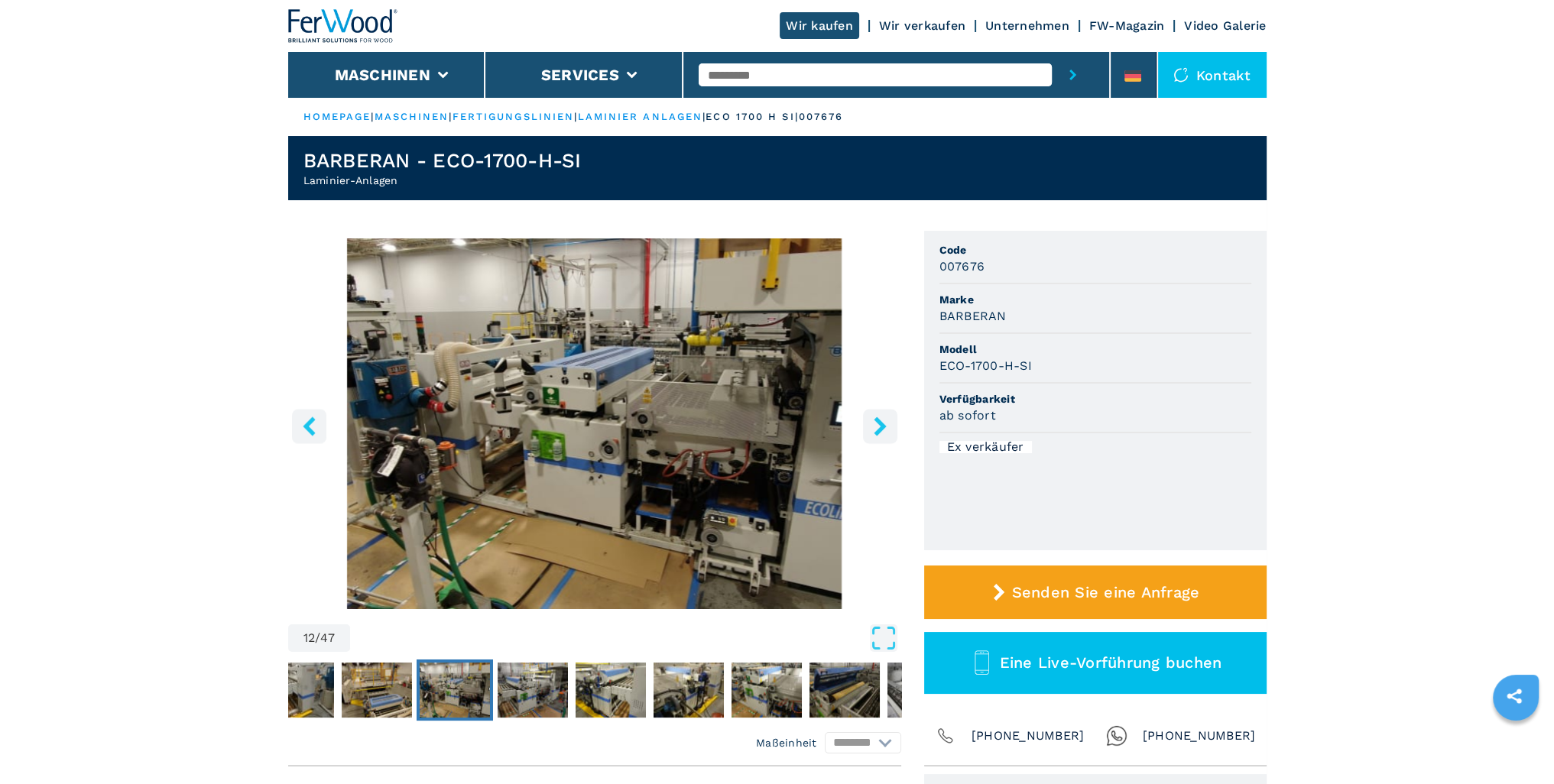
click at [875, 433] on icon "right-button" at bounding box center [880, 425] width 13 height 19
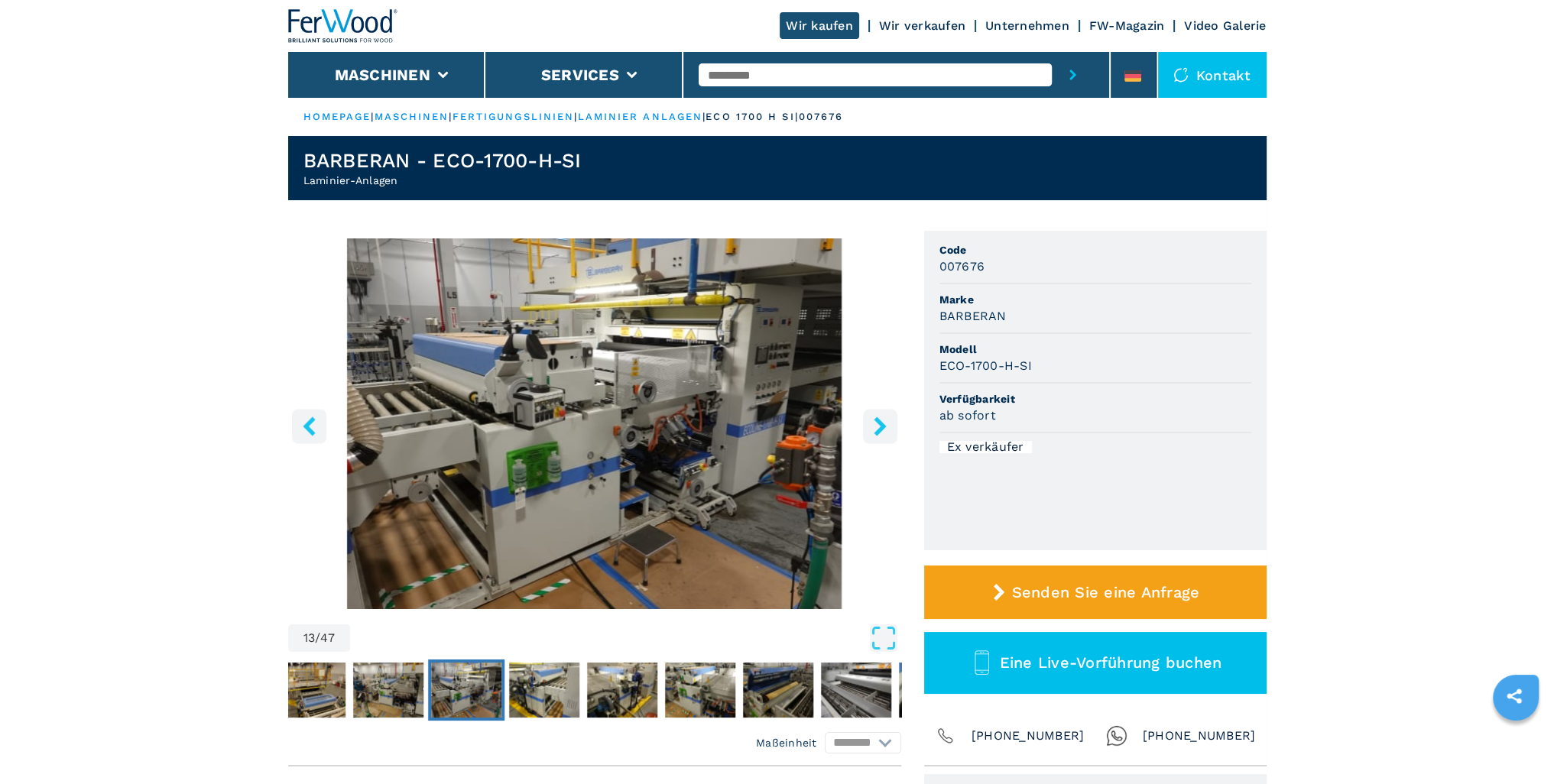
click at [875, 433] on icon "right-button" at bounding box center [880, 425] width 13 height 19
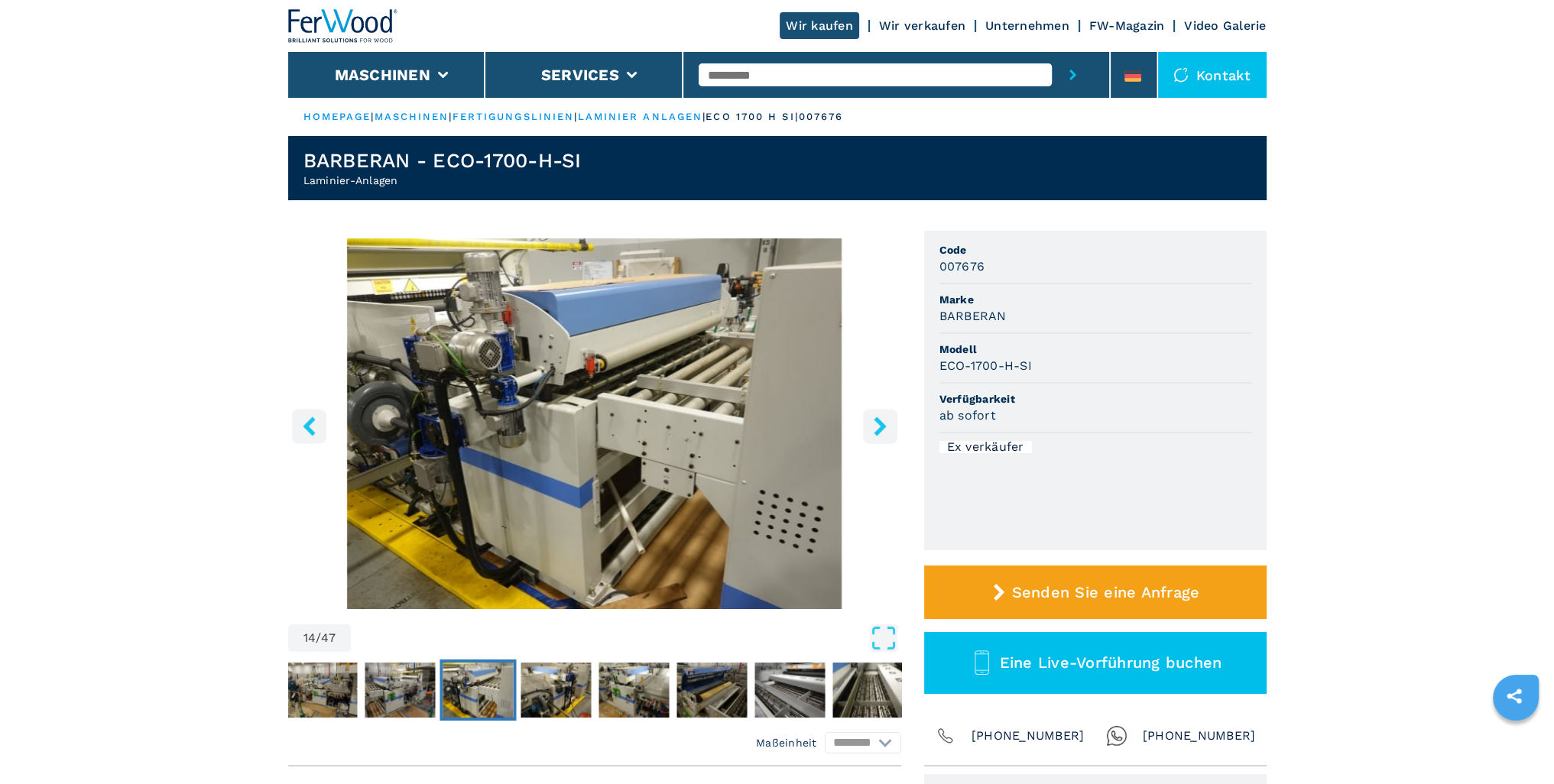
click at [875, 433] on icon "right-button" at bounding box center [880, 425] width 13 height 19
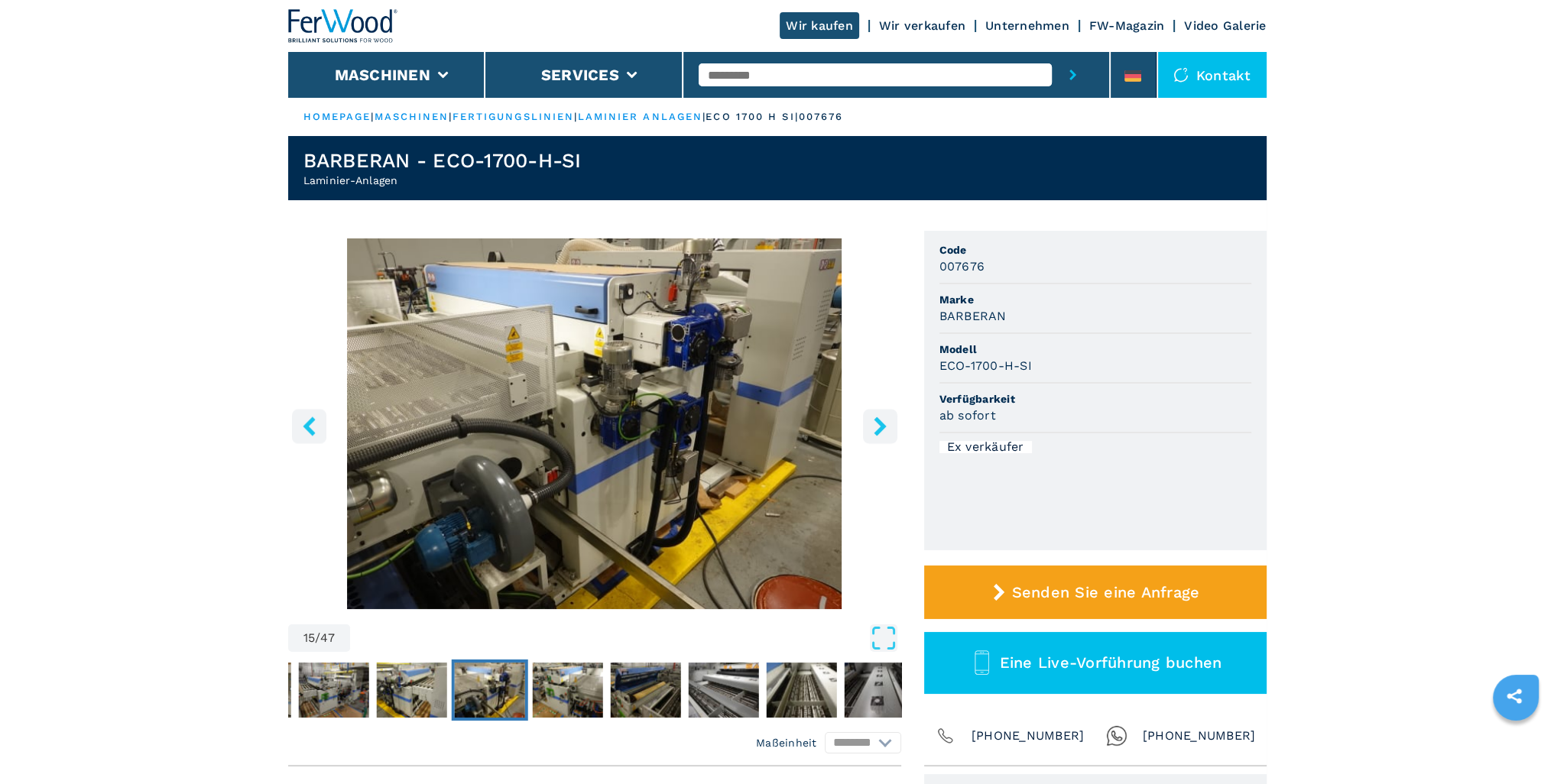
click at [875, 433] on icon "right-button" at bounding box center [880, 425] width 13 height 19
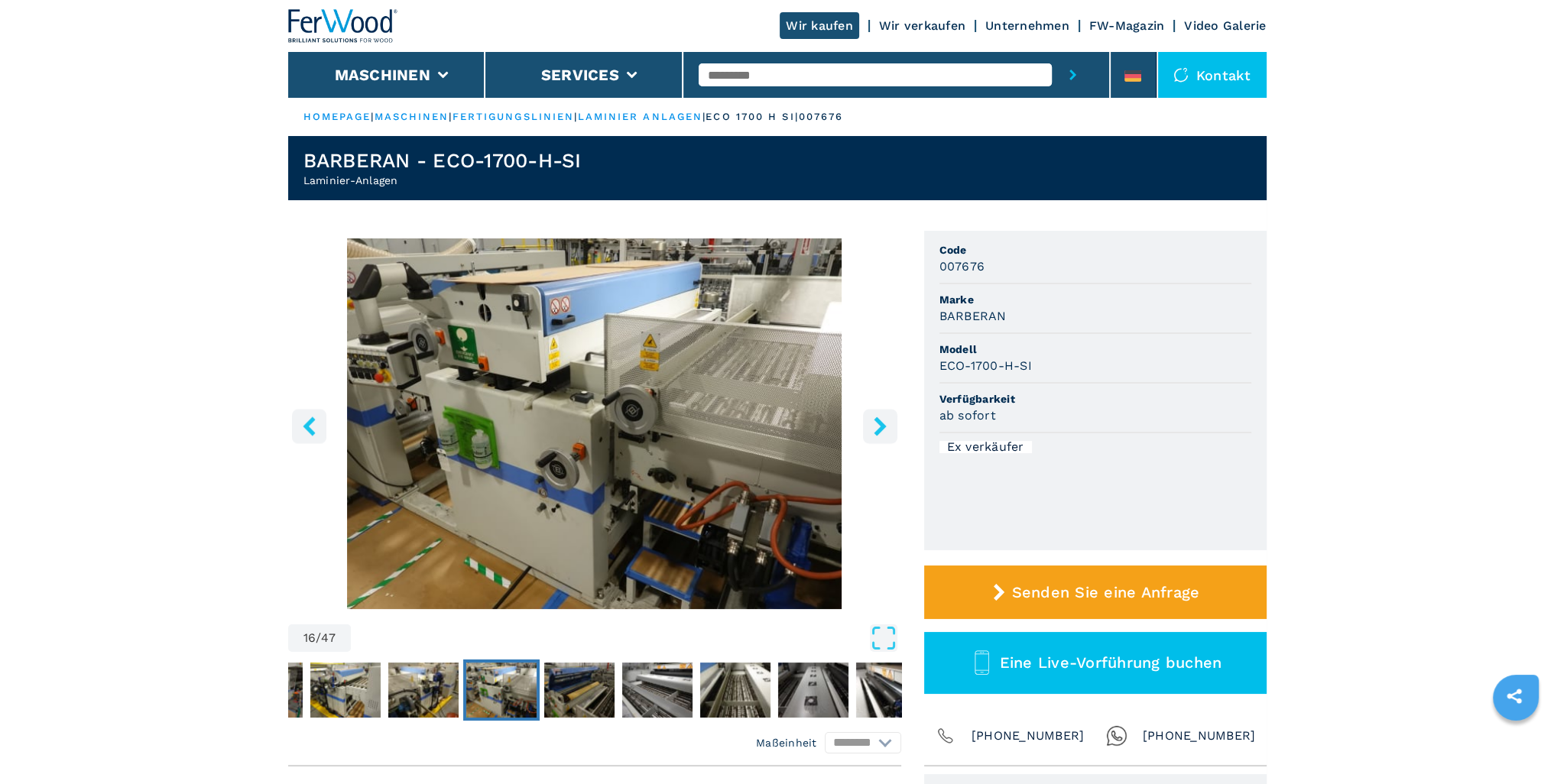
click at [875, 433] on icon "right-button" at bounding box center [880, 425] width 13 height 19
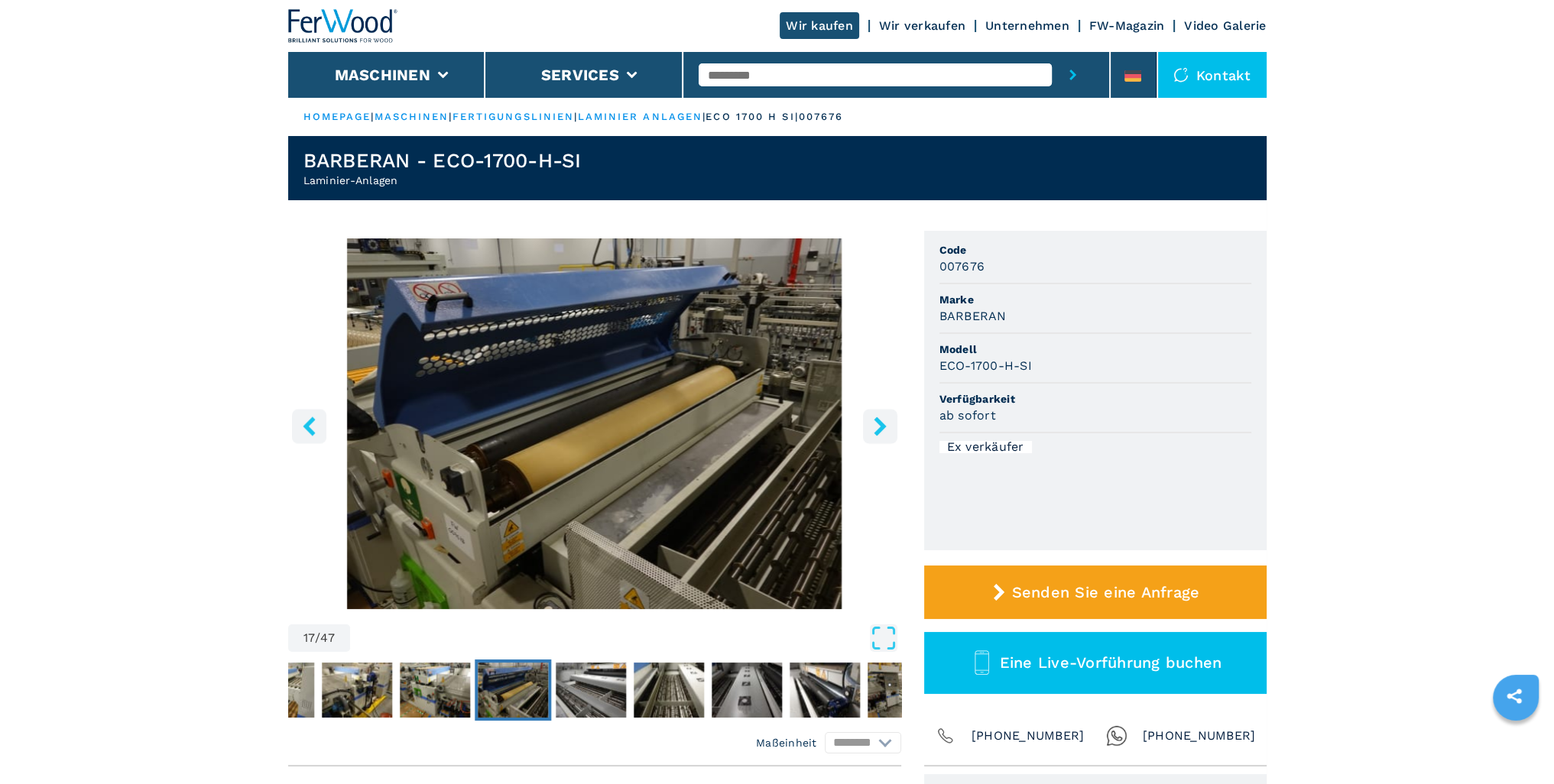
click at [306, 423] on icon "left-button" at bounding box center [309, 425] width 13 height 19
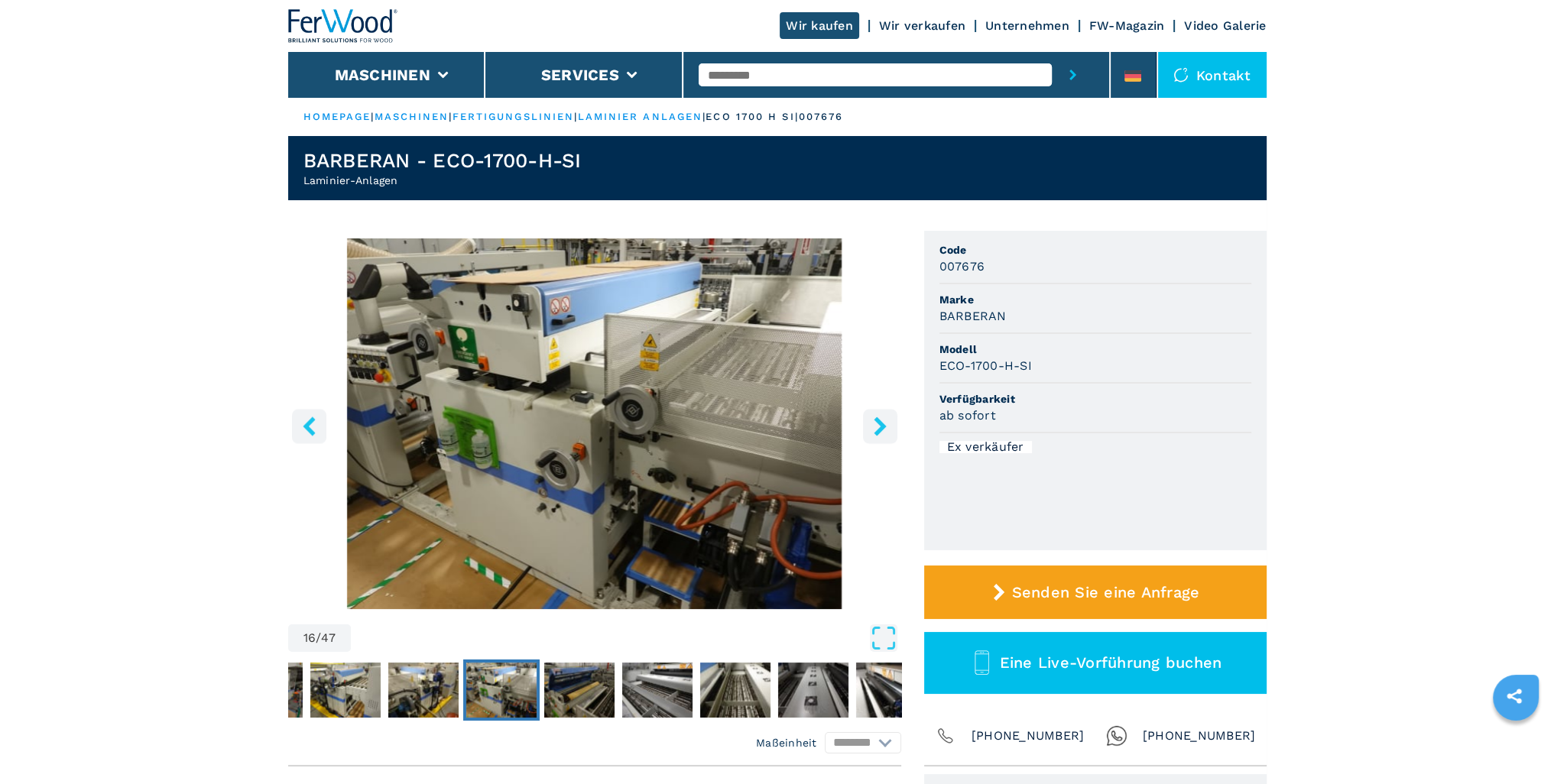
click at [877, 428] on icon "right-button" at bounding box center [880, 425] width 19 height 19
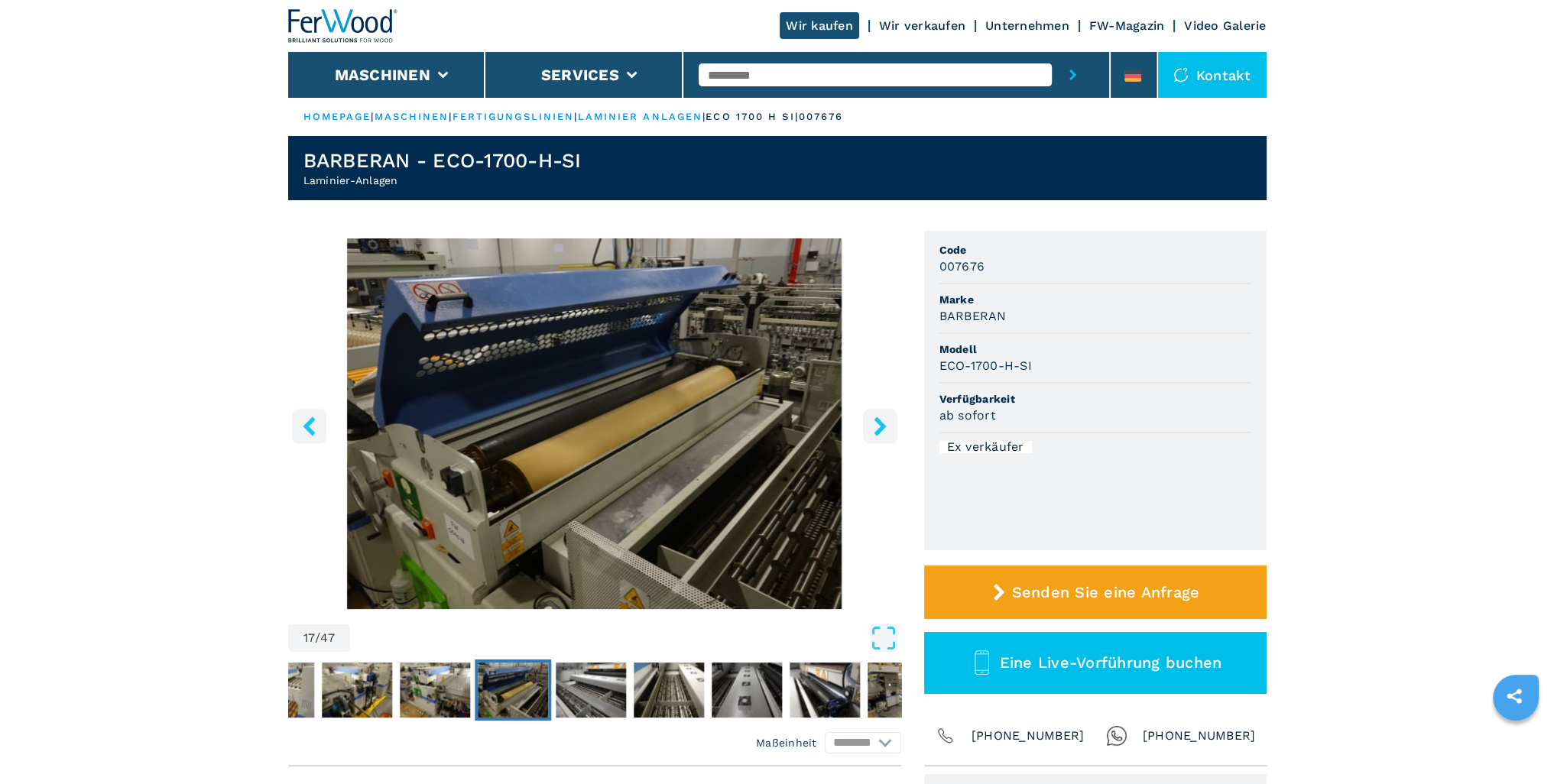
click at [877, 428] on icon "right-button" at bounding box center [880, 425] width 19 height 19
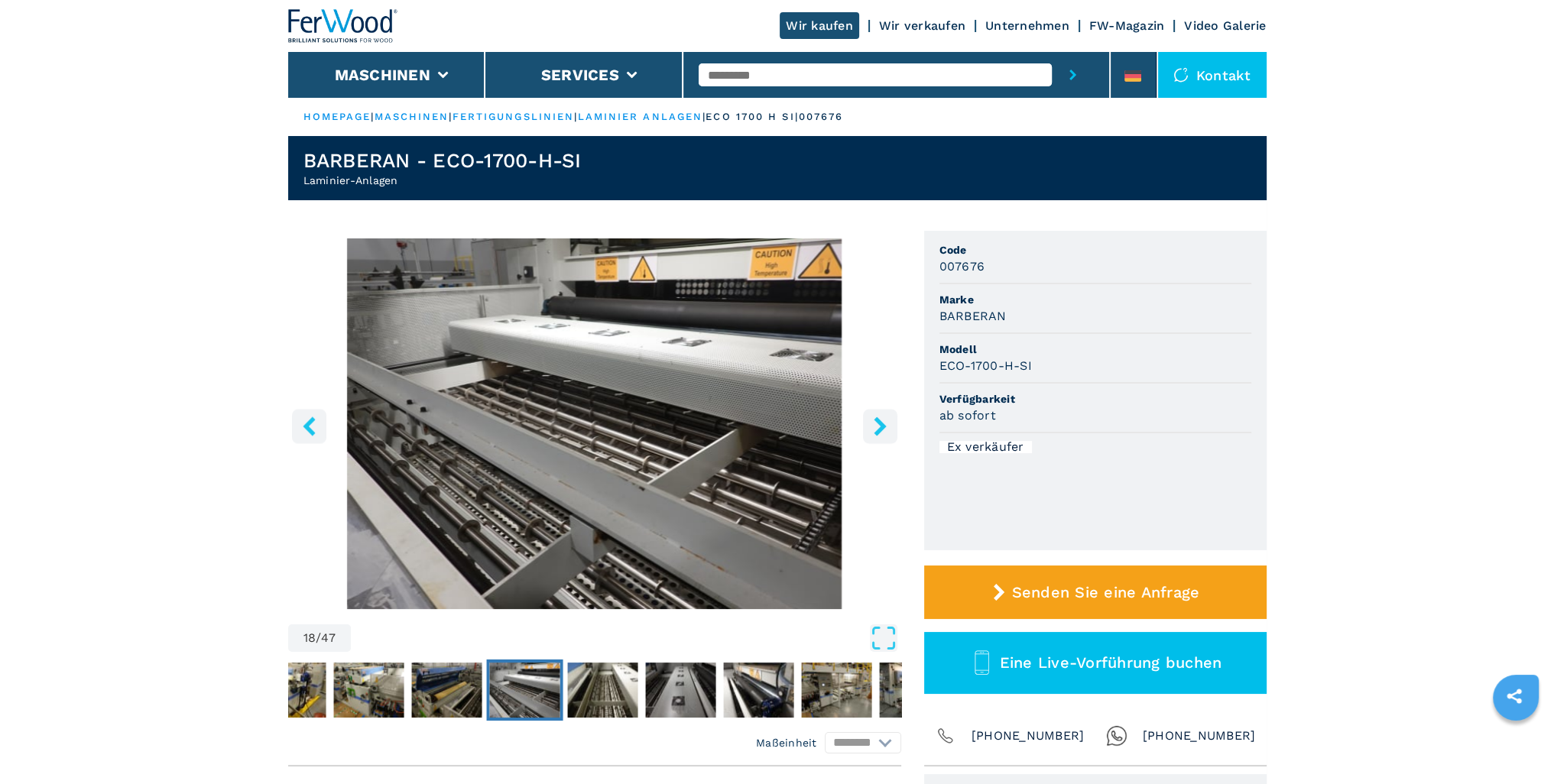
click at [877, 428] on icon "right-button" at bounding box center [880, 425] width 19 height 19
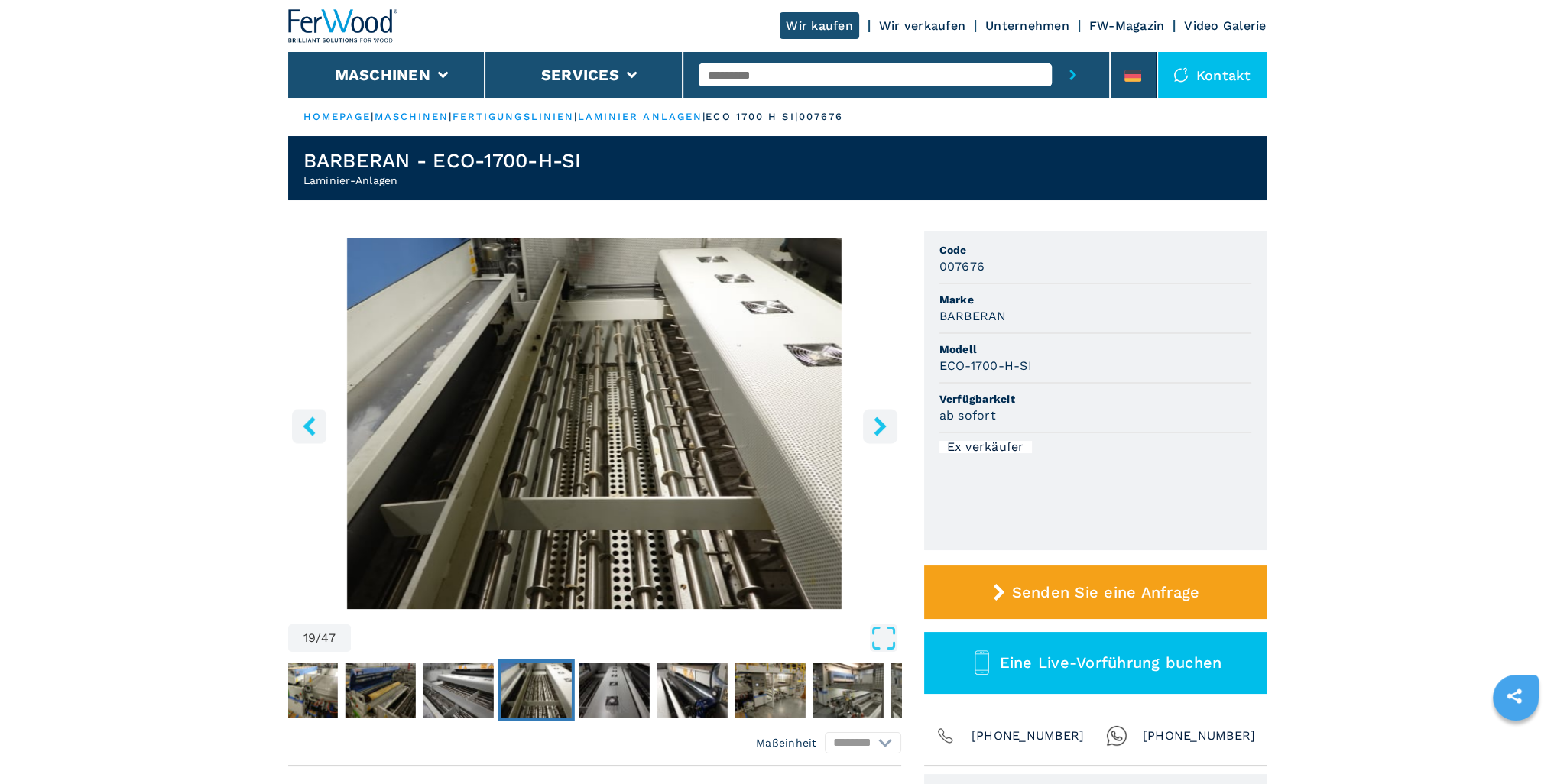
click at [877, 428] on icon "right-button" at bounding box center [880, 425] width 19 height 19
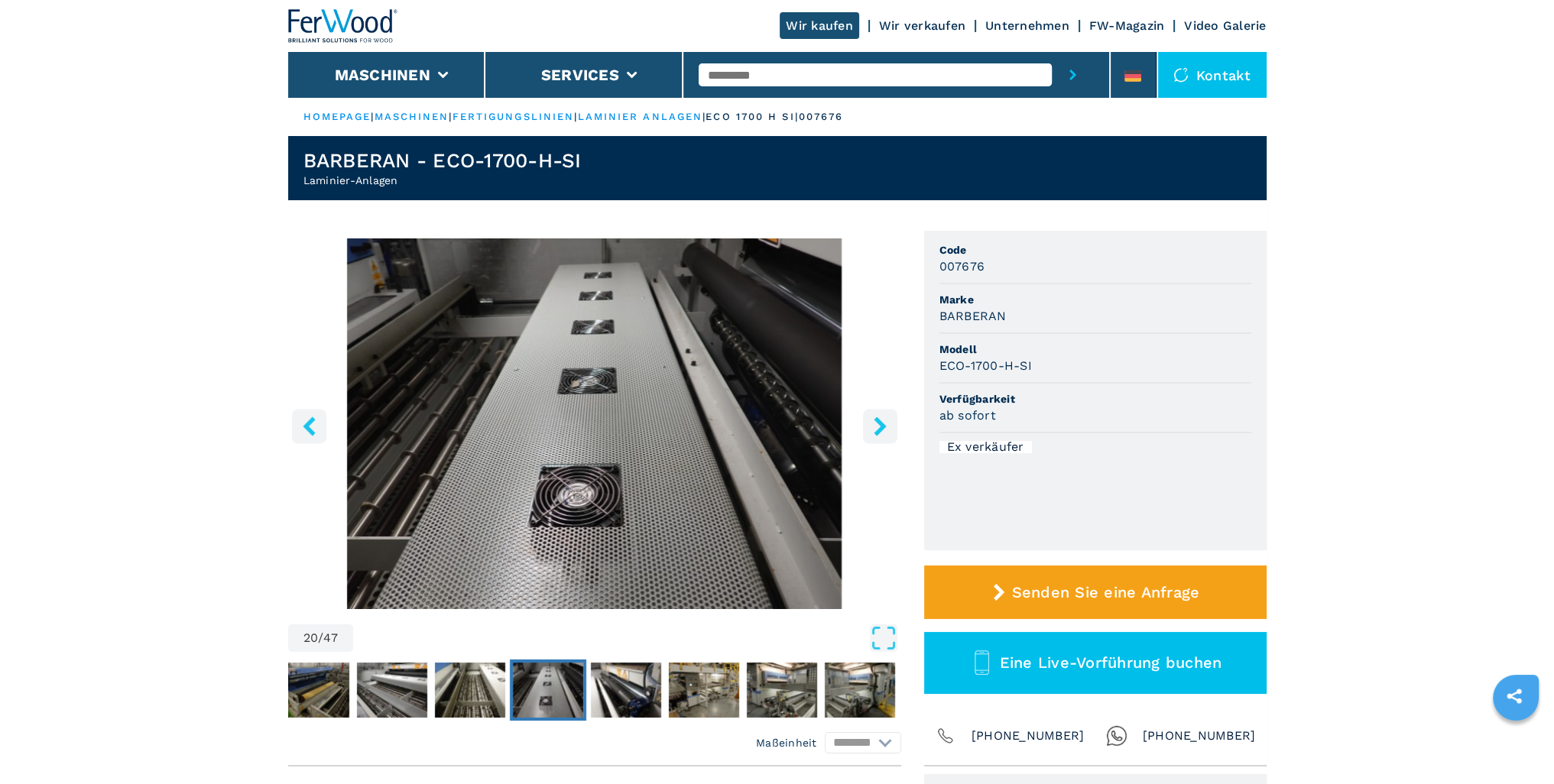
click at [877, 428] on icon "right-button" at bounding box center [880, 425] width 19 height 19
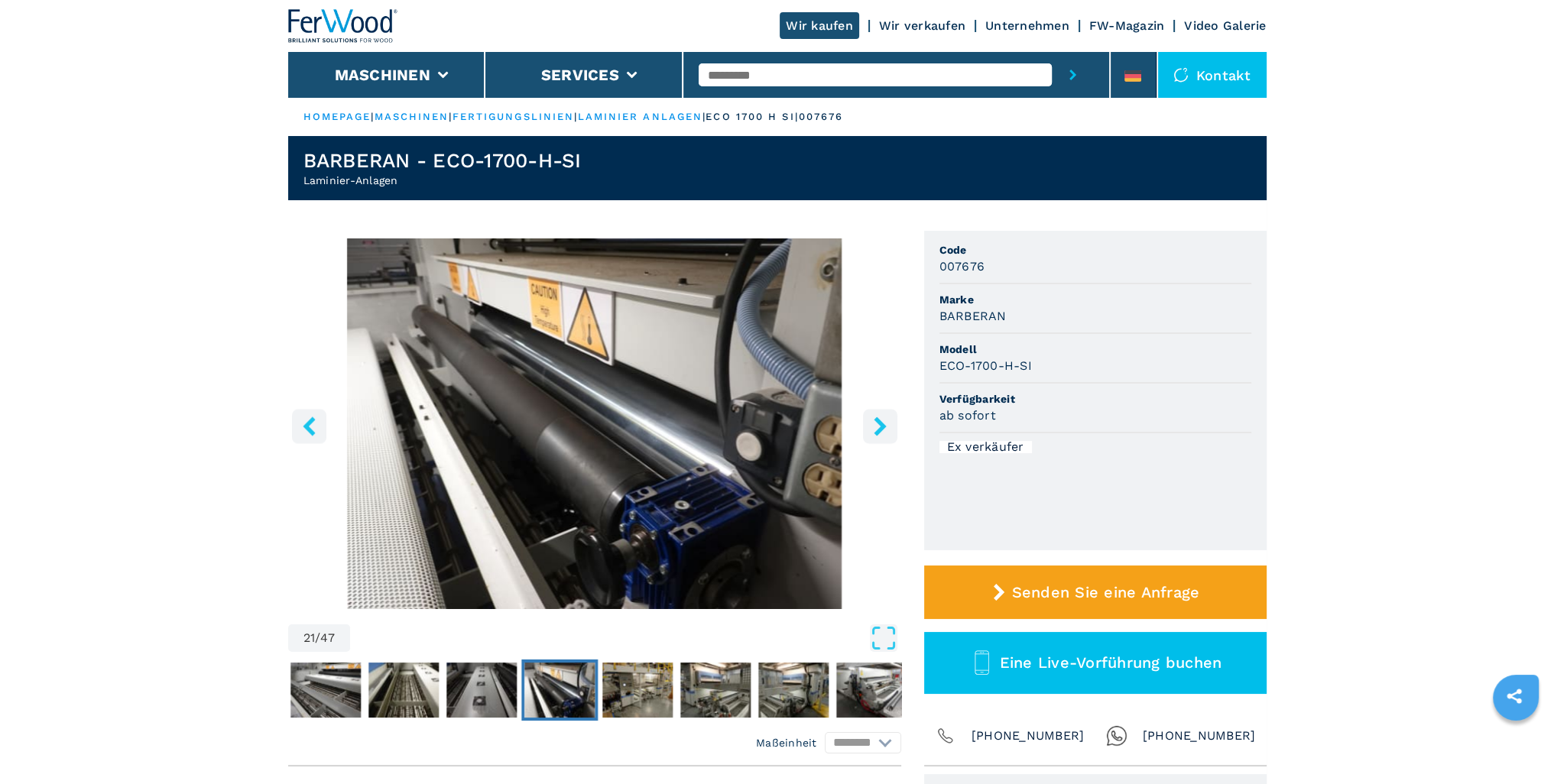
click at [877, 428] on icon "right-button" at bounding box center [880, 425] width 19 height 19
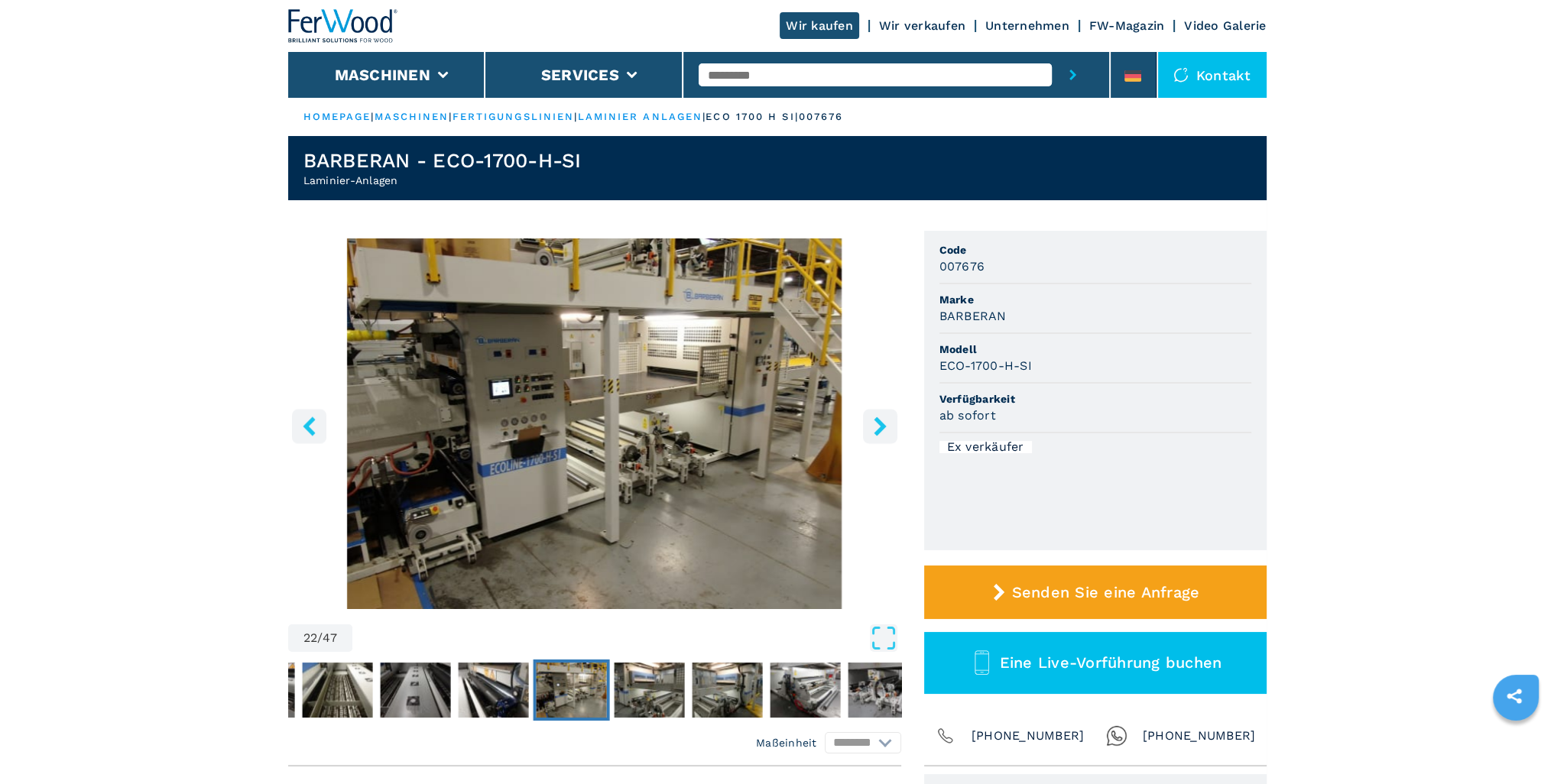
click at [877, 428] on icon "right-button" at bounding box center [880, 425] width 19 height 19
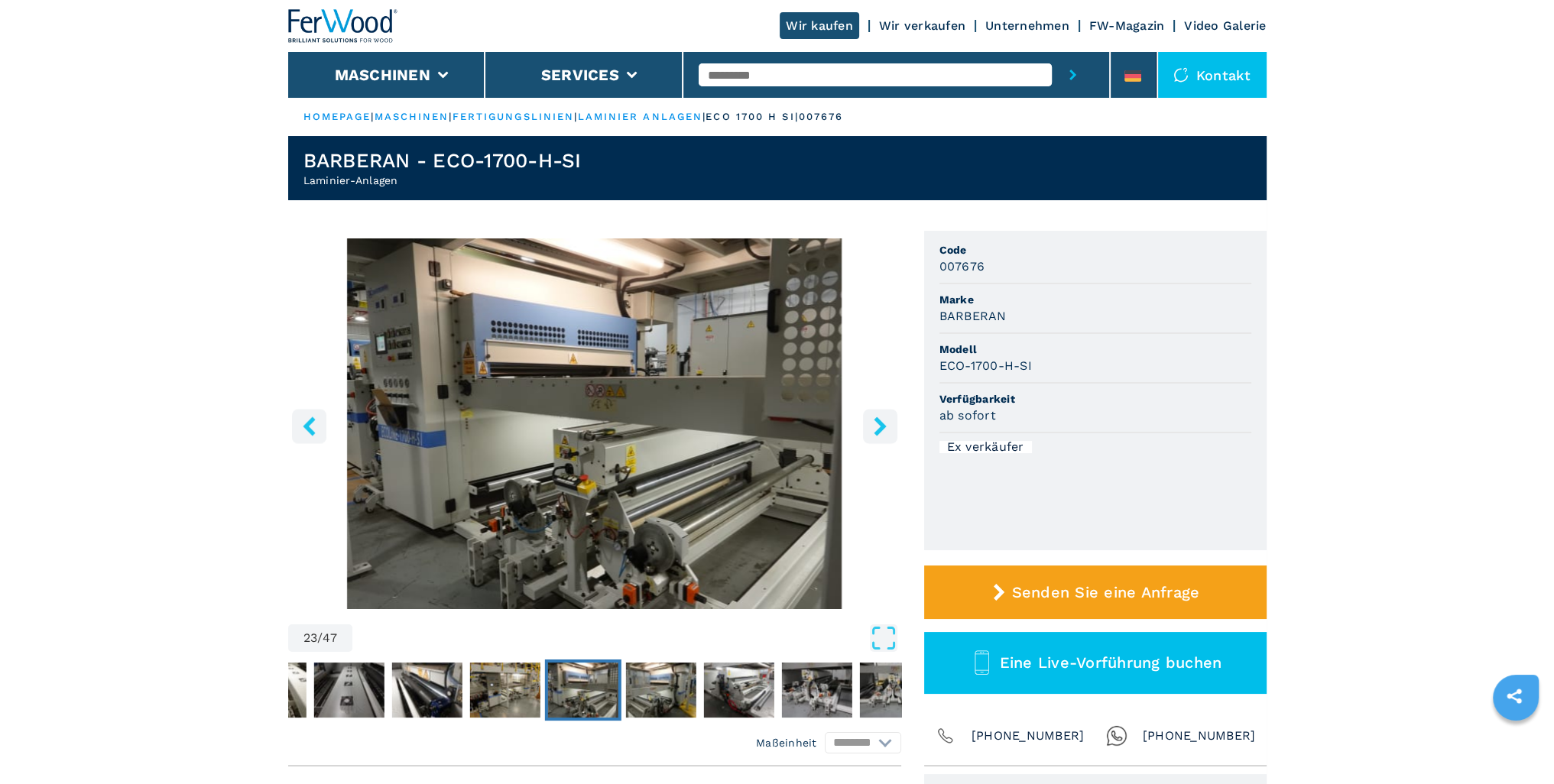
click at [877, 428] on icon "right-button" at bounding box center [880, 425] width 19 height 19
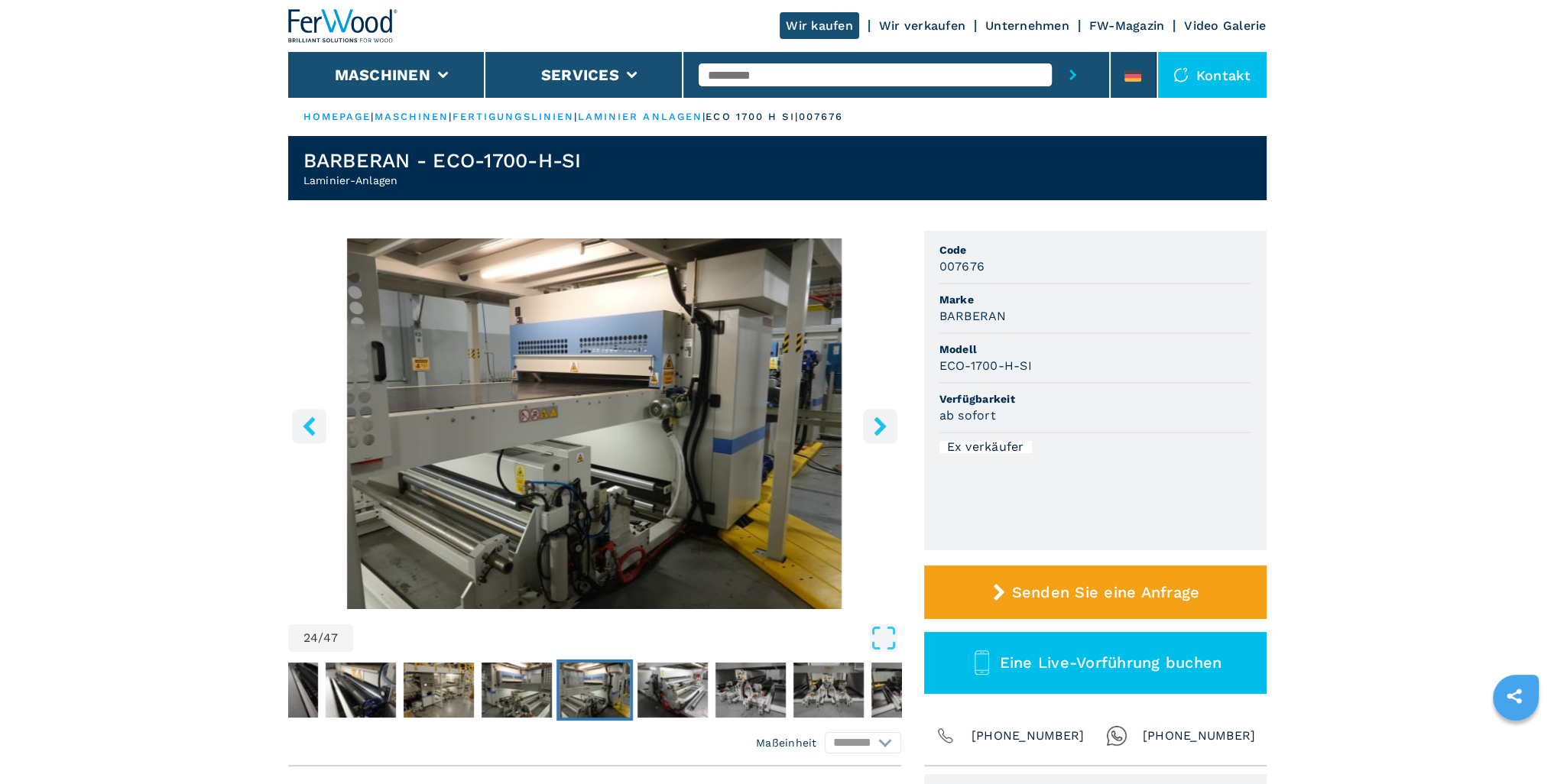
click at [877, 428] on icon "right-button" at bounding box center [880, 425] width 19 height 19
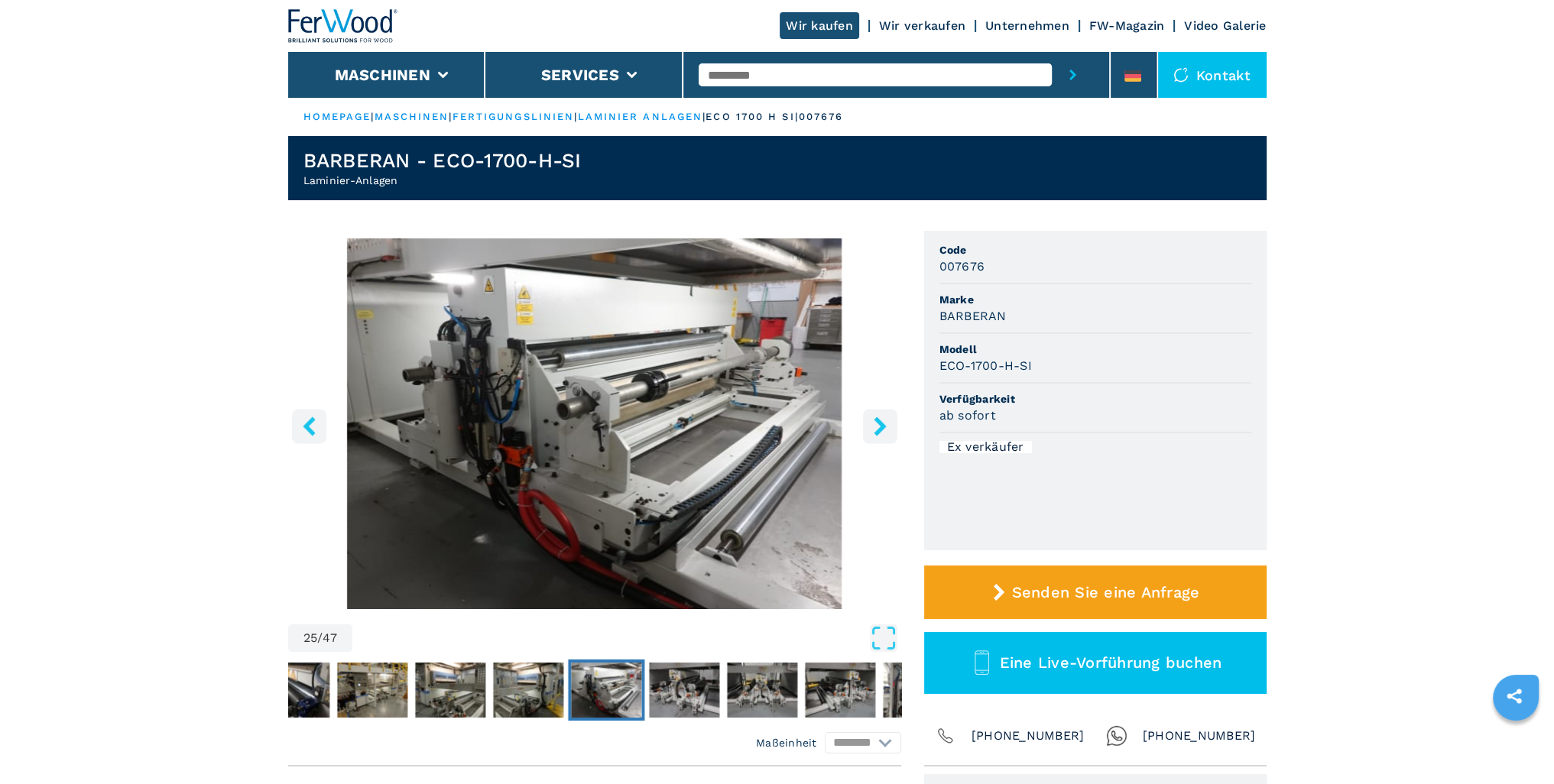
click at [877, 428] on icon "right-button" at bounding box center [880, 425] width 19 height 19
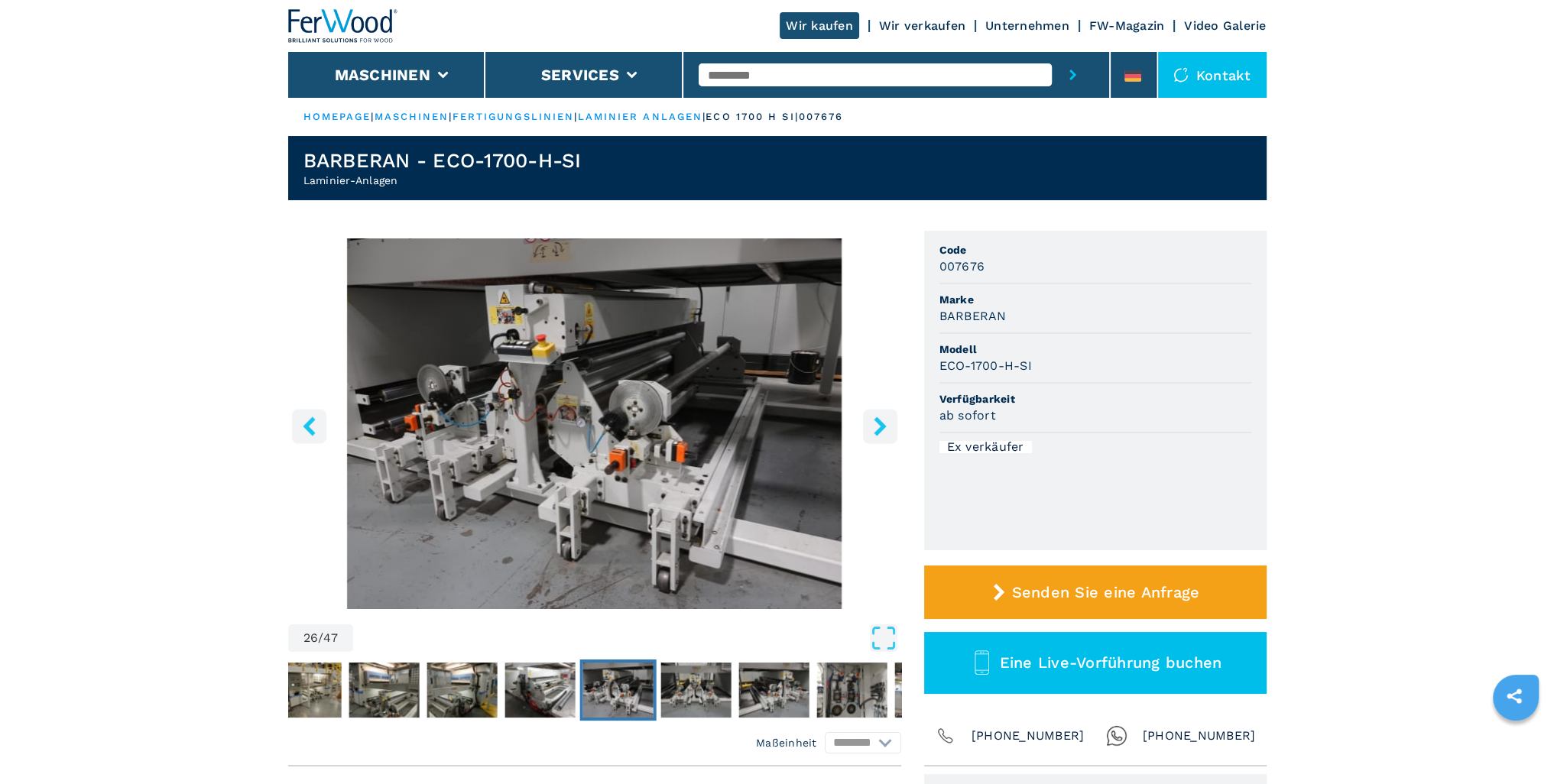
click at [877, 428] on icon "right-button" at bounding box center [880, 425] width 19 height 19
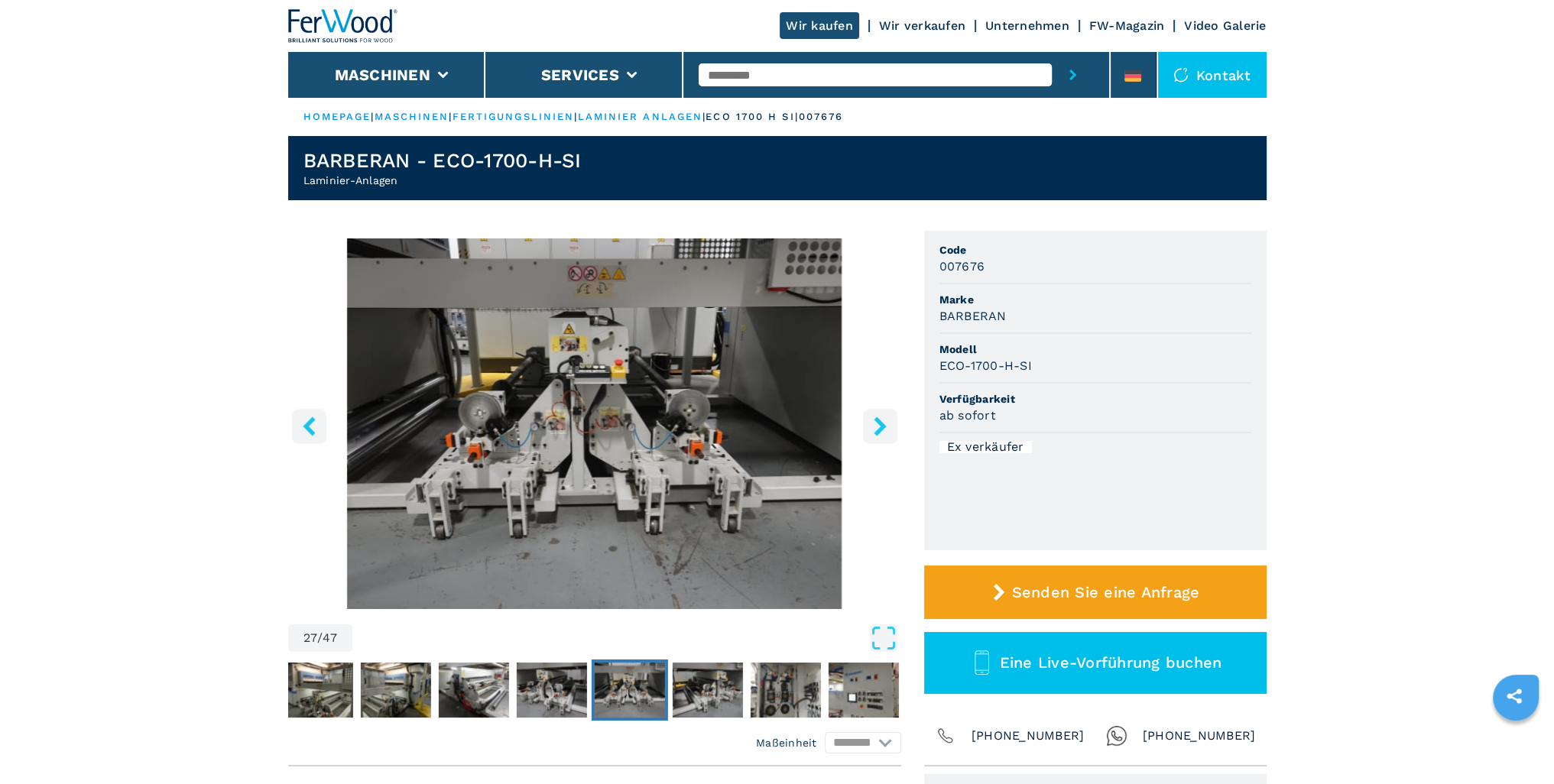
click at [877, 428] on icon "right-button" at bounding box center [880, 425] width 19 height 19
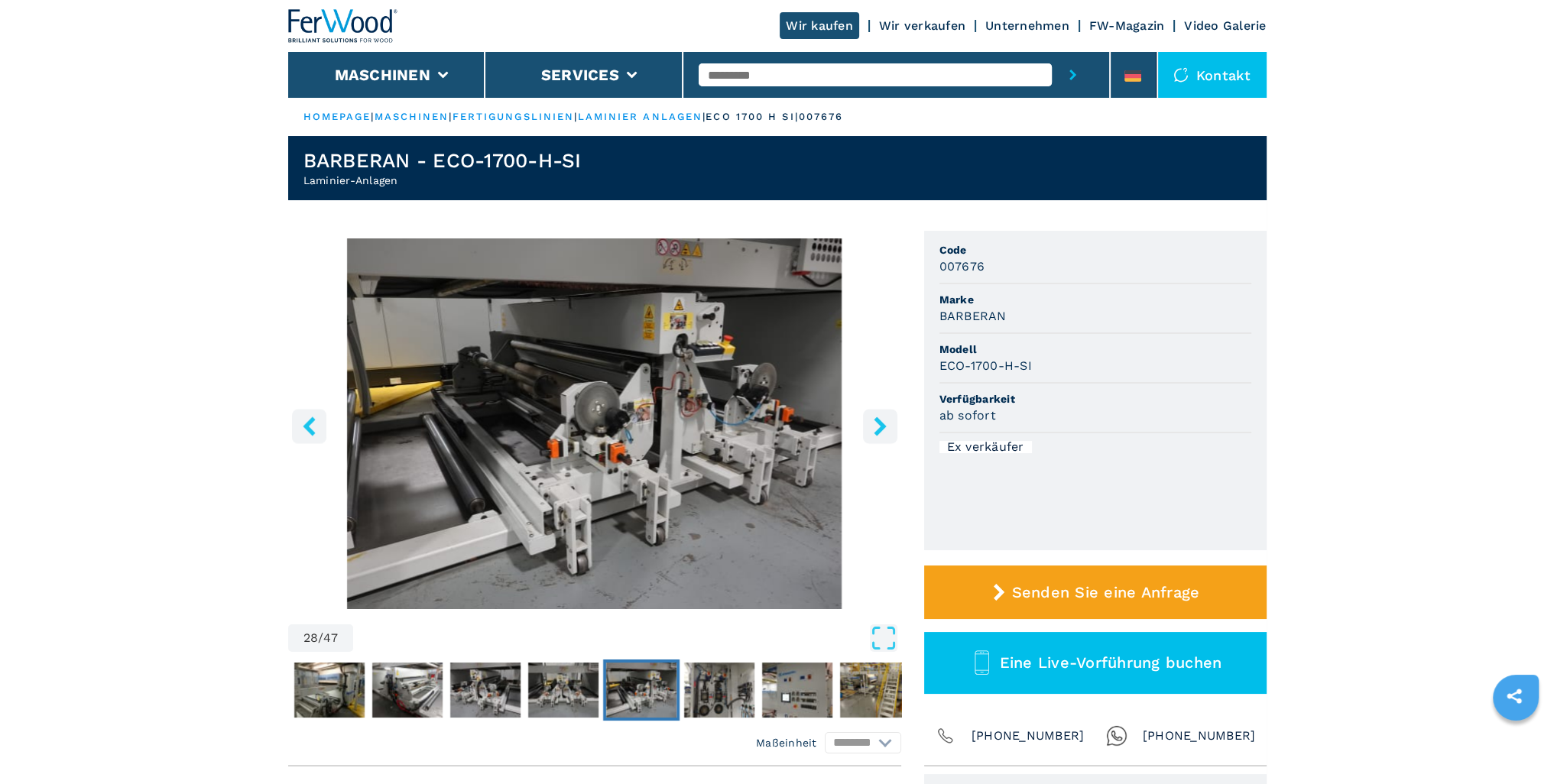
click at [877, 428] on icon "right-button" at bounding box center [880, 425] width 19 height 19
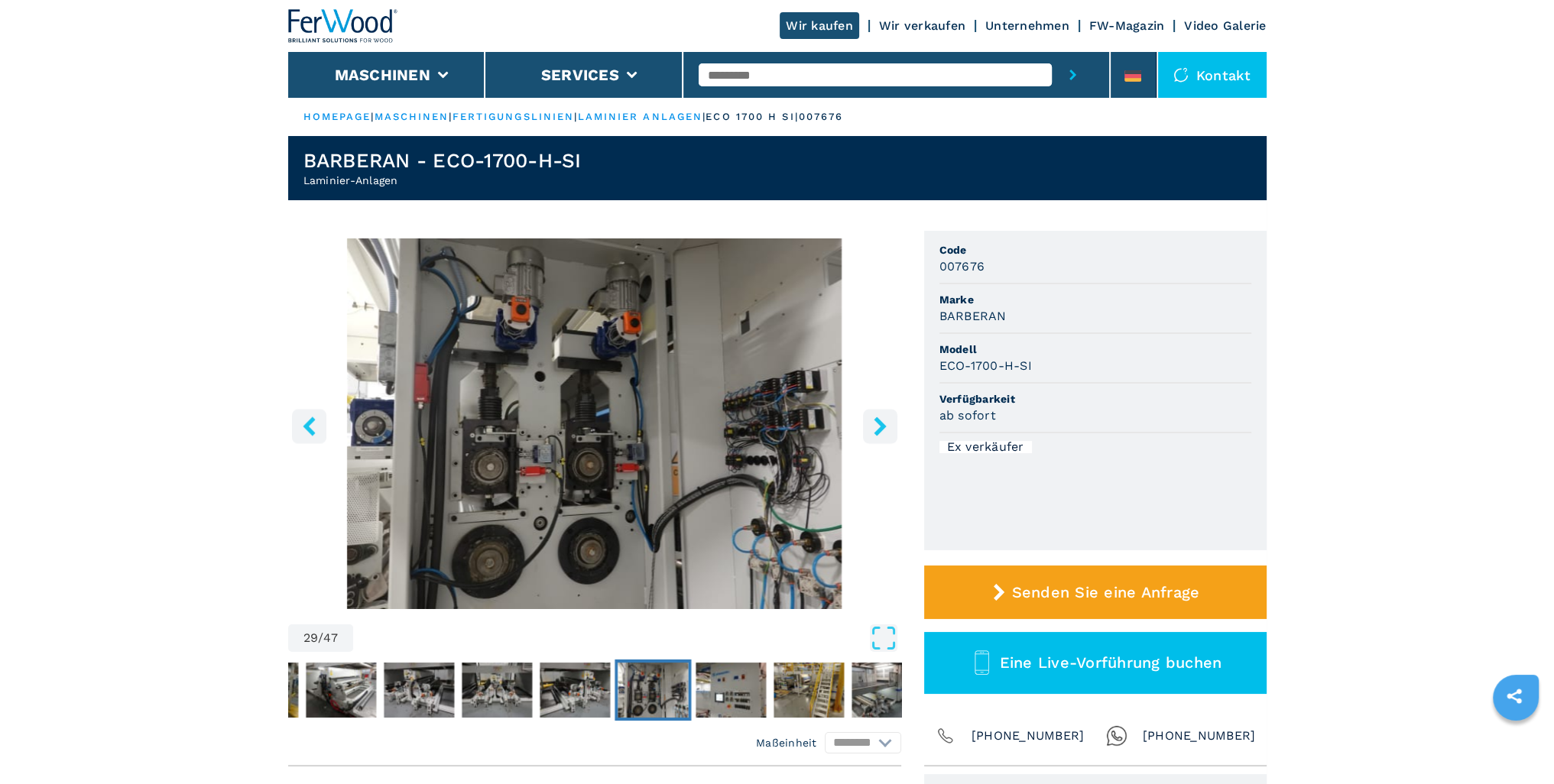
click at [877, 428] on icon "right-button" at bounding box center [880, 425] width 19 height 19
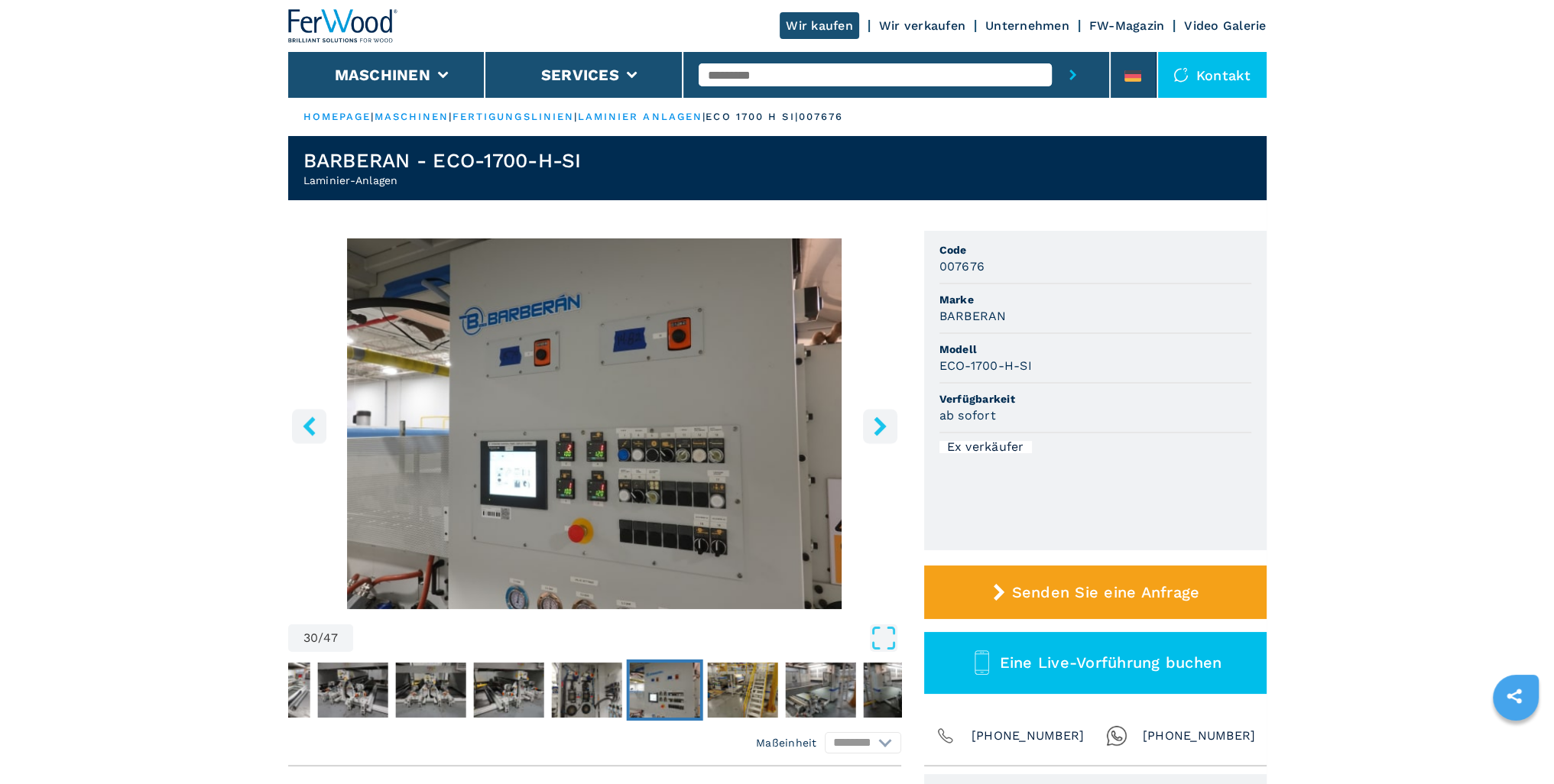
click at [877, 428] on icon "right-button" at bounding box center [880, 425] width 19 height 19
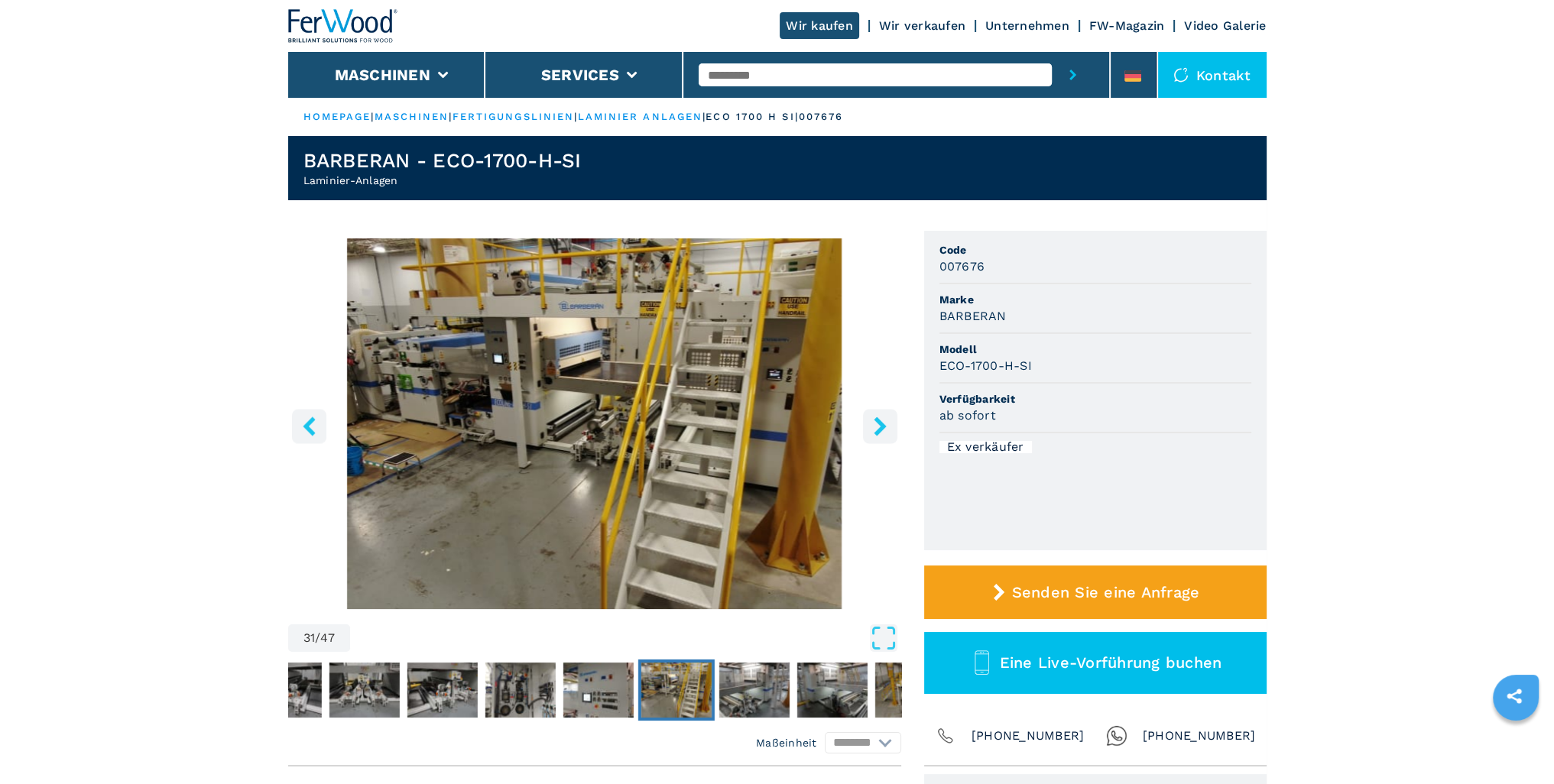
click at [877, 428] on icon "right-button" at bounding box center [880, 425] width 19 height 19
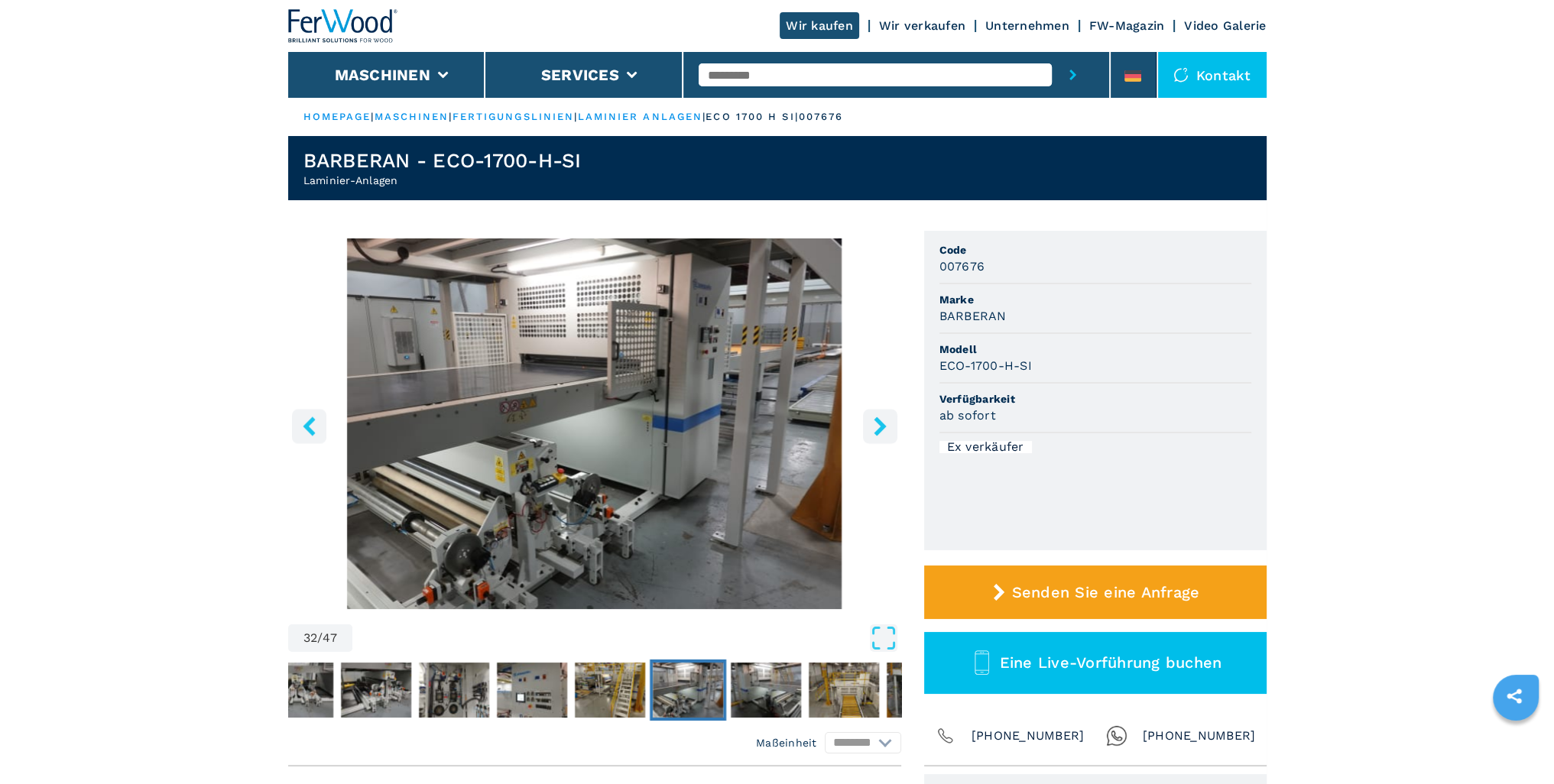
click at [877, 428] on icon "right-button" at bounding box center [880, 425] width 19 height 19
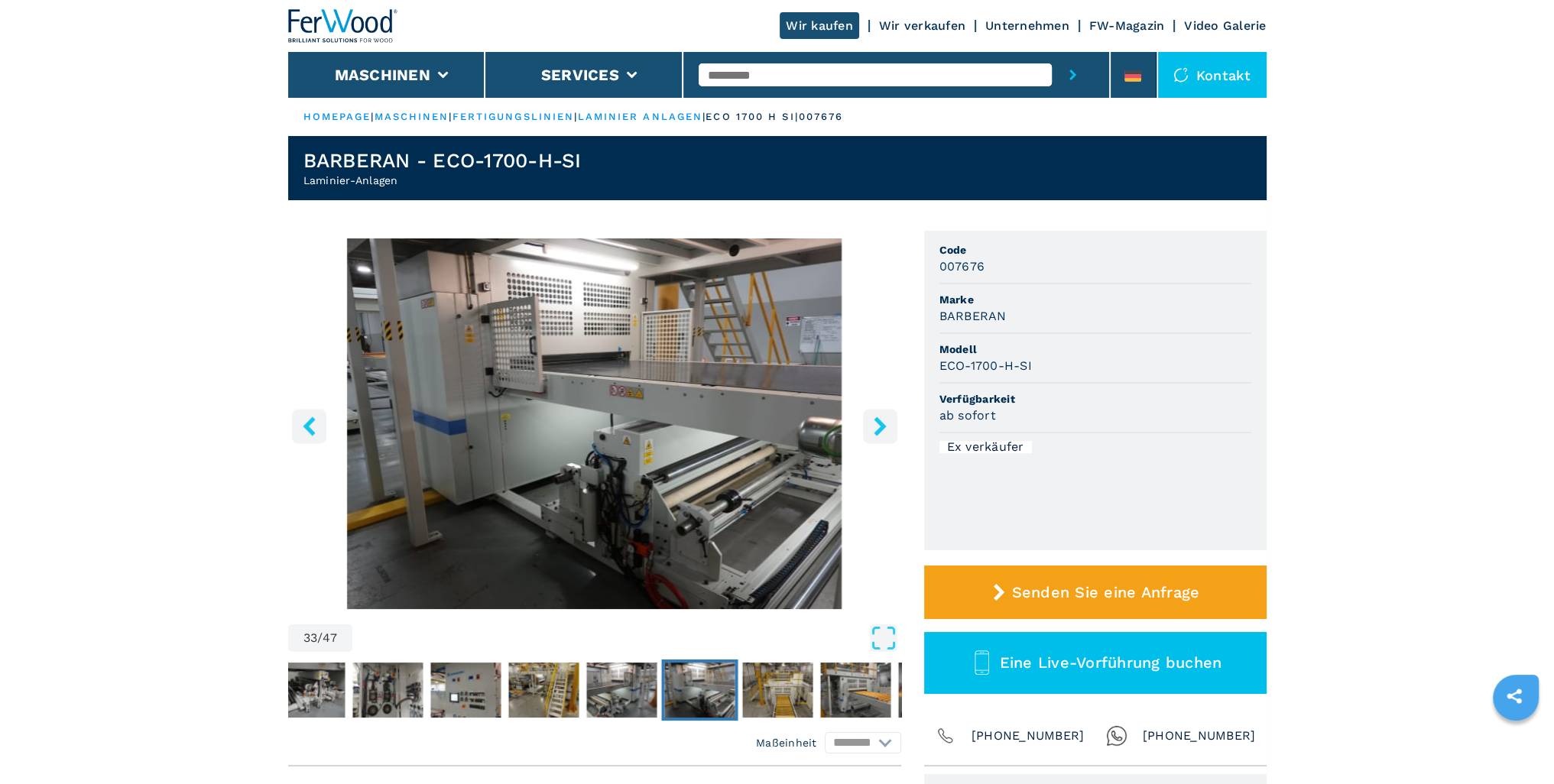
click at [877, 428] on icon "right-button" at bounding box center [880, 425] width 19 height 19
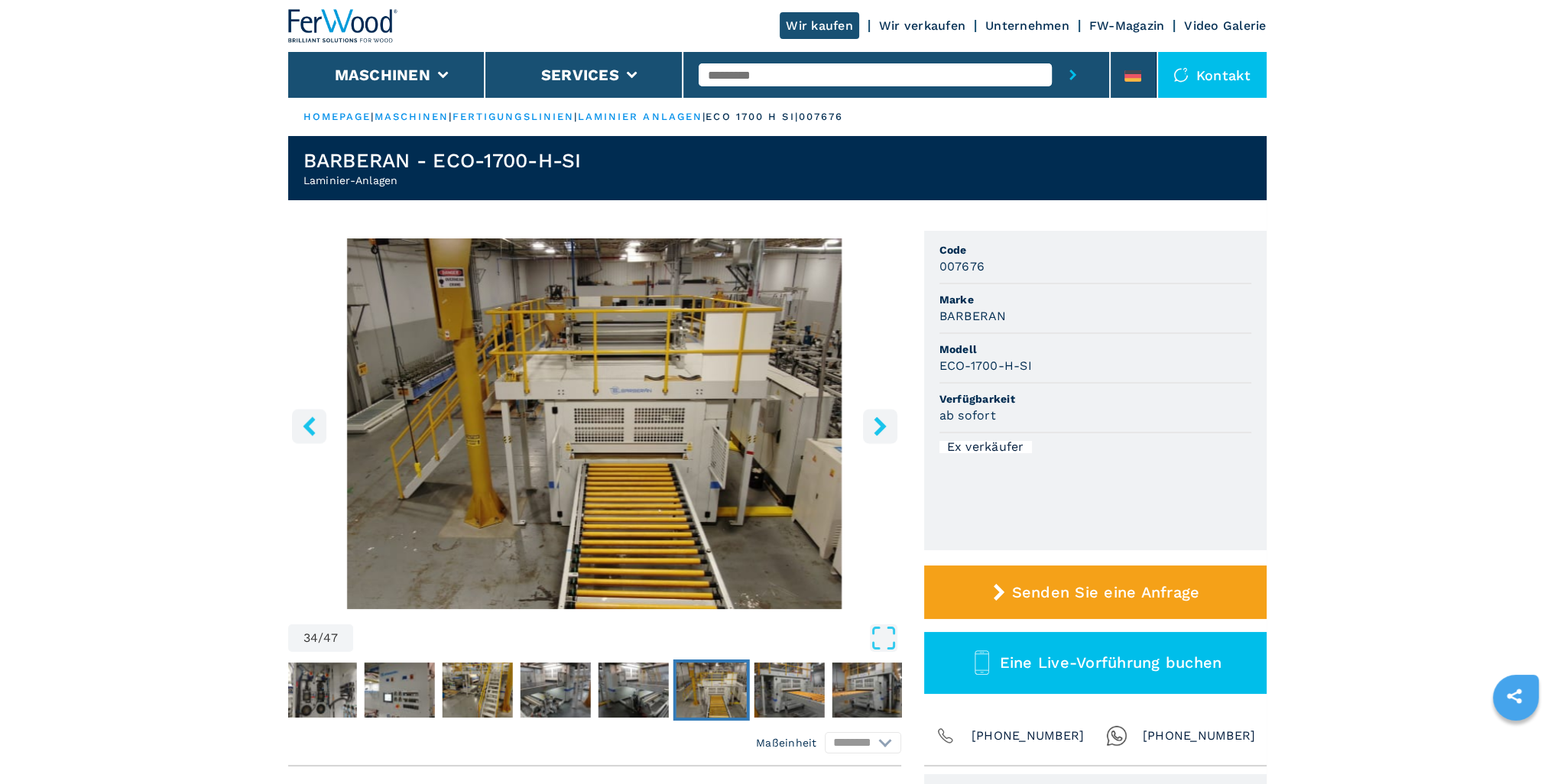
click at [631, 119] on link "laminier anlagen" at bounding box center [640, 116] width 125 height 12
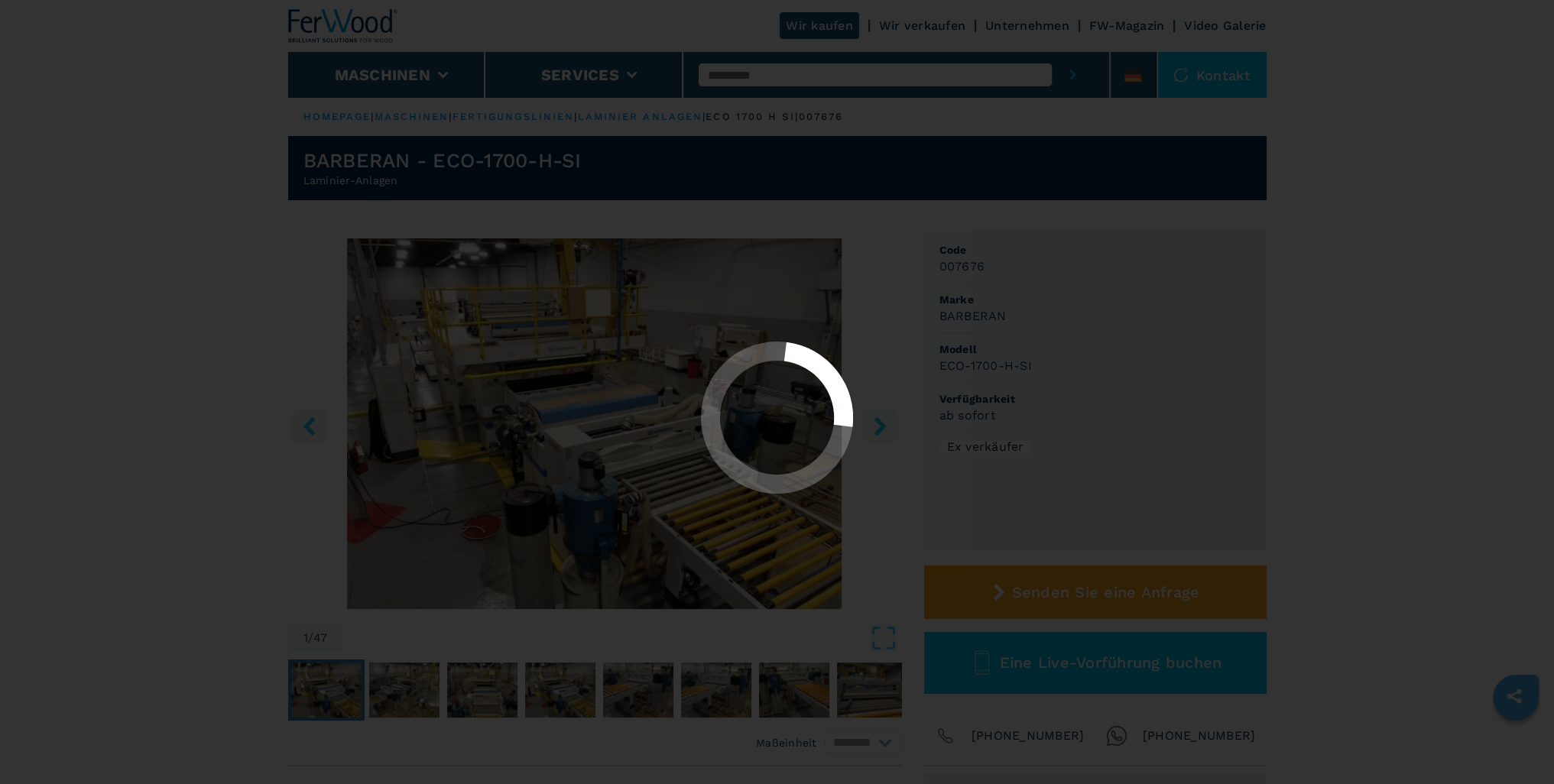
select select "**********"
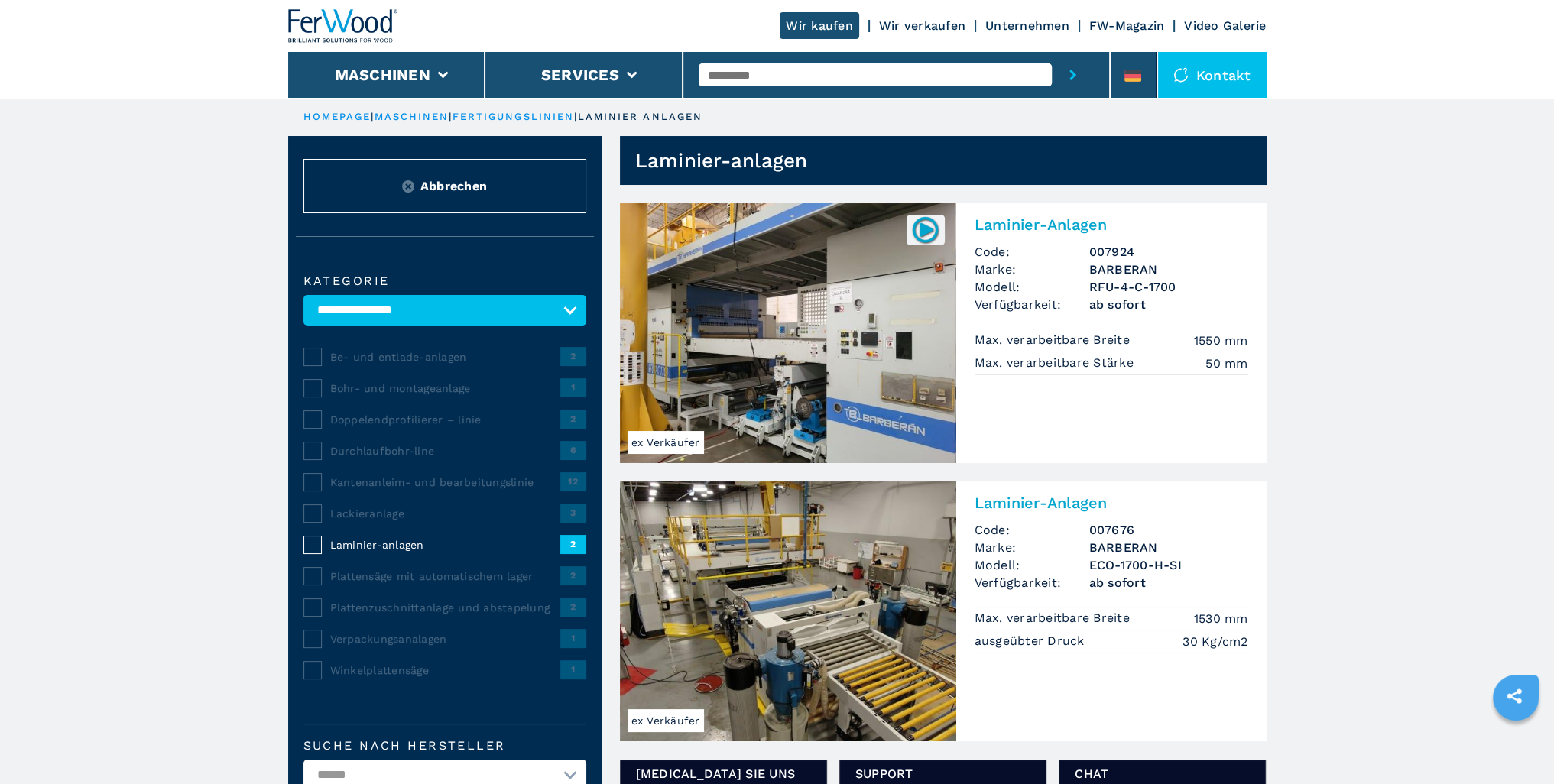
click at [425, 612] on span "Plattenzuschnittanlage und abstapelung" at bounding box center [445, 607] width 230 height 15
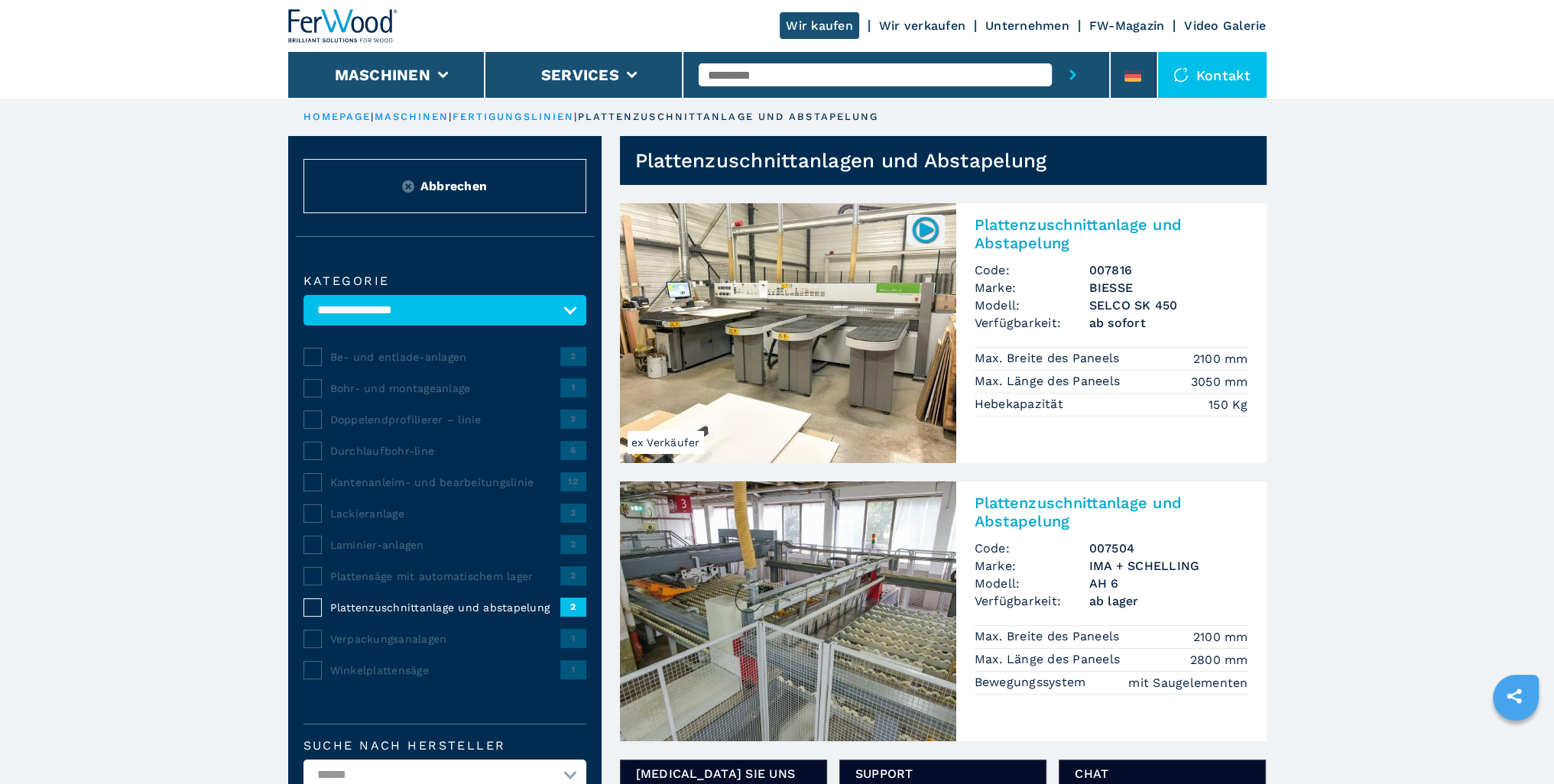
click at [431, 359] on span "Be- und entlade-anlagen" at bounding box center [445, 356] width 230 height 15
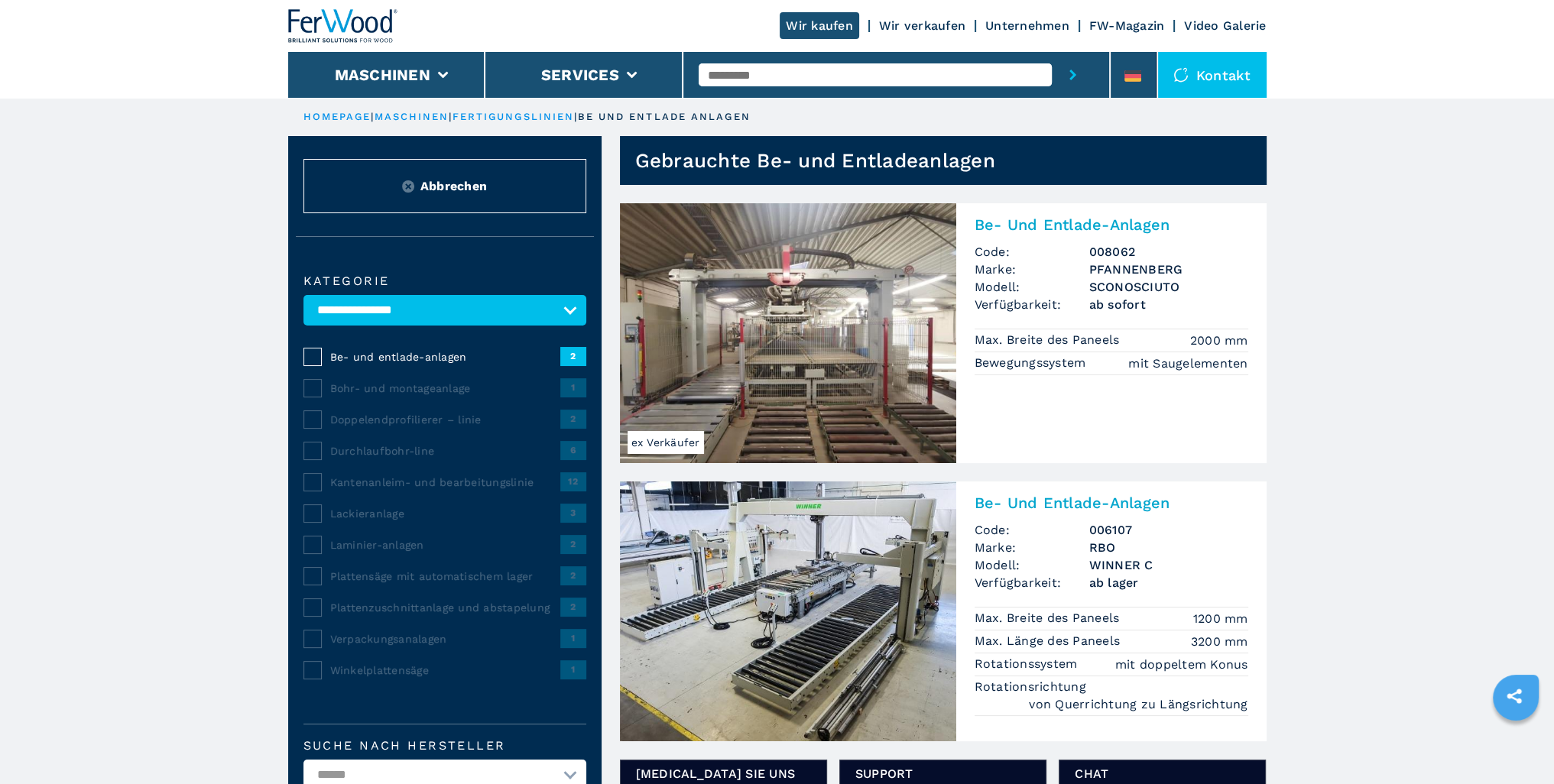
click at [534, 115] on link "fertigungslinien" at bounding box center [514, 116] width 123 height 12
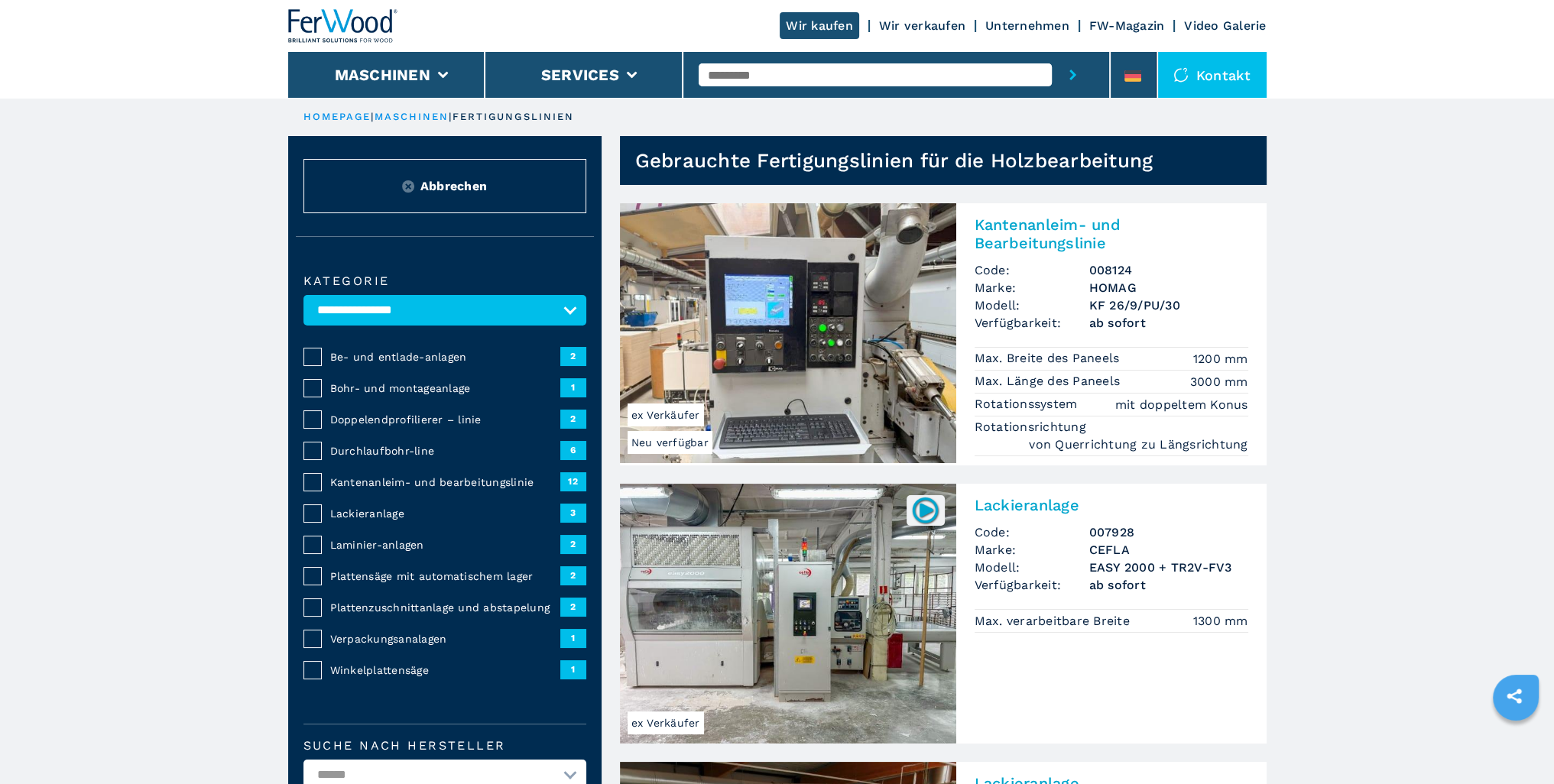
click at [556, 312] on select "**********" at bounding box center [445, 311] width 283 height 30
select select "**********"
click at [303, 295] on select "**********" at bounding box center [445, 311] width 283 height 30
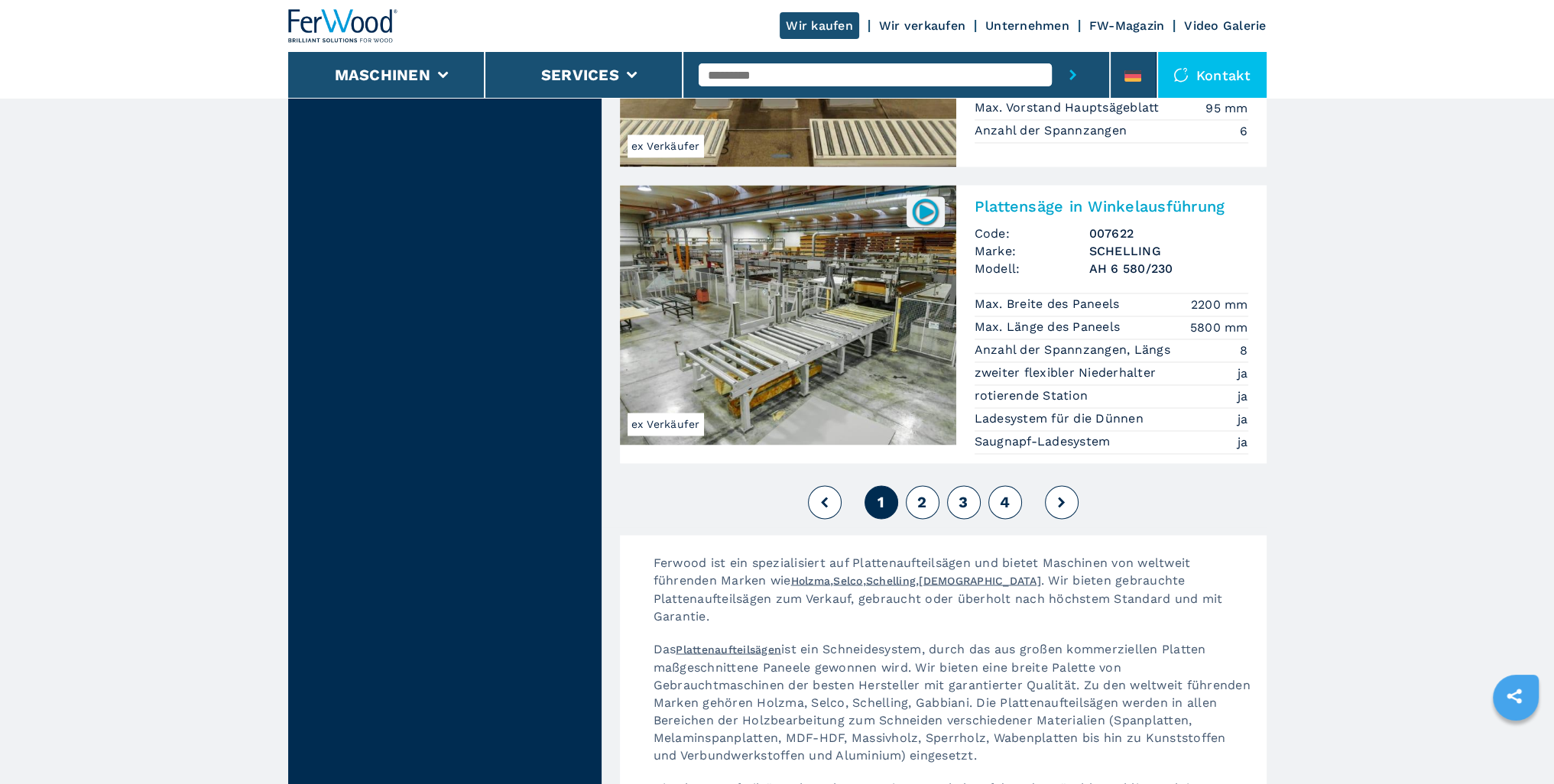
scroll to position [3362, 0]
click at [923, 492] on span "2" at bounding box center [922, 501] width 9 height 18
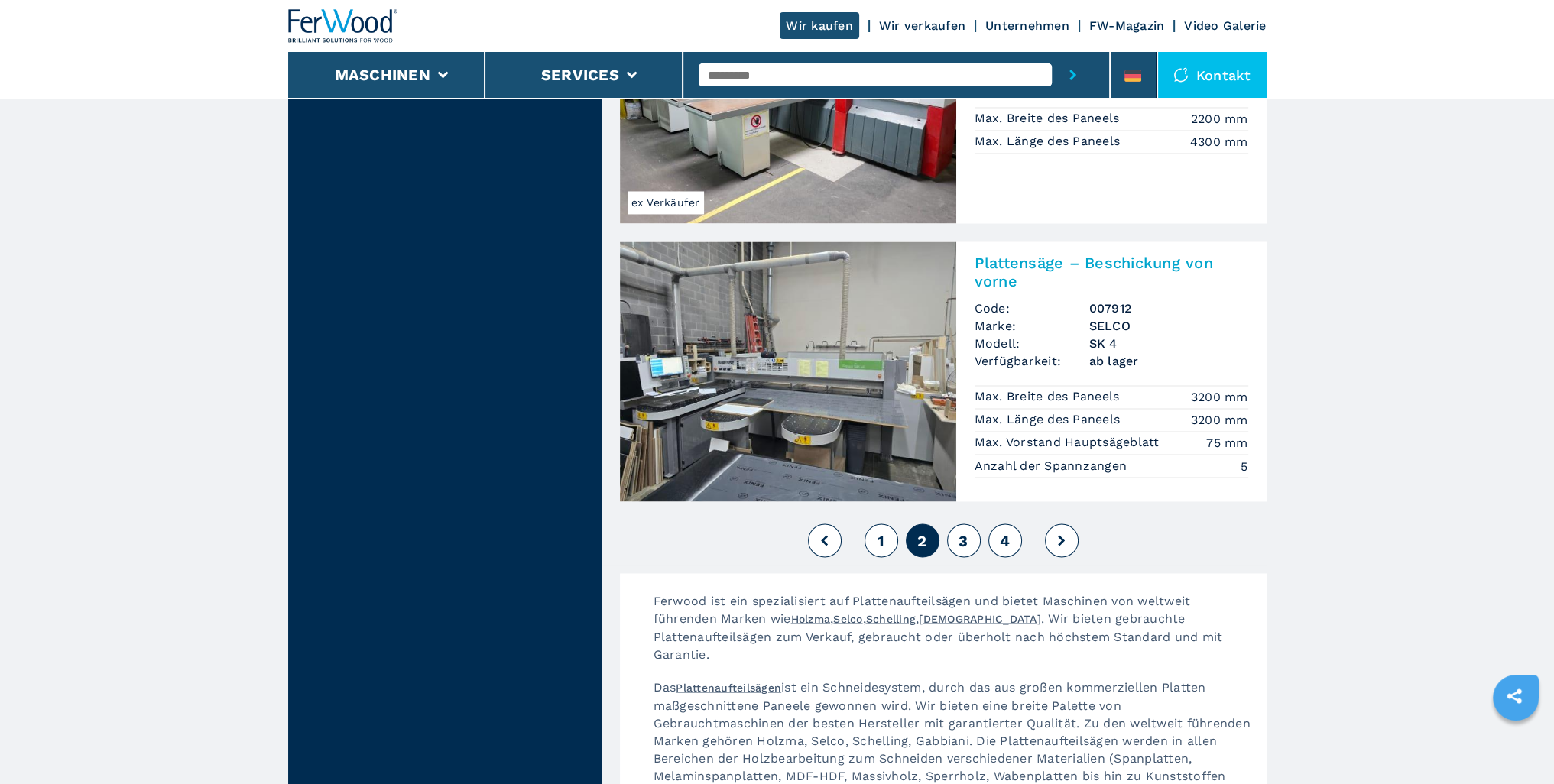
scroll to position [3422, 0]
click at [968, 531] on span "3" at bounding box center [963, 540] width 9 height 18
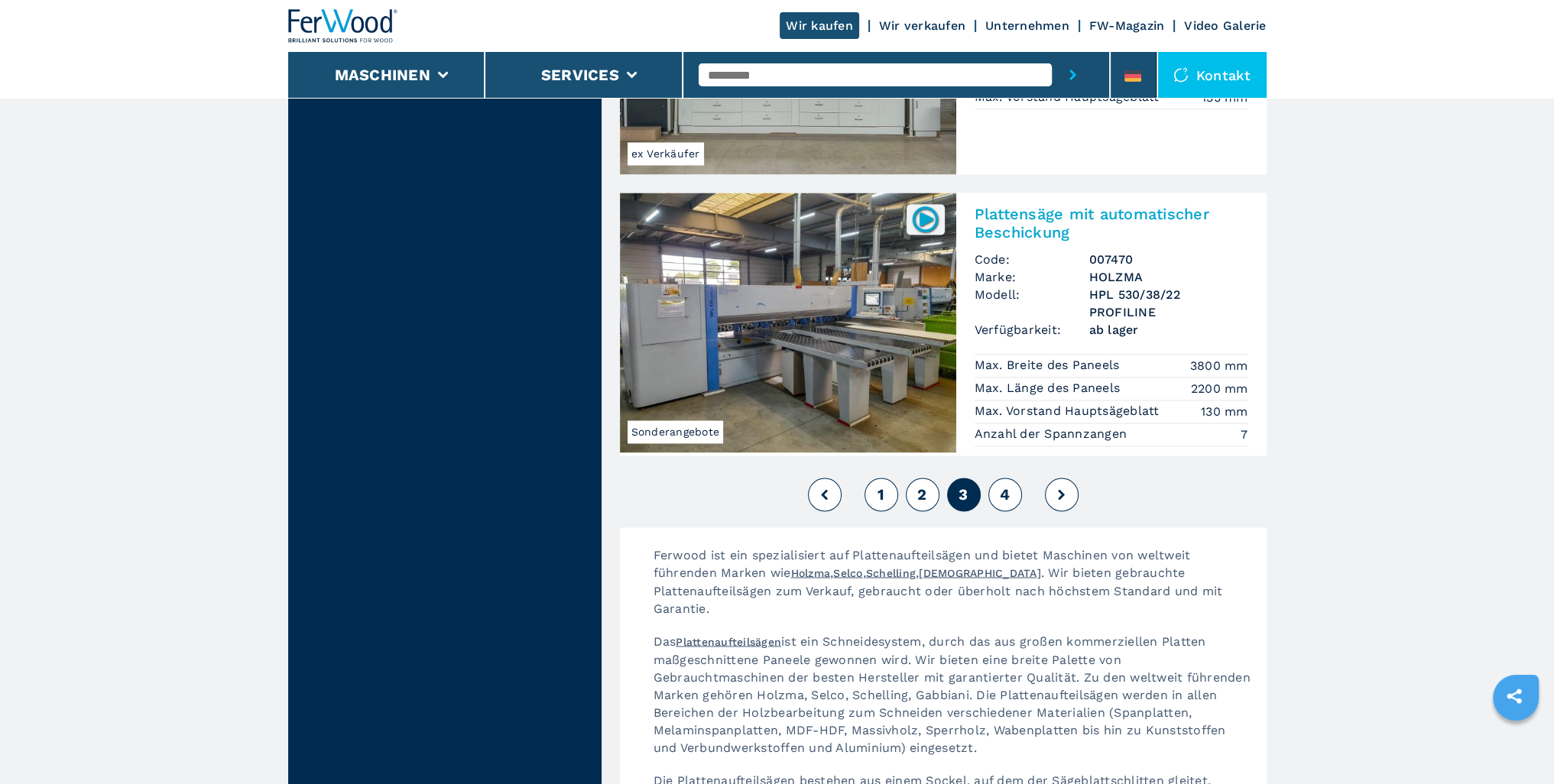
scroll to position [3363, 0]
click at [1013, 477] on button "4" at bounding box center [1005, 494] width 34 height 34
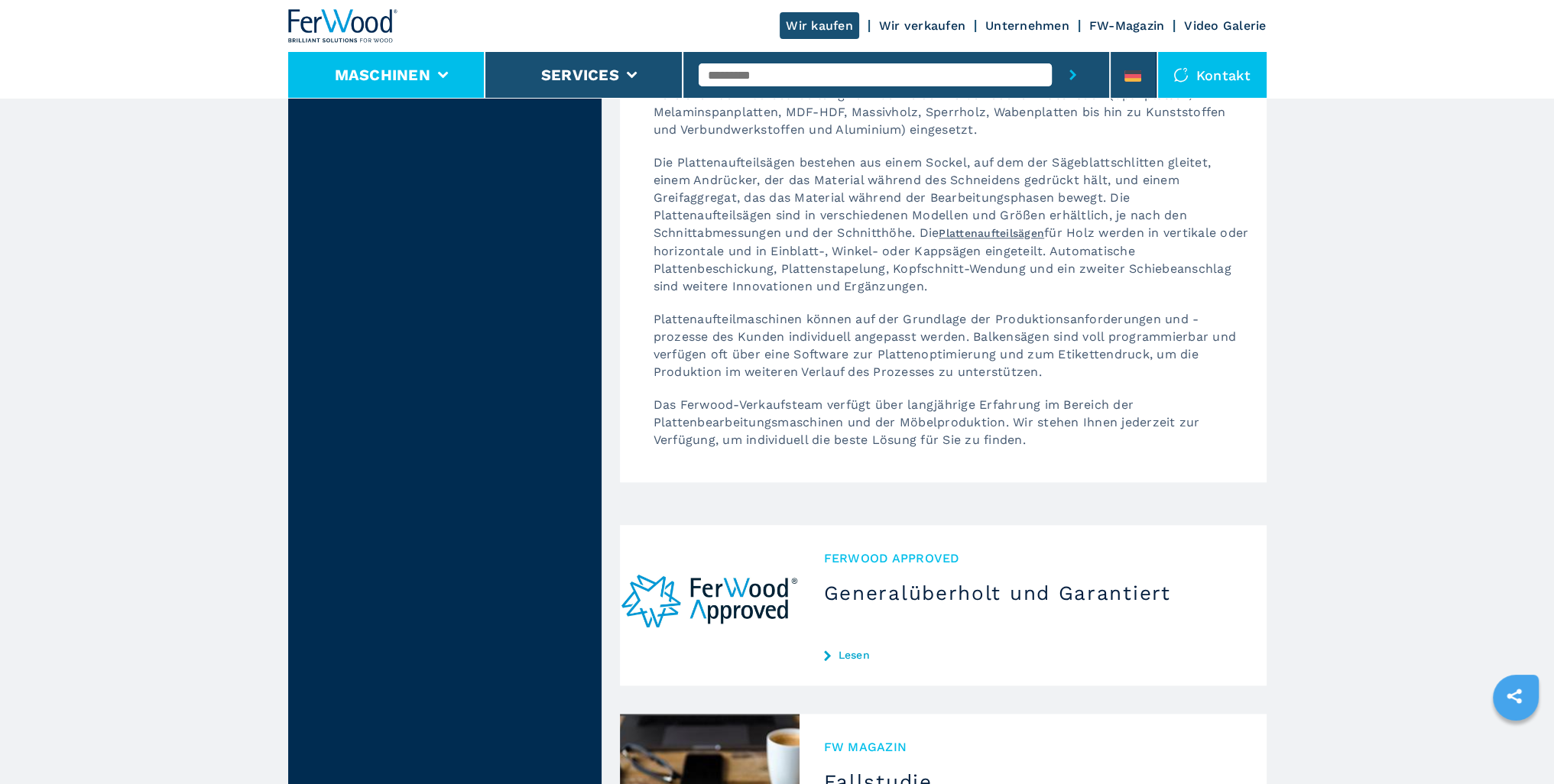
click at [401, 87] on li "Maschinen" at bounding box center [387, 74] width 198 height 46
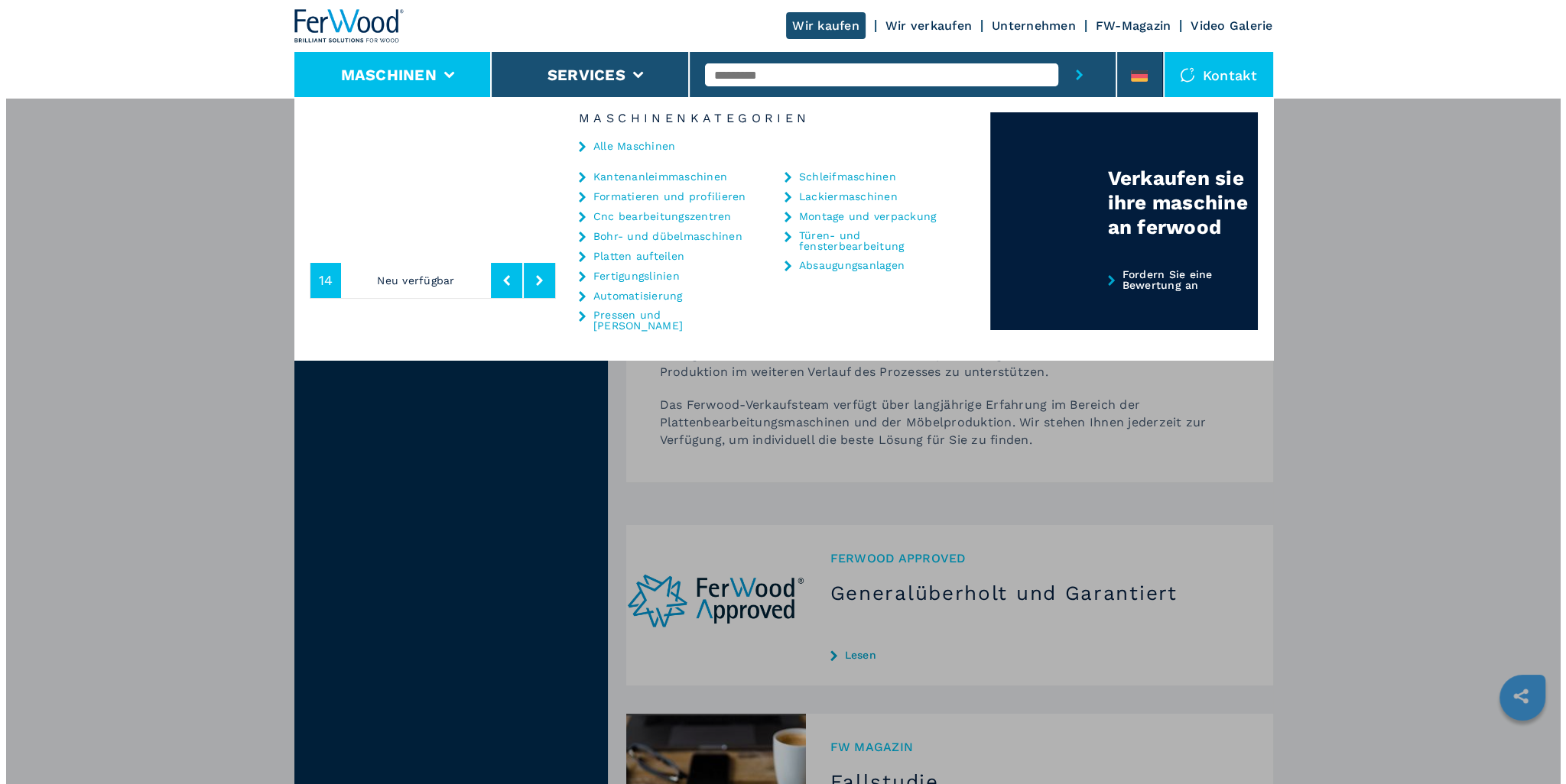
scroll to position [2064, 0]
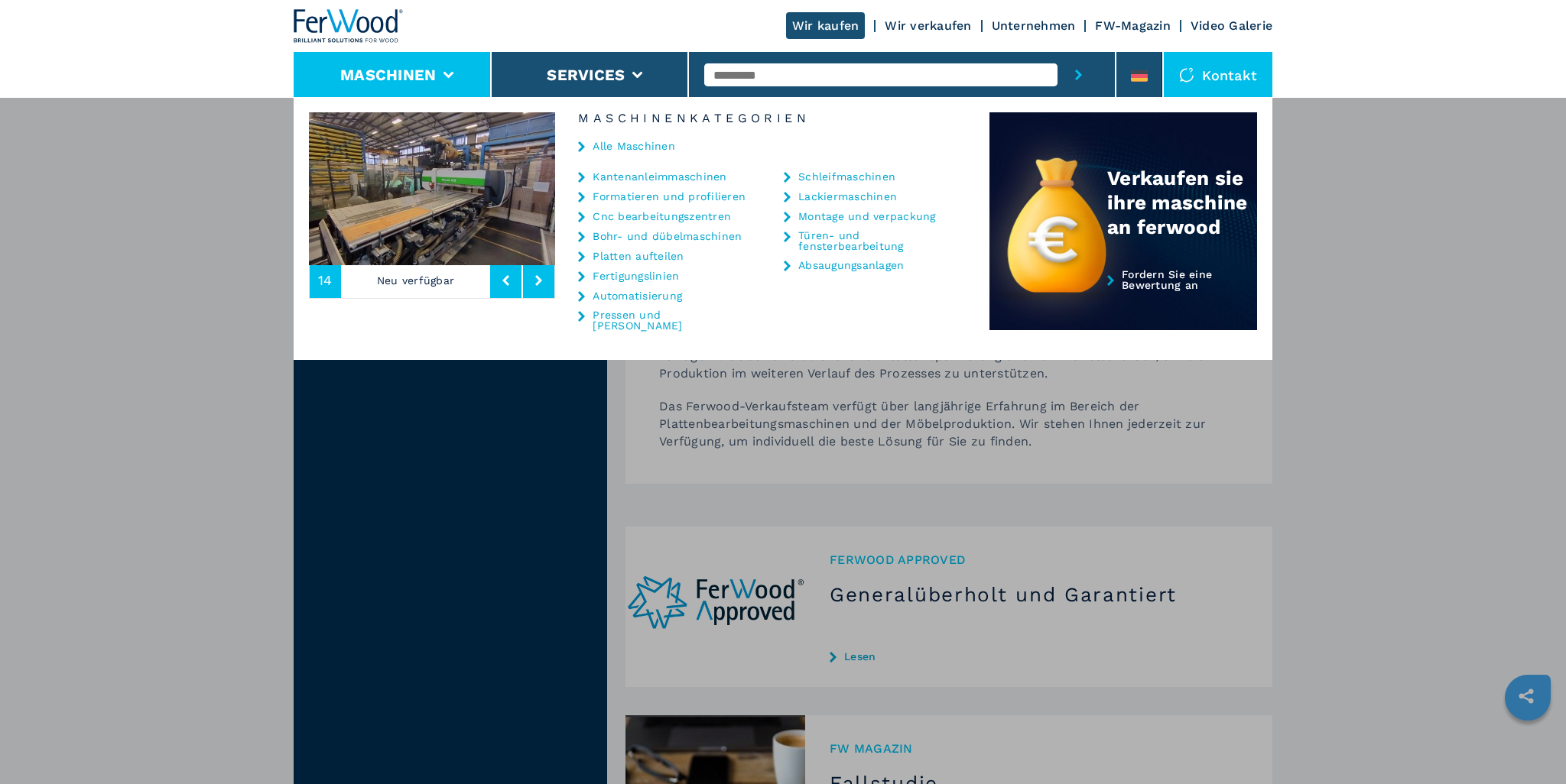
click at [627, 300] on link "Automatisierung" at bounding box center [638, 296] width 90 height 11
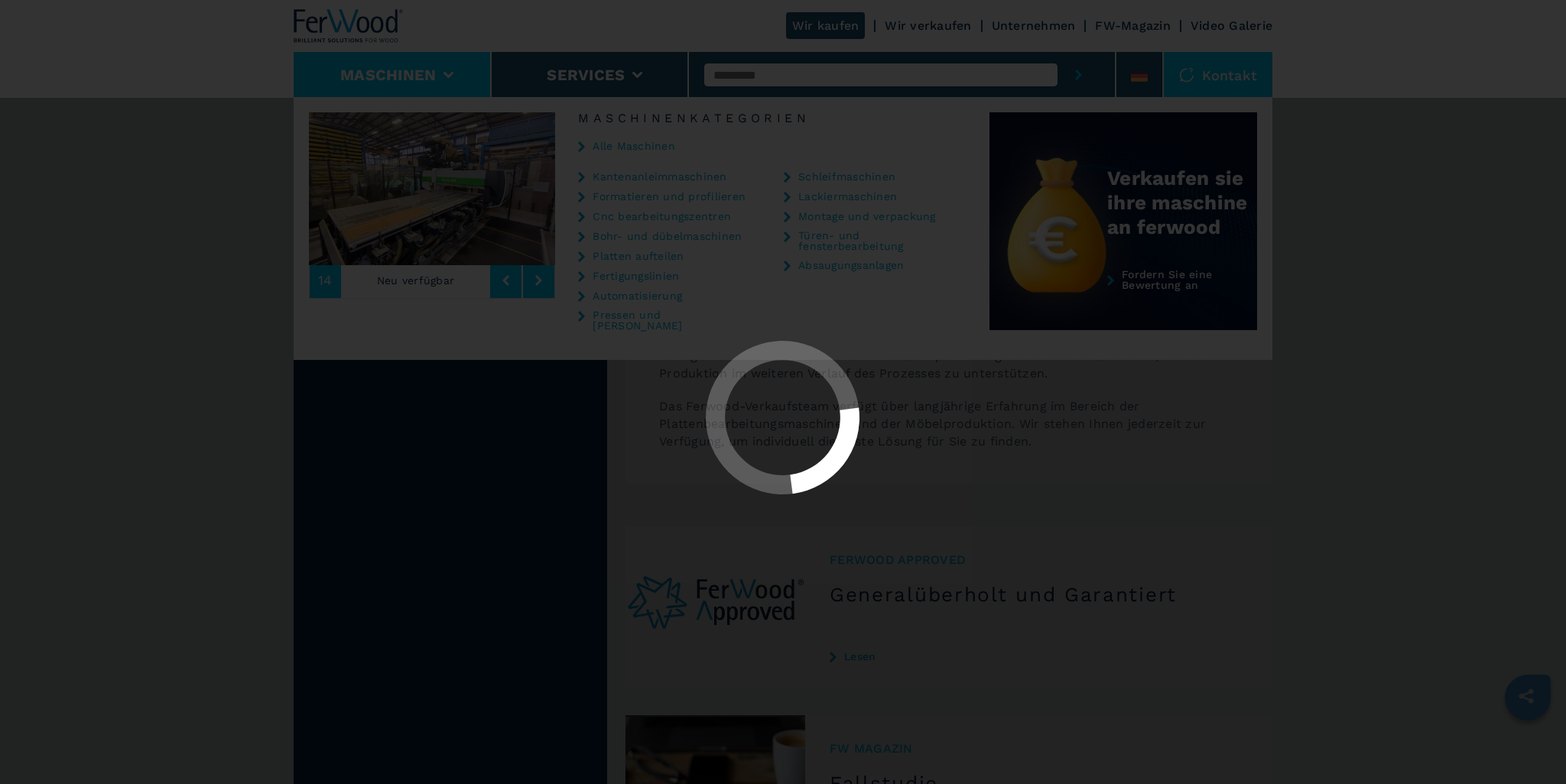
scroll to position [0, 0]
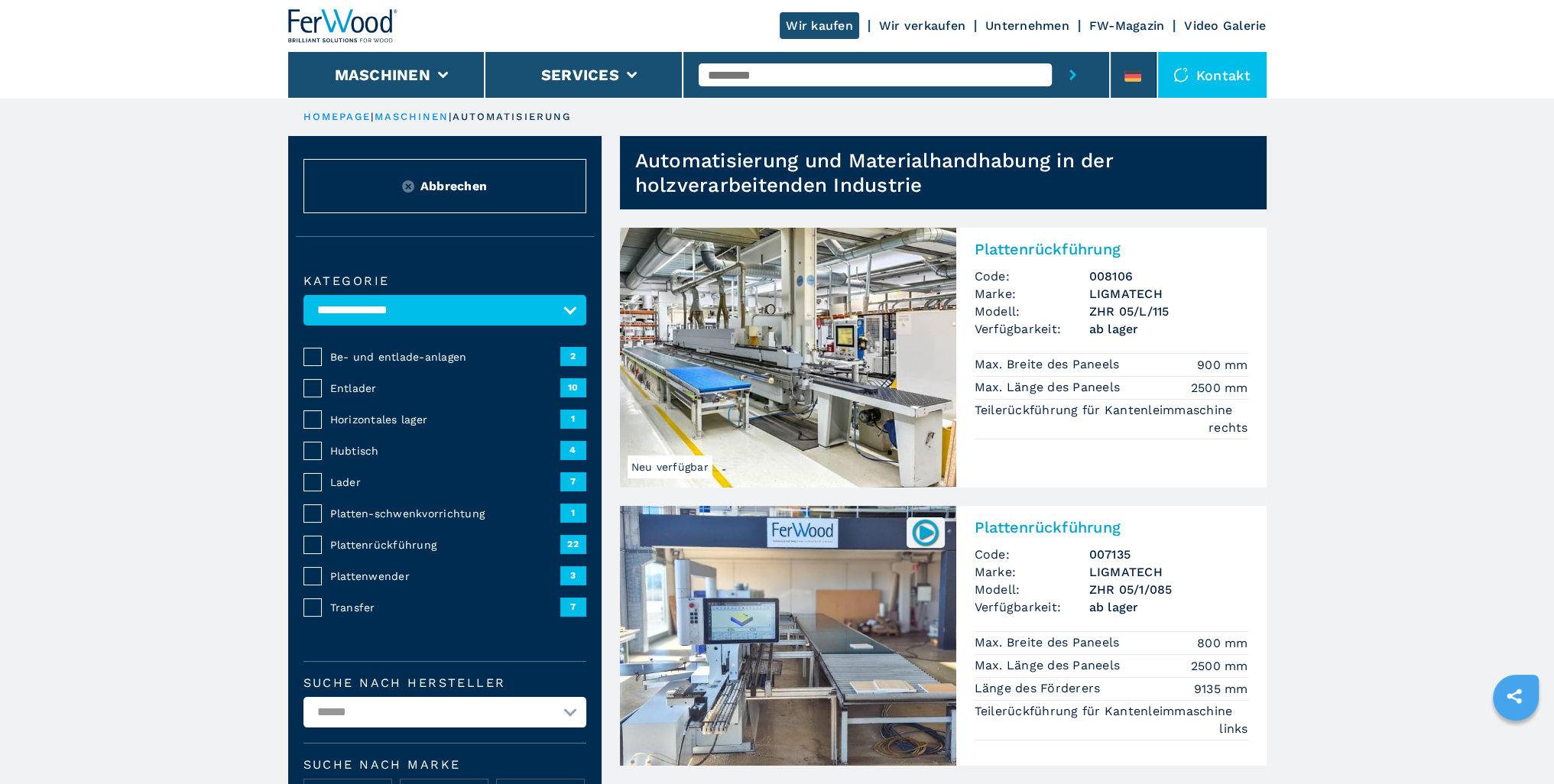
click at [938, 29] on link "Wir verkaufen" at bounding box center [922, 25] width 87 height 14
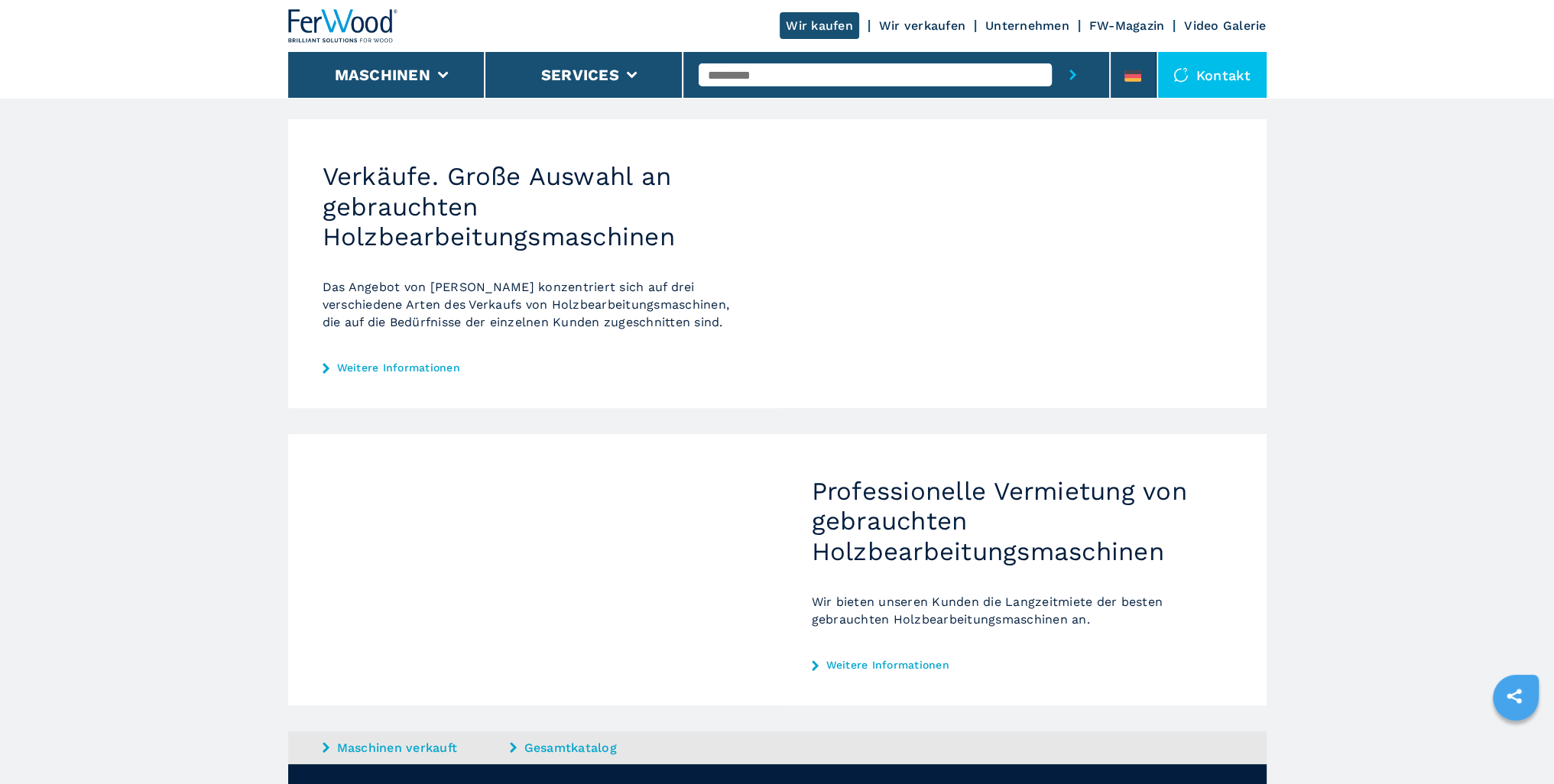
scroll to position [501, 0]
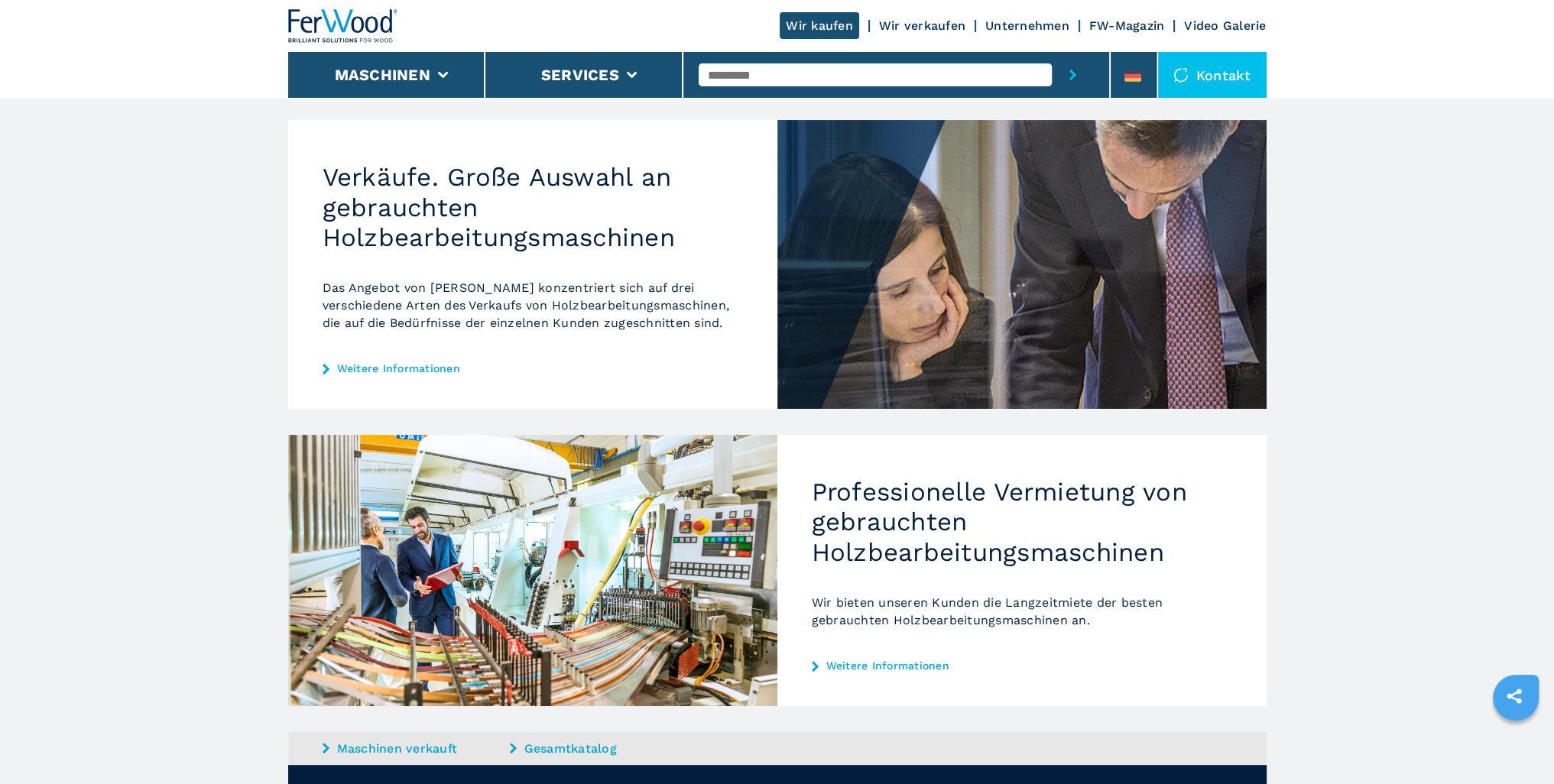
click at [902, 25] on link "Wir verkaufen" at bounding box center [922, 25] width 87 height 14
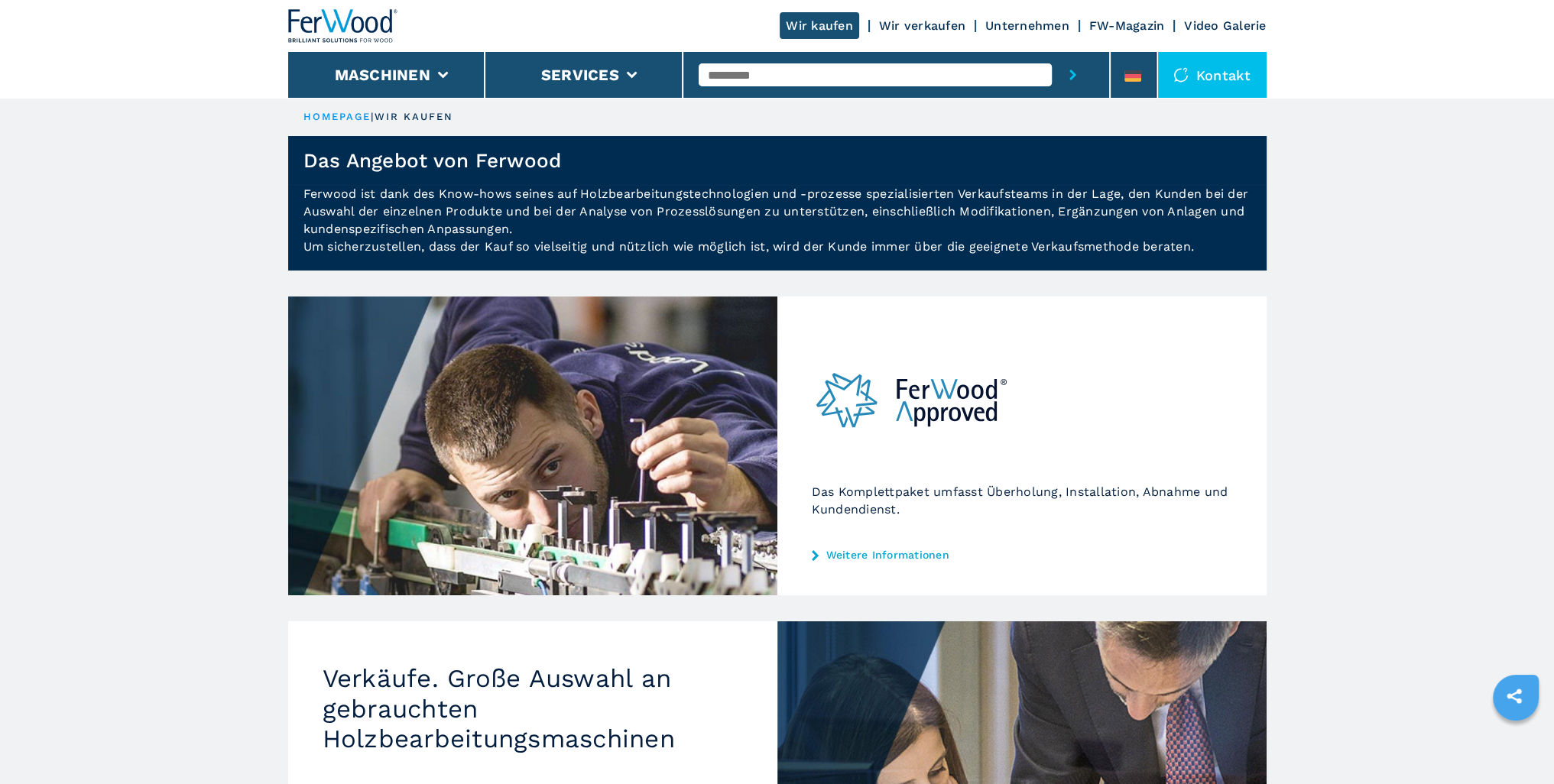
click at [837, 17] on link "Wir kaufen" at bounding box center [819, 26] width 80 height 27
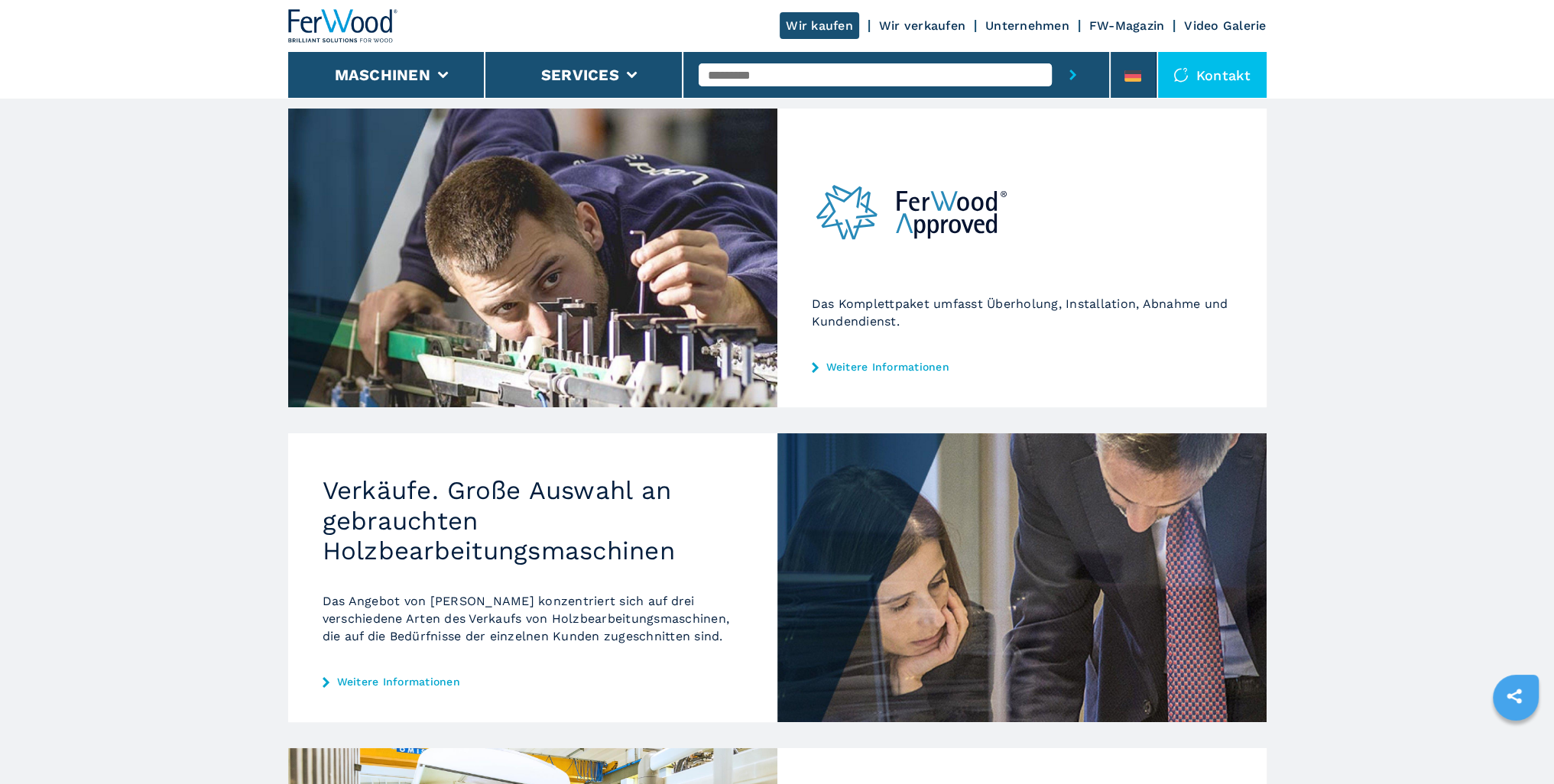
click at [1019, 23] on link "Unternehmen" at bounding box center [1028, 25] width 84 height 14
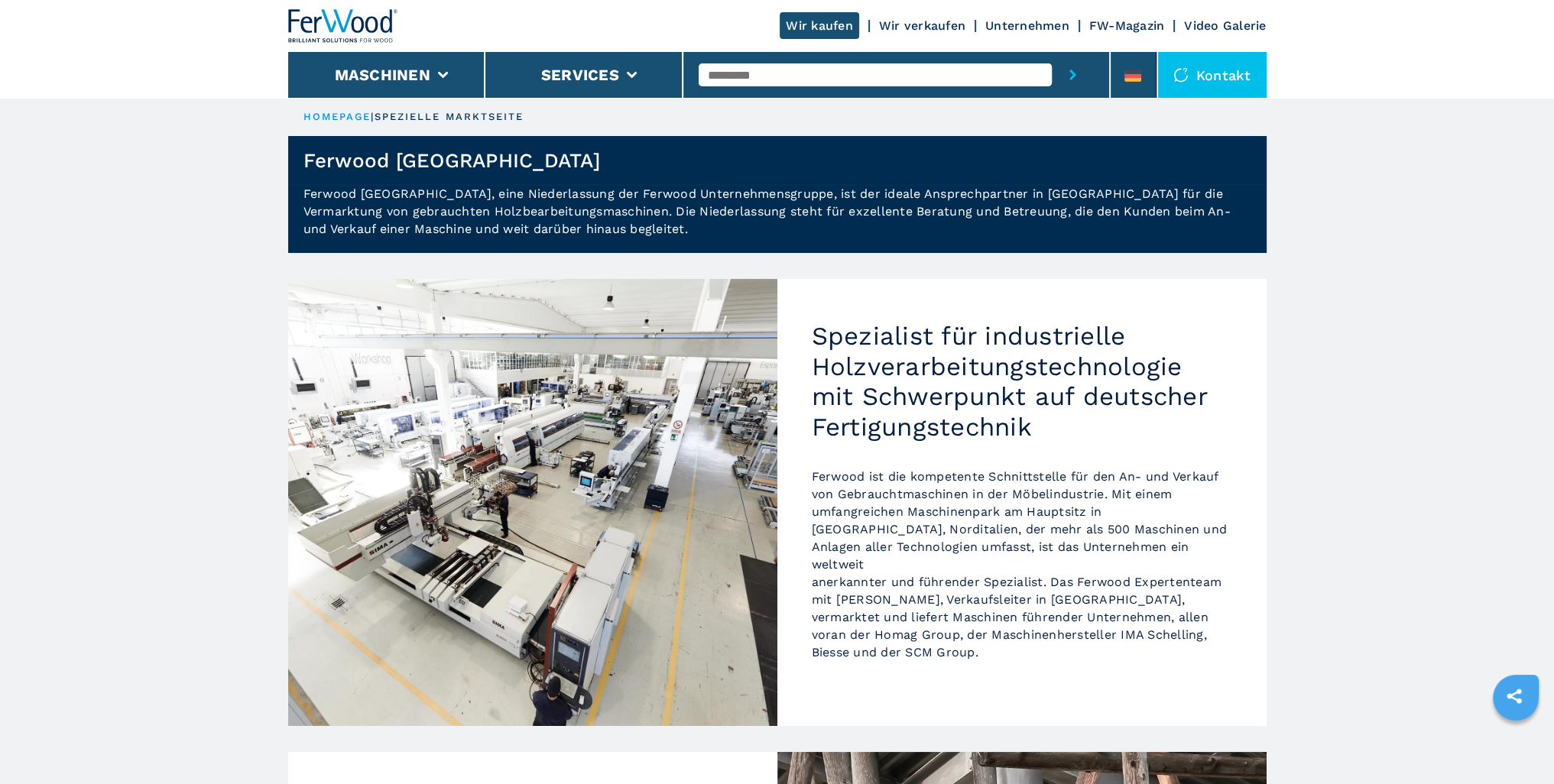
click at [1120, 28] on link "FW-Magazin" at bounding box center [1127, 25] width 76 height 14
click at [1129, 25] on link "FW-Magazin" at bounding box center [1127, 25] width 76 height 14
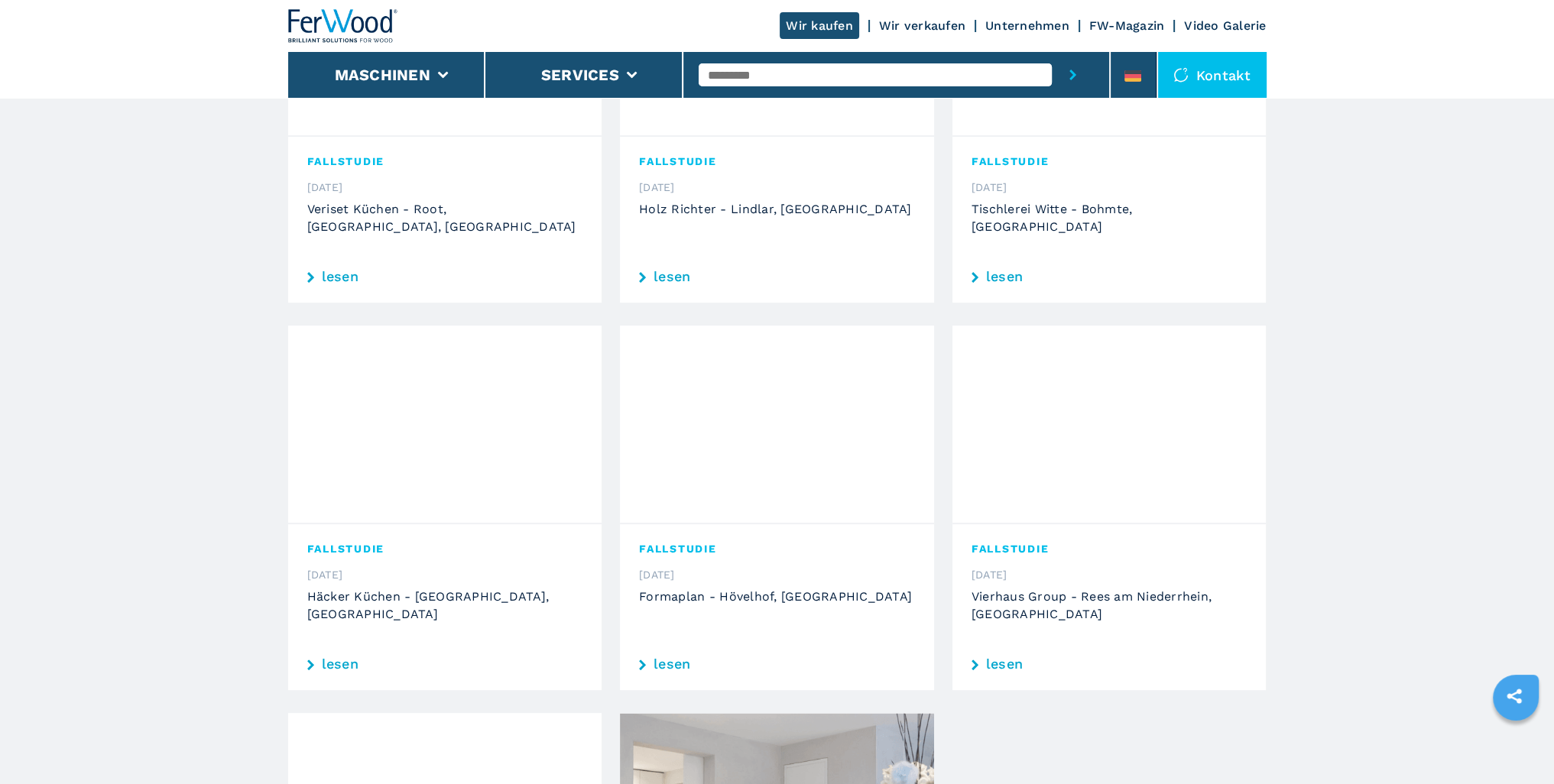
scroll to position [584, 0]
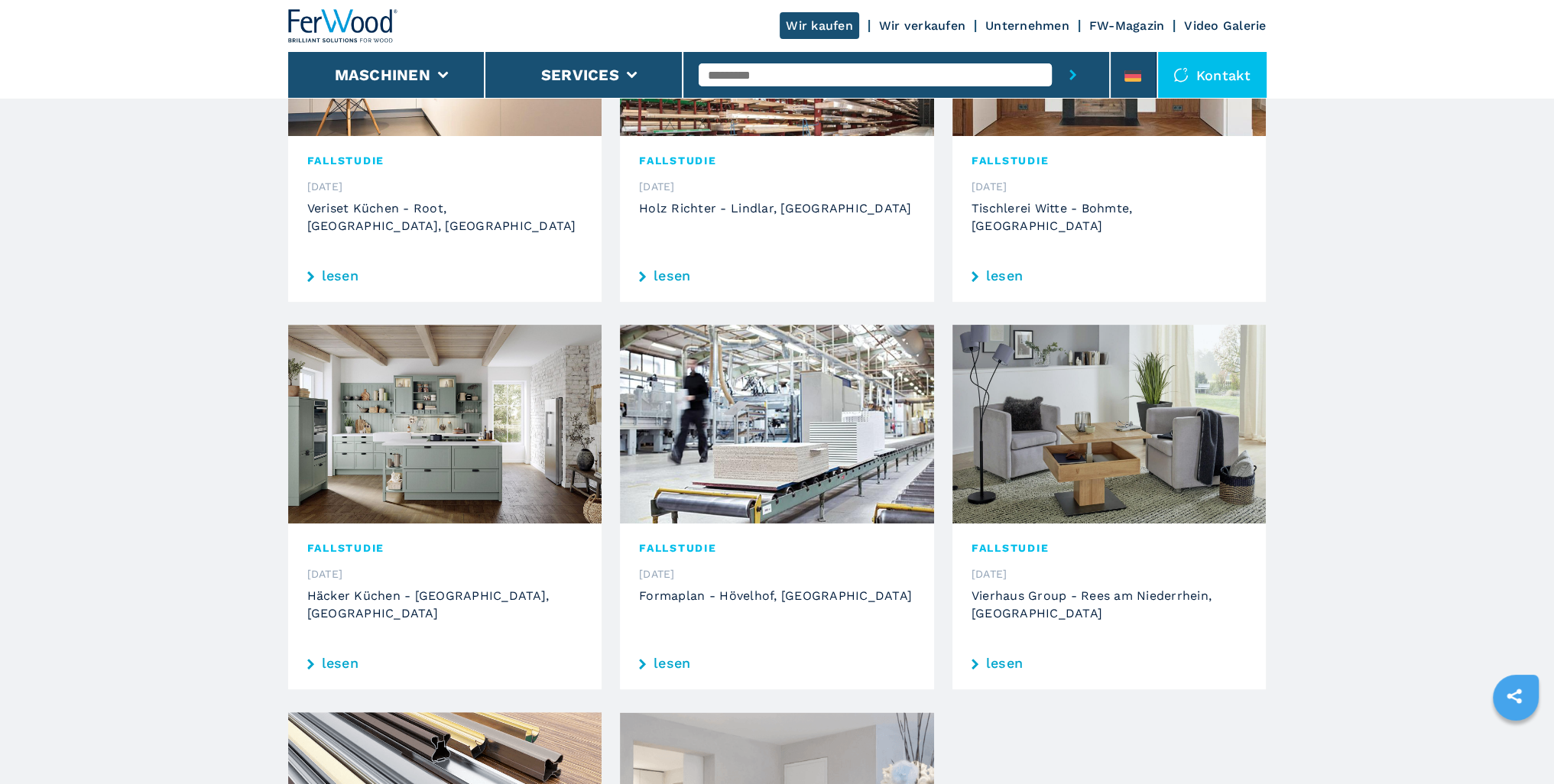
click at [677, 657] on link "lesen" at bounding box center [777, 663] width 276 height 13
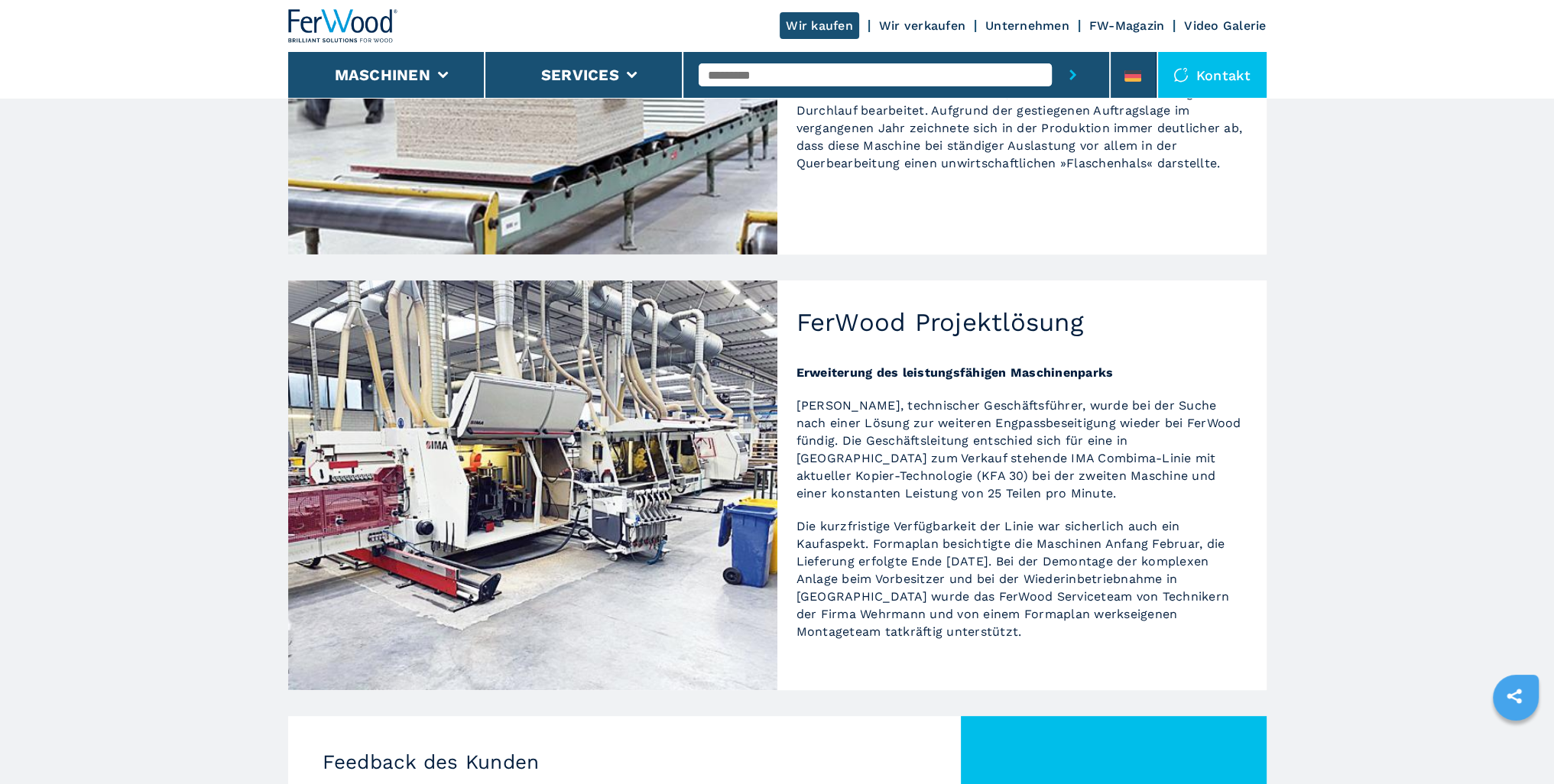
scroll to position [660, 0]
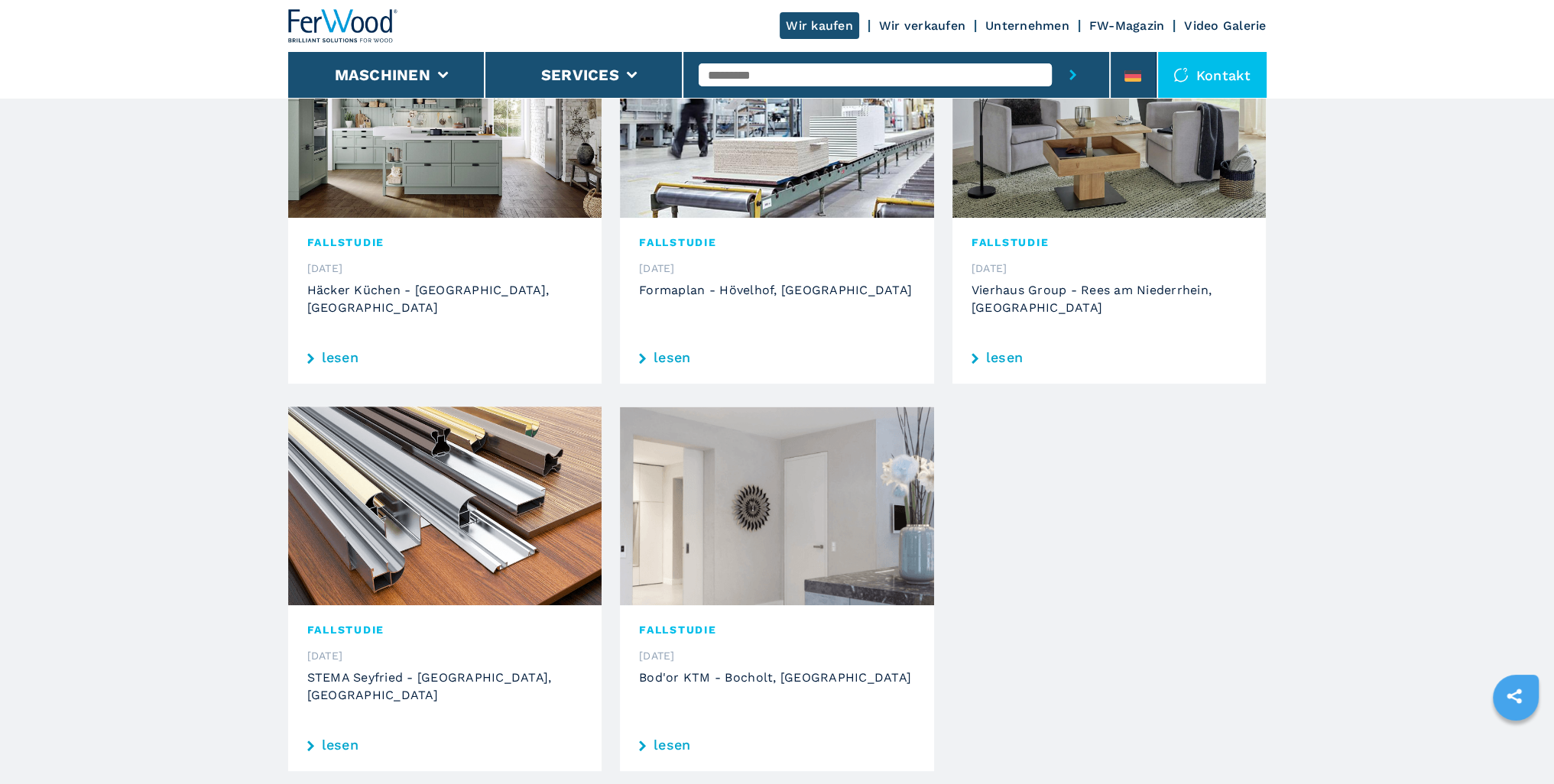
scroll to position [891, 0]
click at [730, 542] on img at bounding box center [777, 506] width 314 height 199
click at [676, 737] on link "lesen" at bounding box center [777, 744] width 276 height 13
click at [679, 737] on link "lesen" at bounding box center [777, 744] width 276 height 13
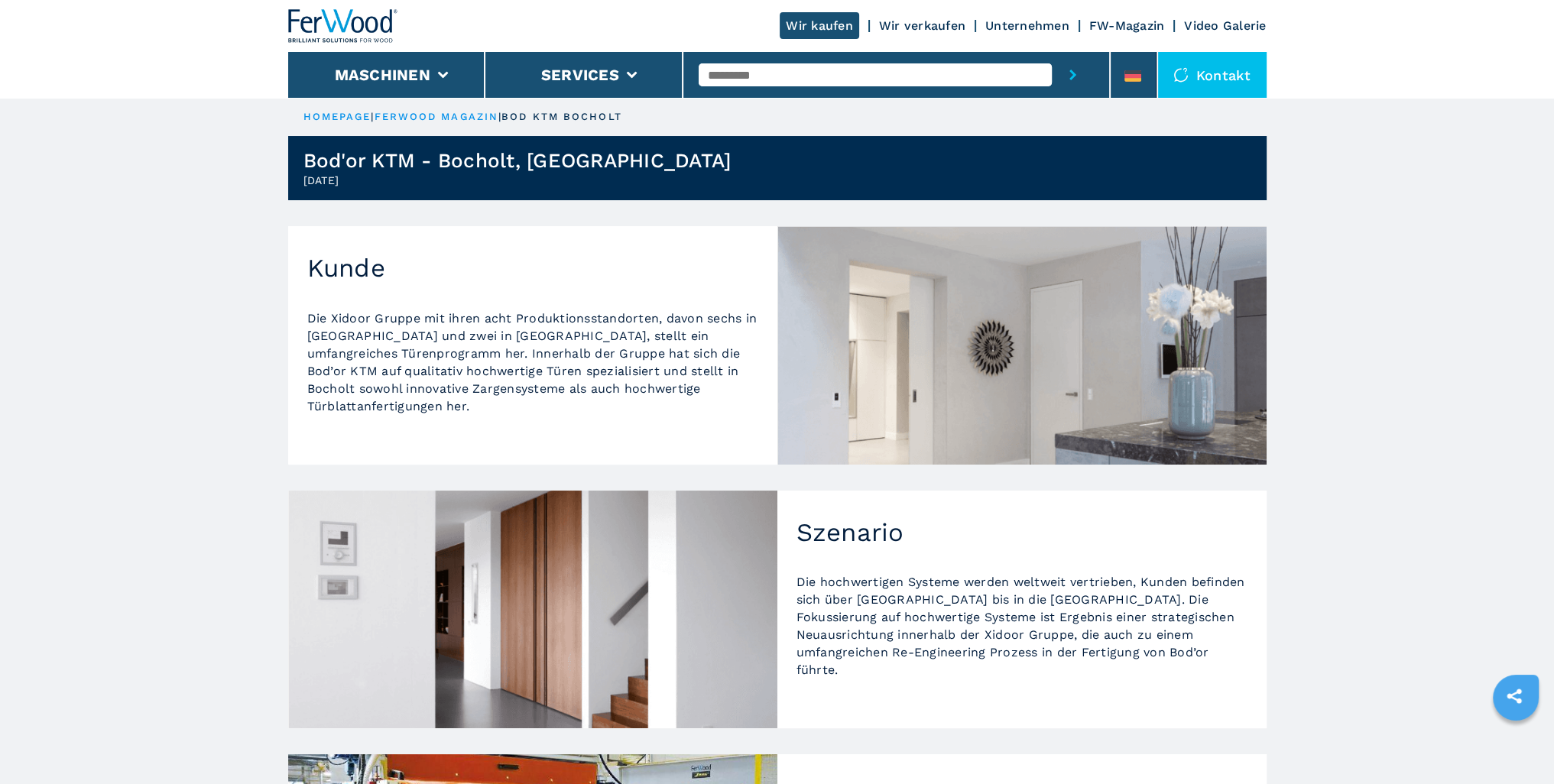
click at [1215, 19] on link "Video Galerie" at bounding box center [1225, 25] width 81 height 14
click at [1212, 33] on link "Video Galerie" at bounding box center [1225, 25] width 81 height 14
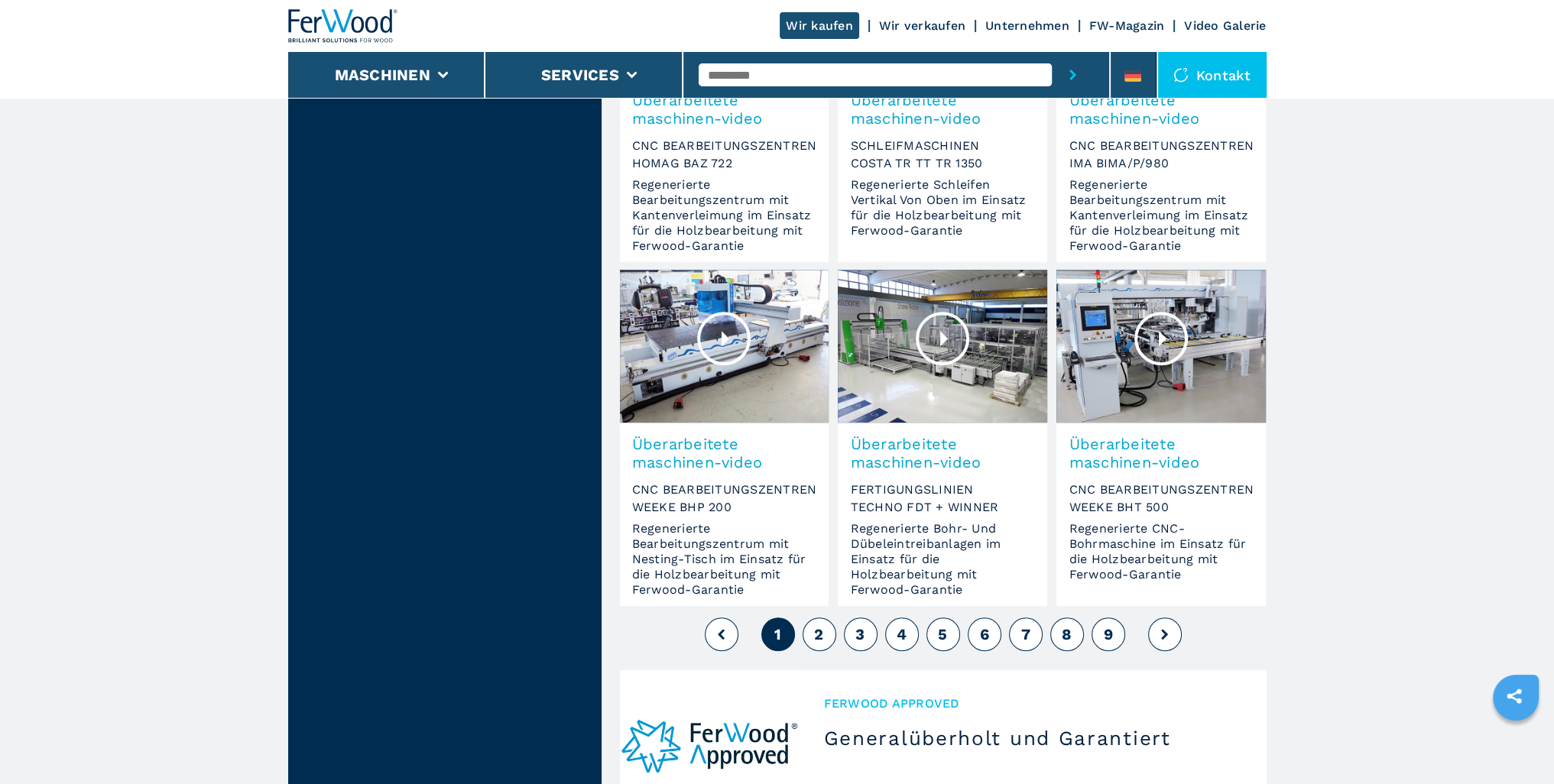
scroll to position [1121, 0]
click at [816, 625] on span "2" at bounding box center [819, 634] width 9 height 18
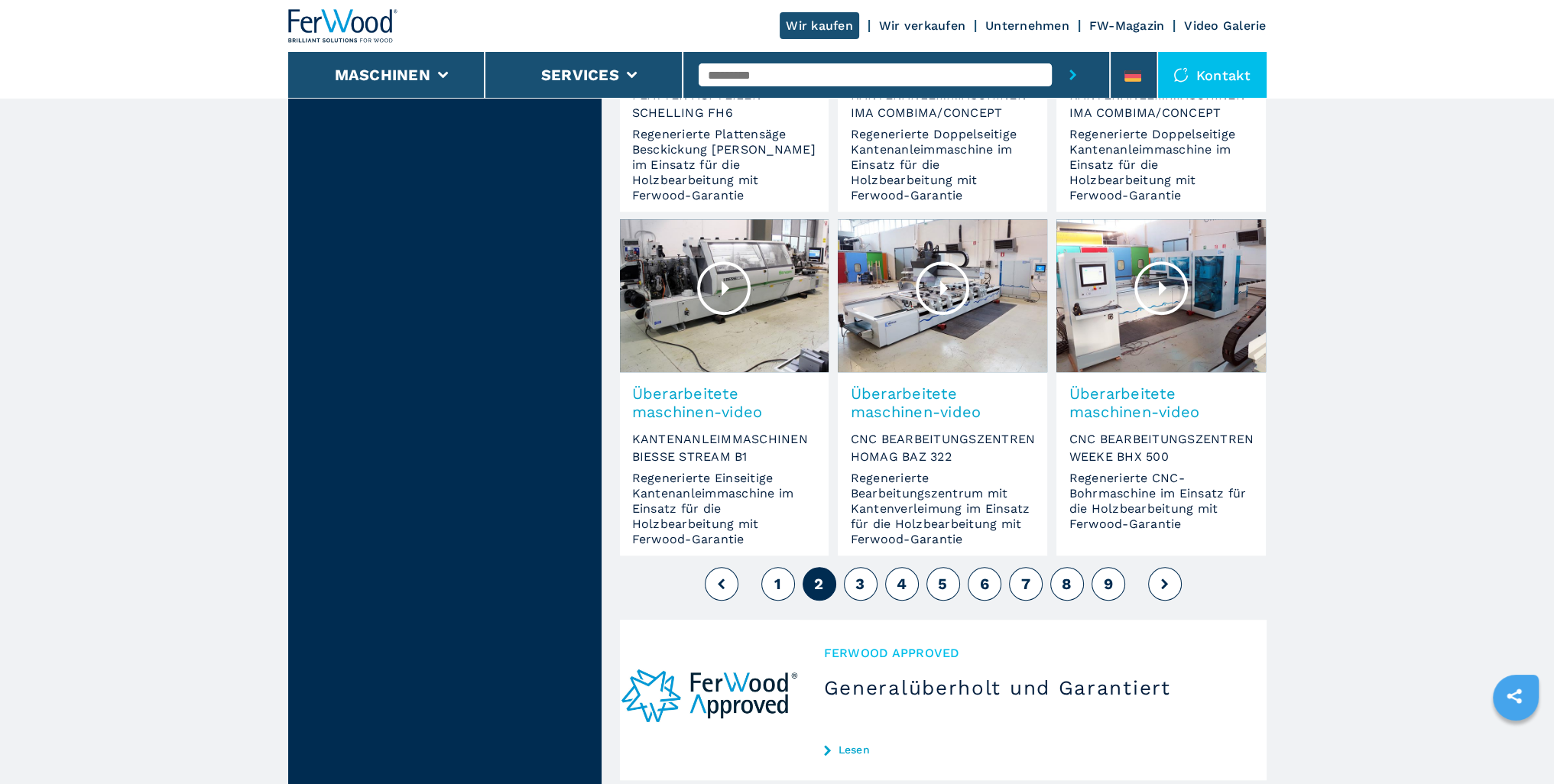
scroll to position [1171, 0]
click at [859, 574] on span "3" at bounding box center [860, 583] width 9 height 18
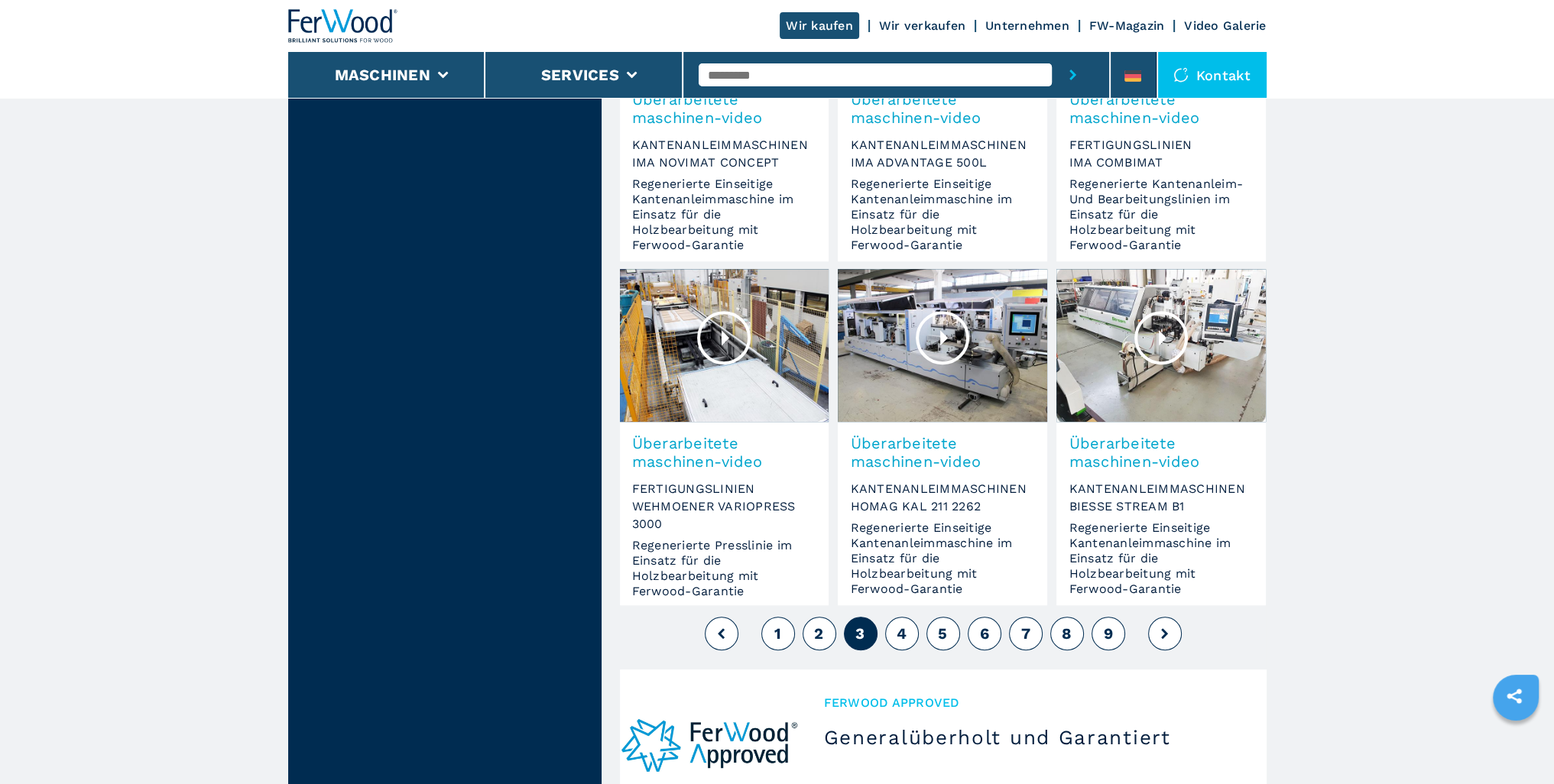
scroll to position [1121, 0]
click at [905, 624] on span "4" at bounding box center [901, 633] width 10 height 18
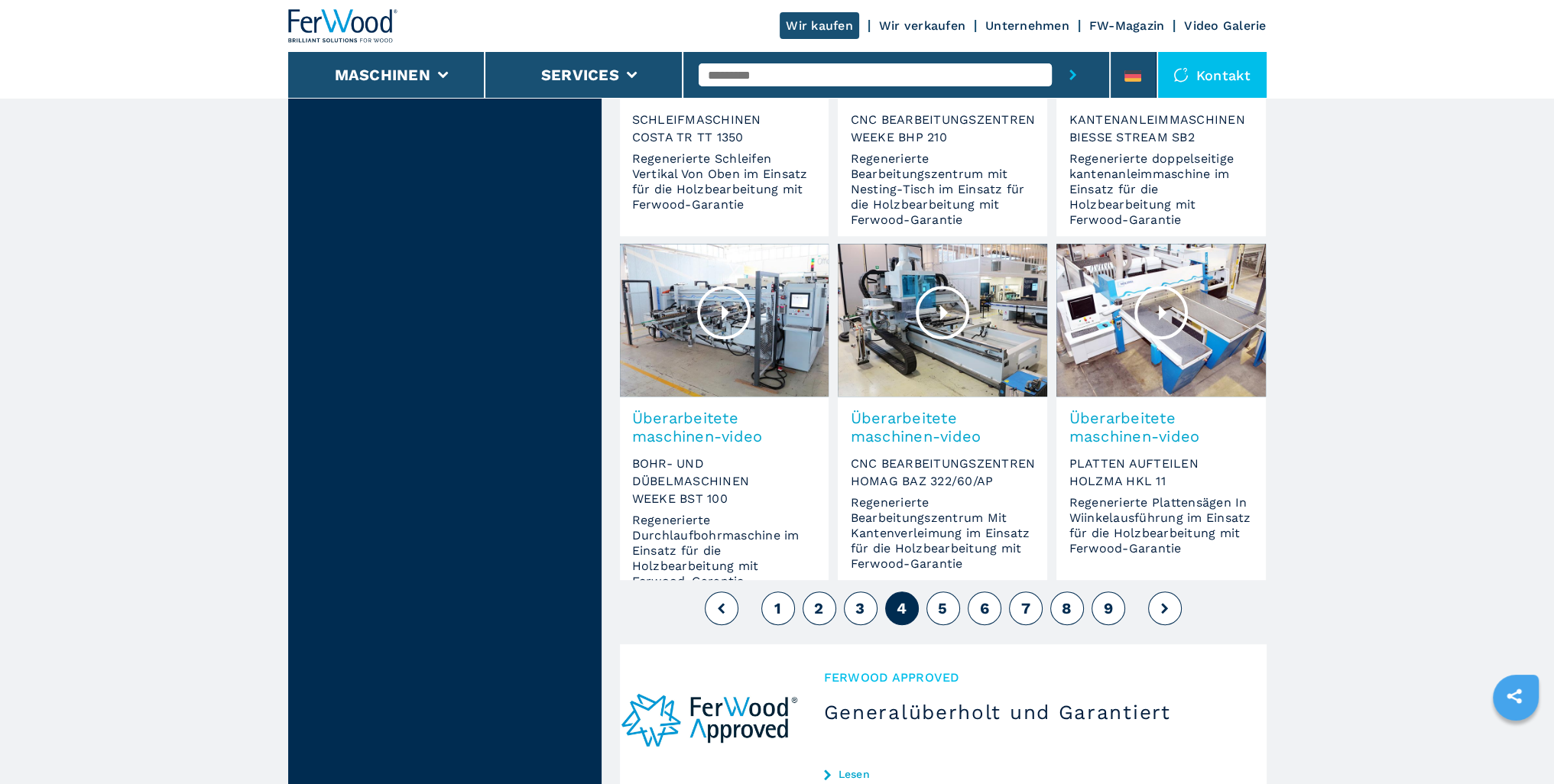
scroll to position [1146, 0]
click at [945, 591] on button "5" at bounding box center [944, 608] width 34 height 34
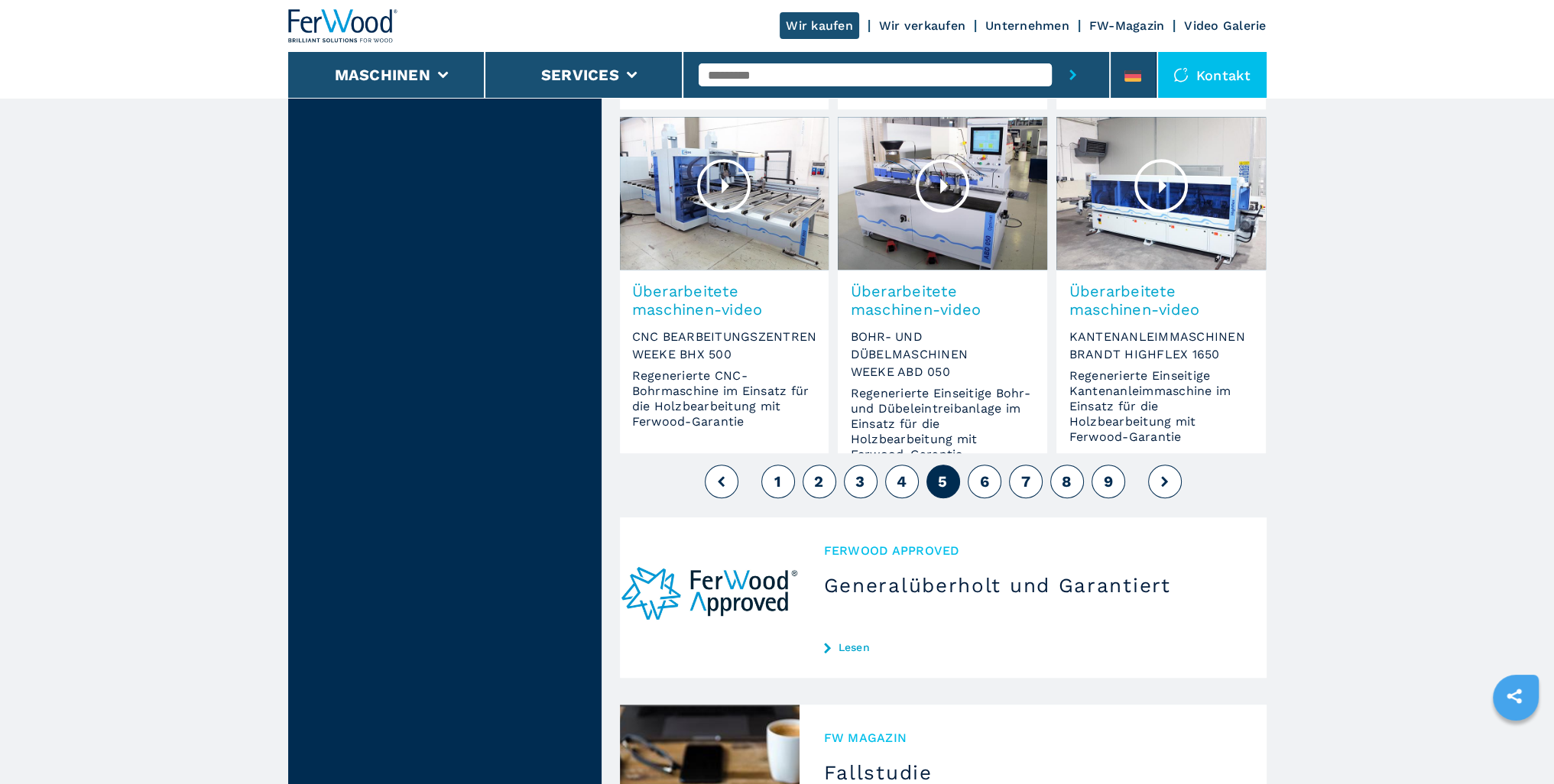
scroll to position [1274, 0]
click at [986, 464] on button "6" at bounding box center [985, 481] width 34 height 34
